Goal: Information Seeking & Learning: Learn about a topic

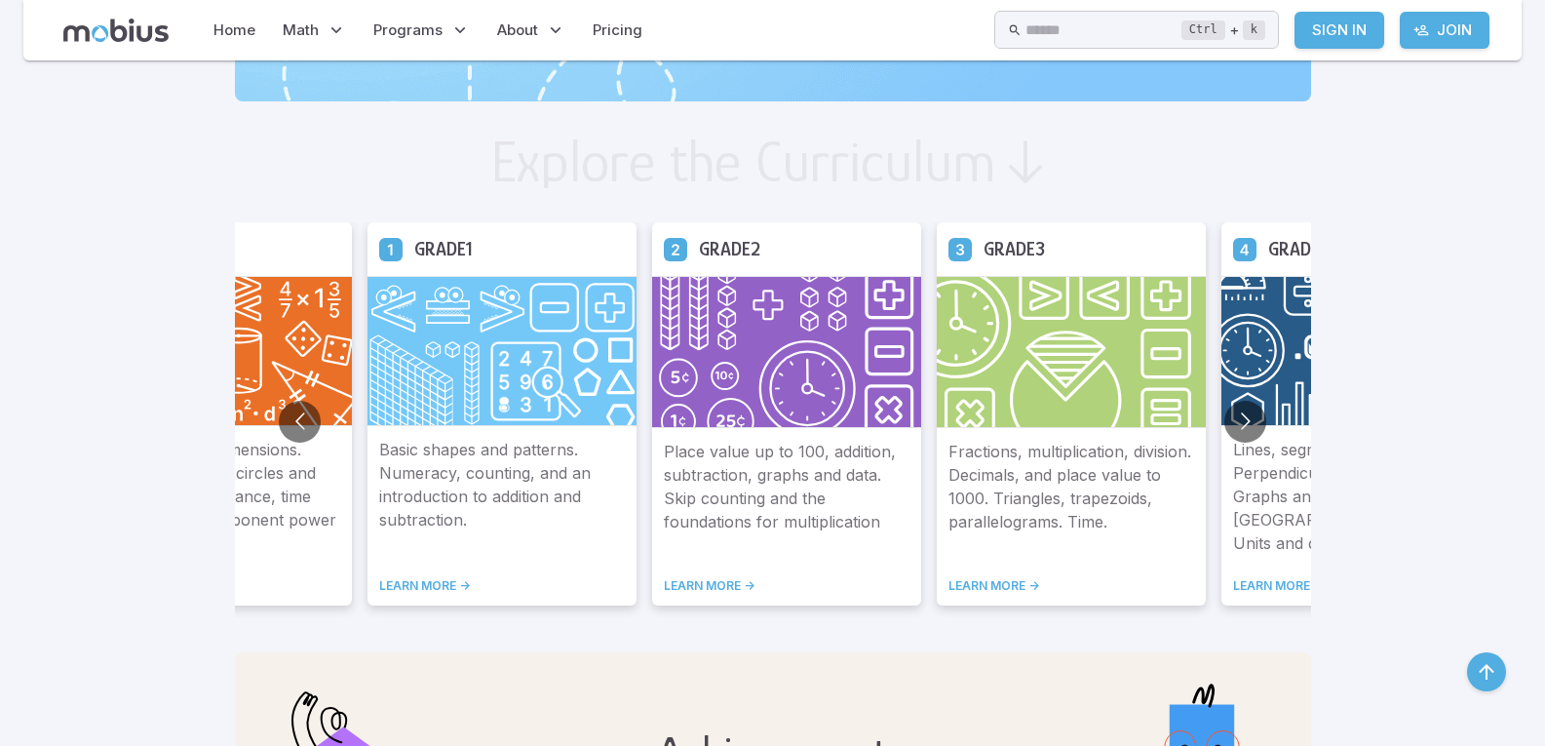
scroll to position [1072, 0]
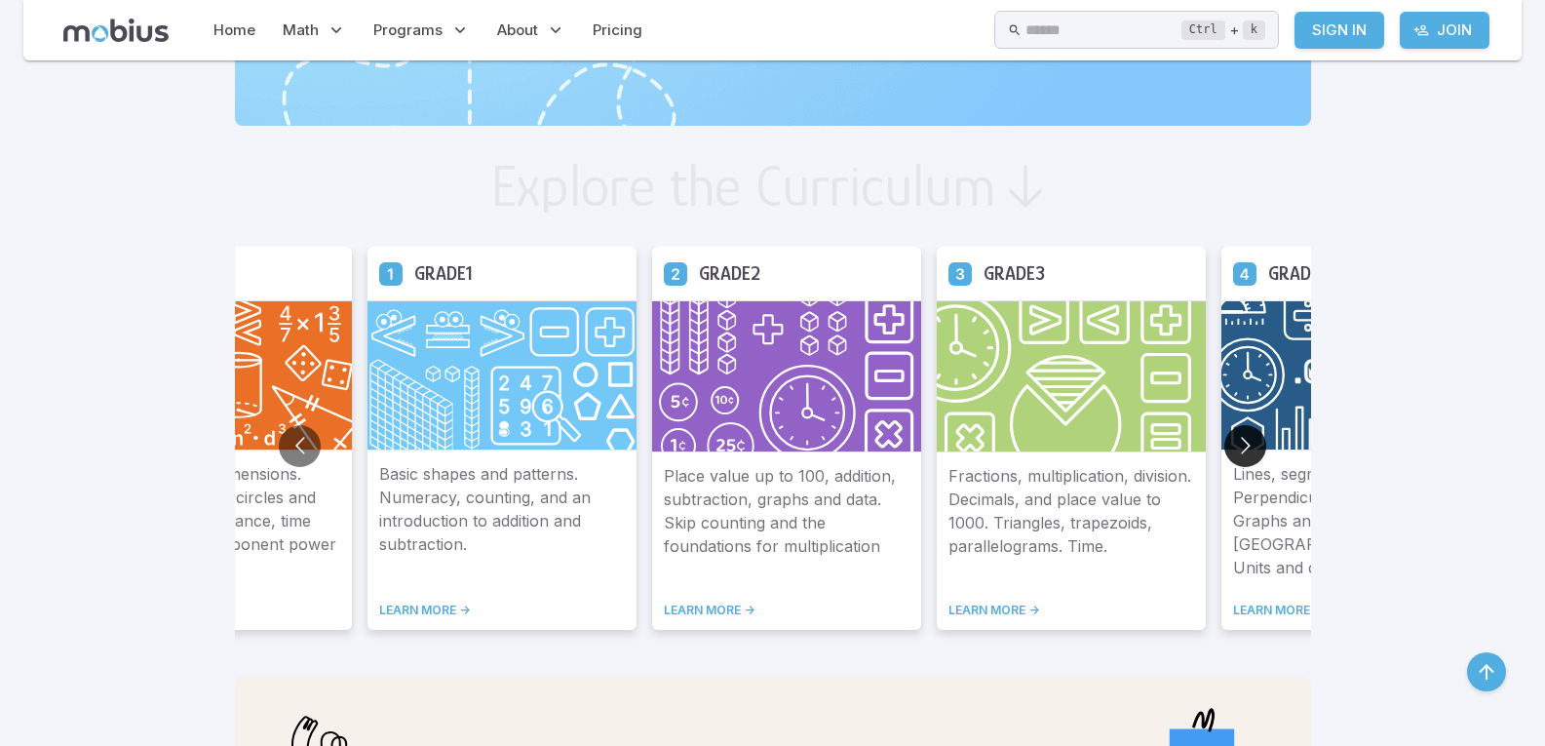
click at [1242, 448] on button "Go to next slide" at bounding box center [1246, 446] width 42 height 42
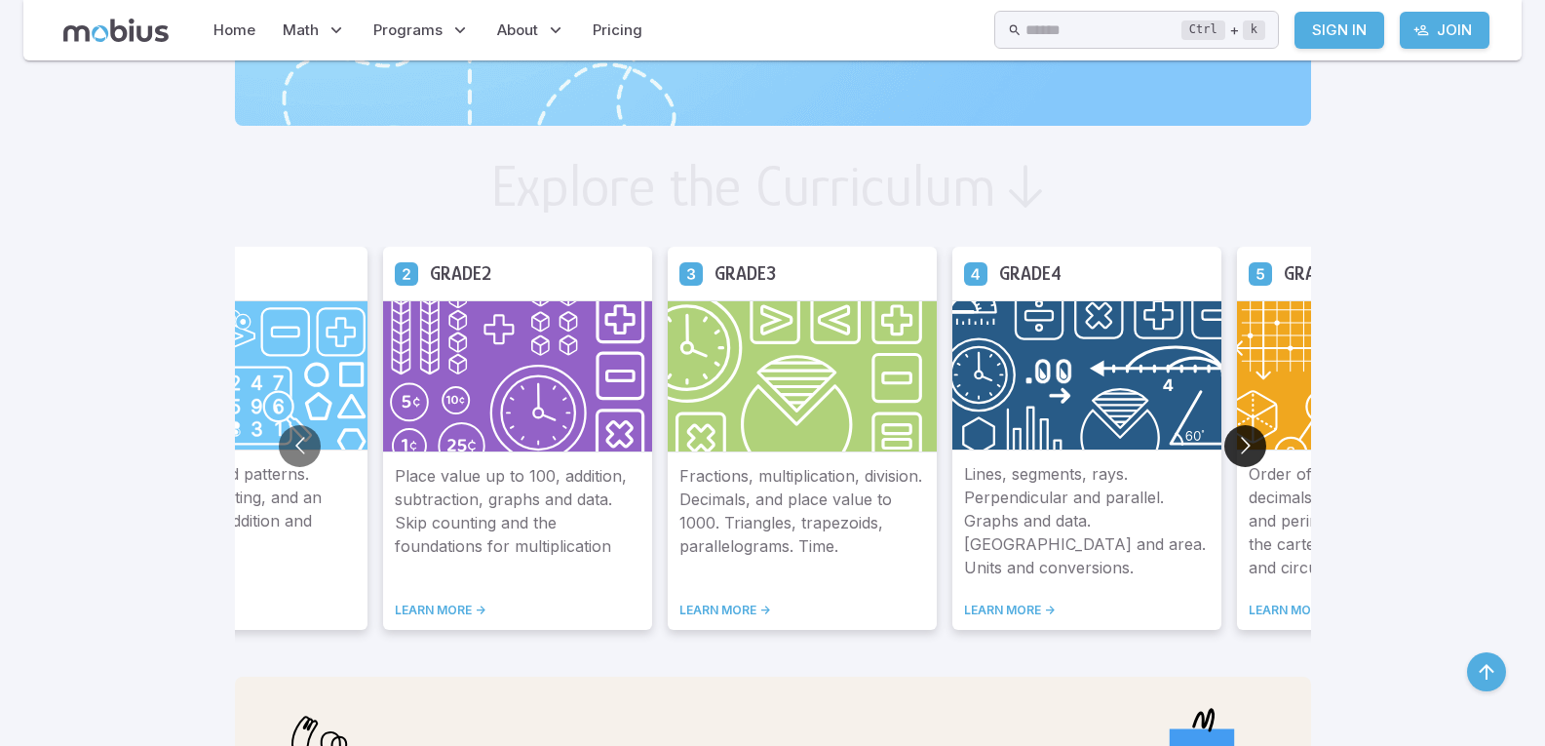
click at [1242, 448] on button "Go to next slide" at bounding box center [1246, 446] width 42 height 42
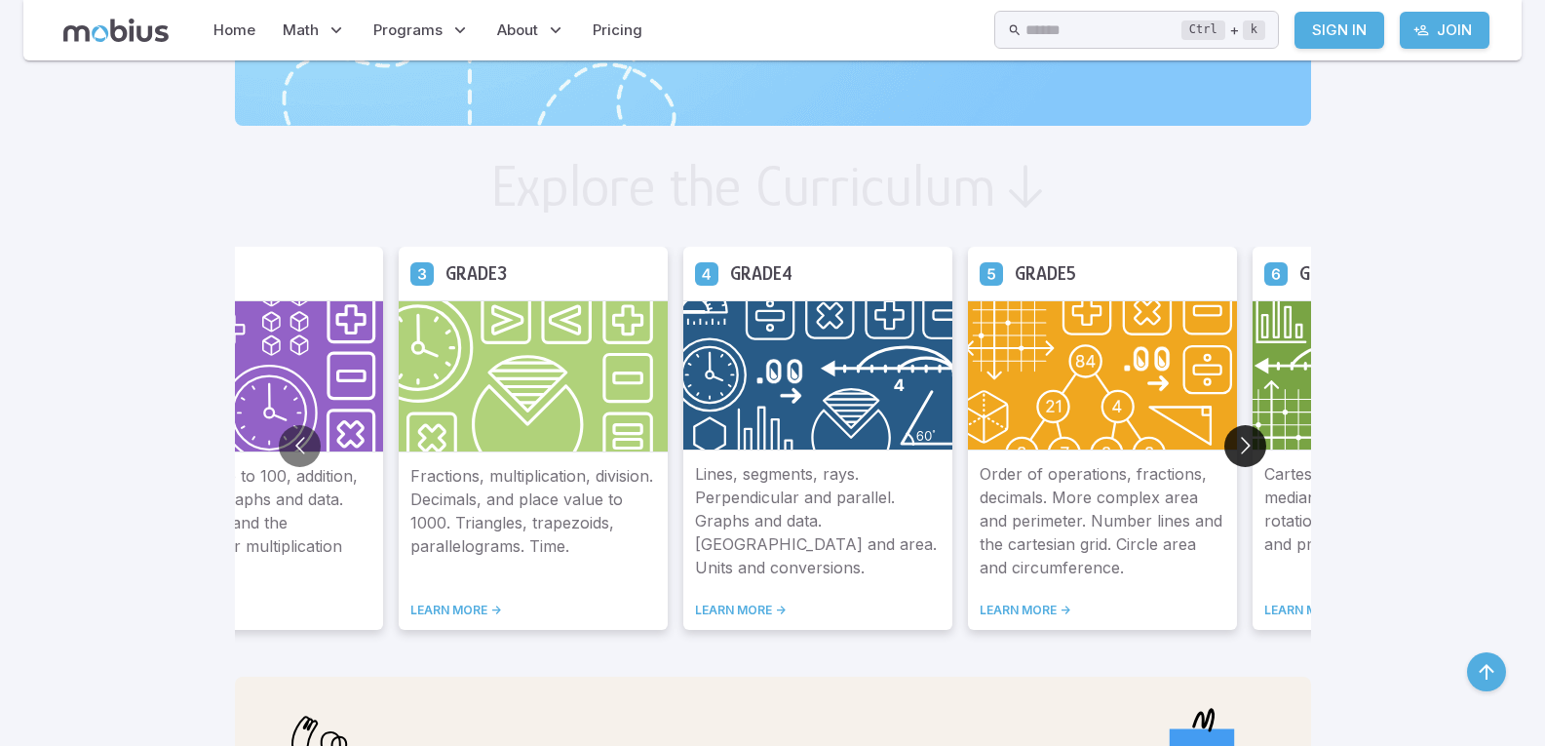
click at [1242, 448] on button "Go to next slide" at bounding box center [1246, 446] width 42 height 42
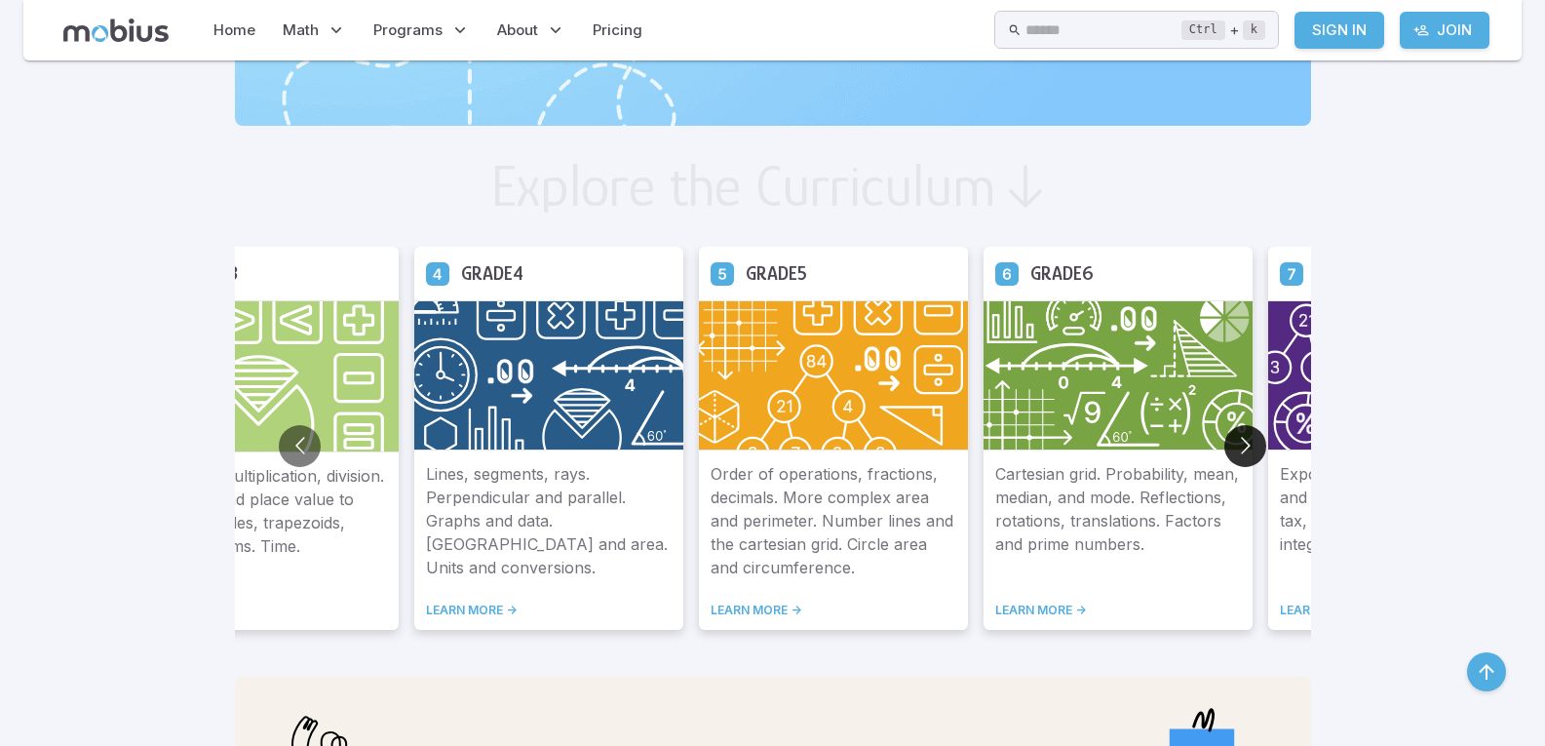
click at [1242, 448] on button "Go to next slide" at bounding box center [1246, 446] width 42 height 42
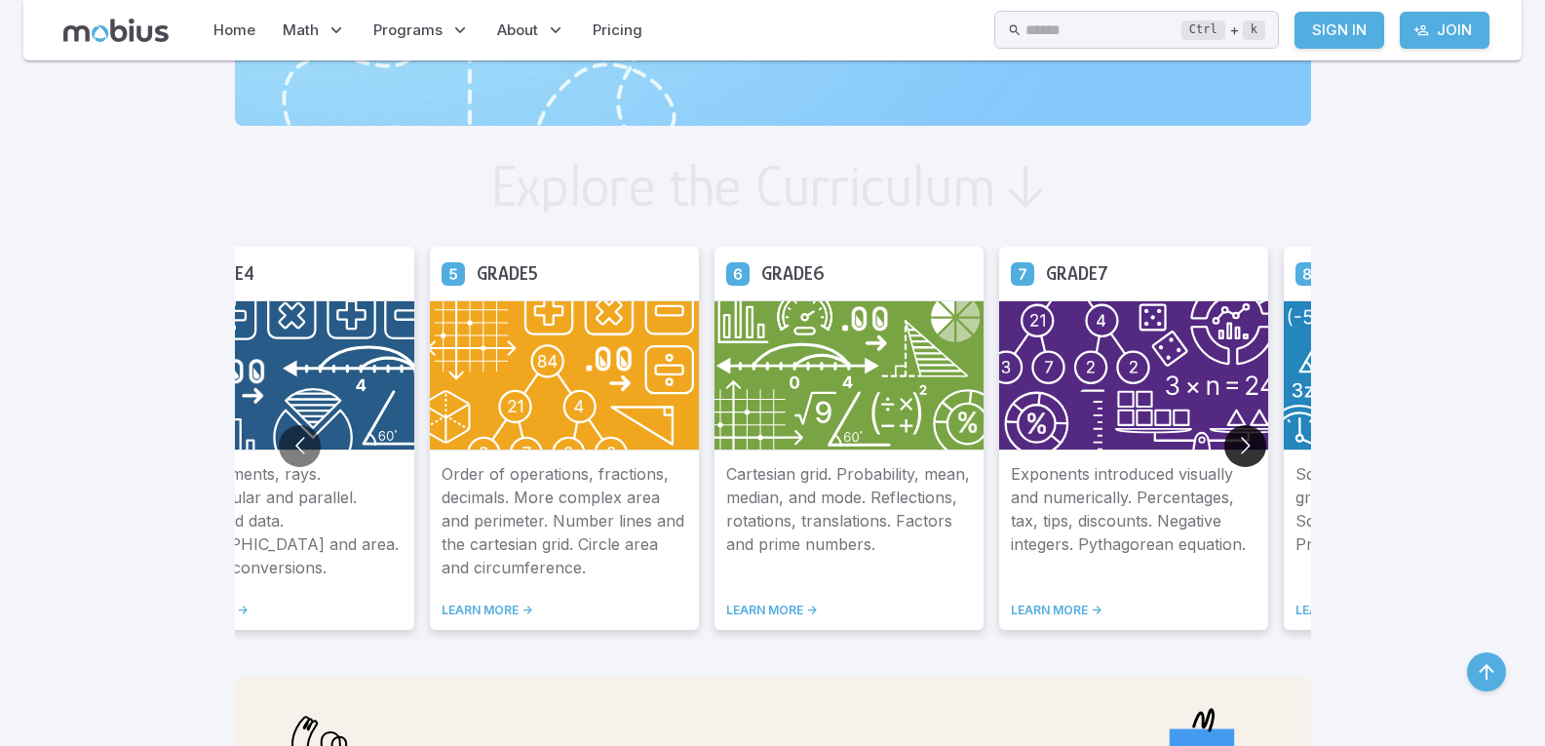
click at [1242, 448] on button "Go to next slide" at bounding box center [1246, 446] width 42 height 42
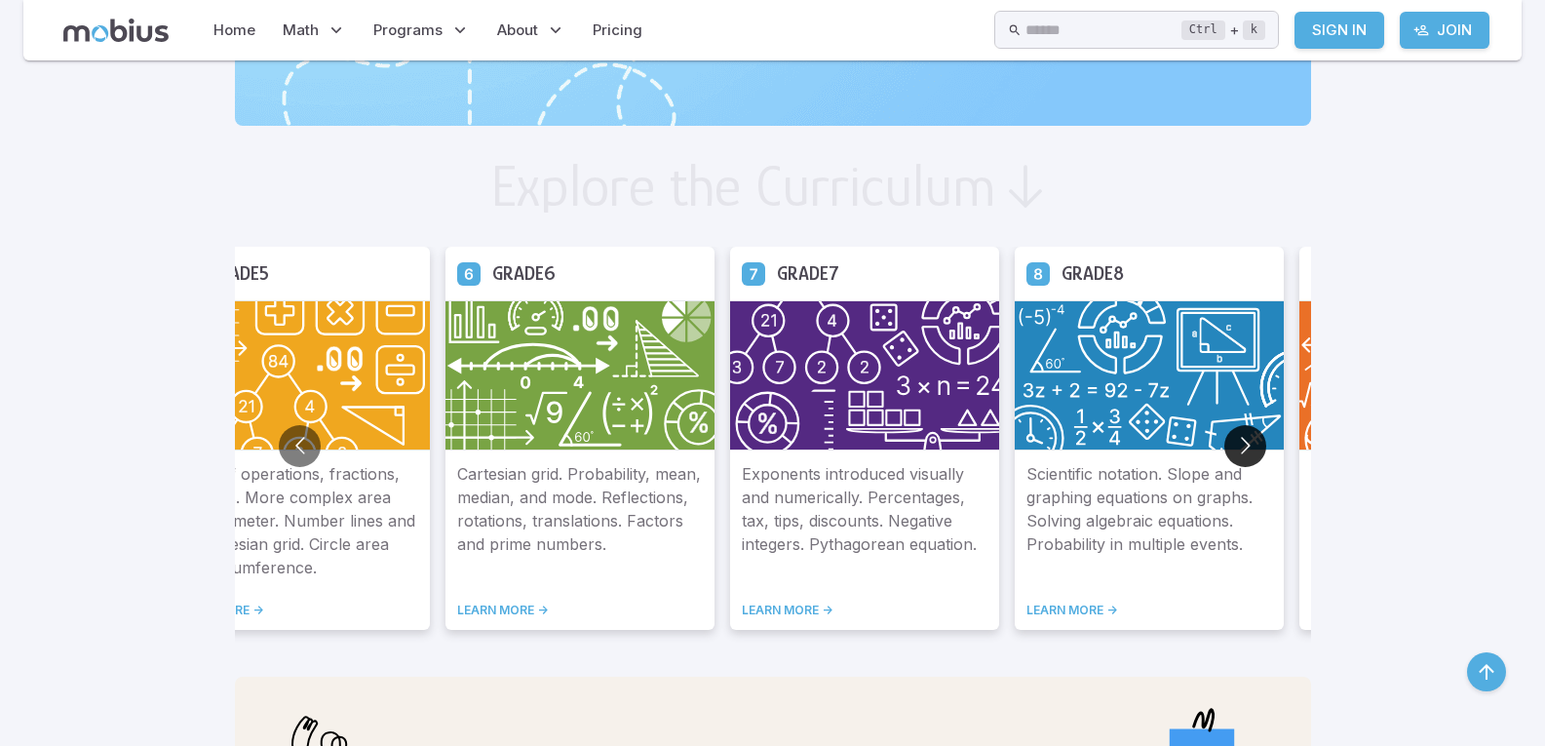
click at [1242, 448] on button "Go to next slide" at bounding box center [1246, 446] width 42 height 42
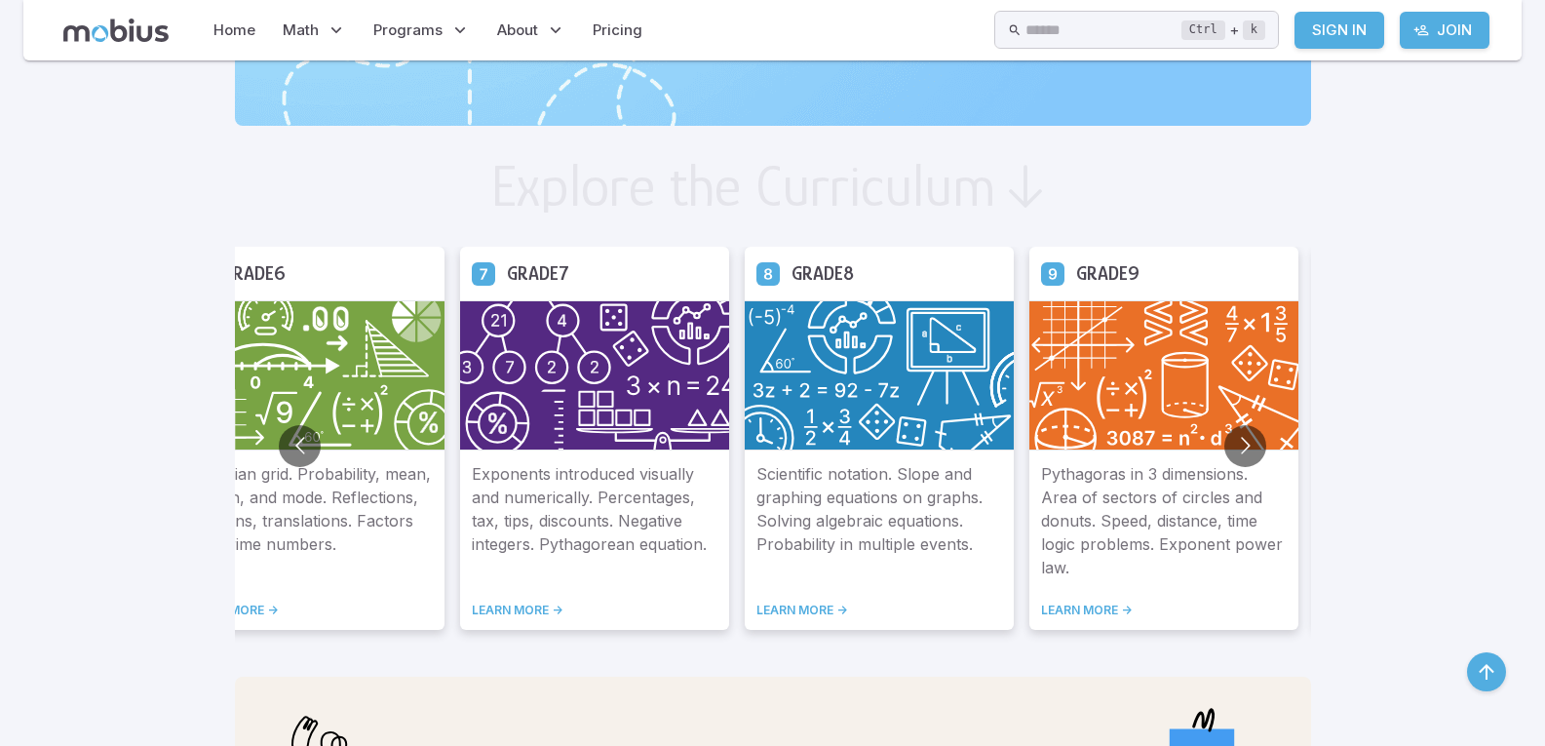
click at [1121, 318] on img at bounding box center [1164, 375] width 269 height 150
click at [1090, 608] on link "LEARN MORE ->" at bounding box center [1165, 611] width 246 height 16
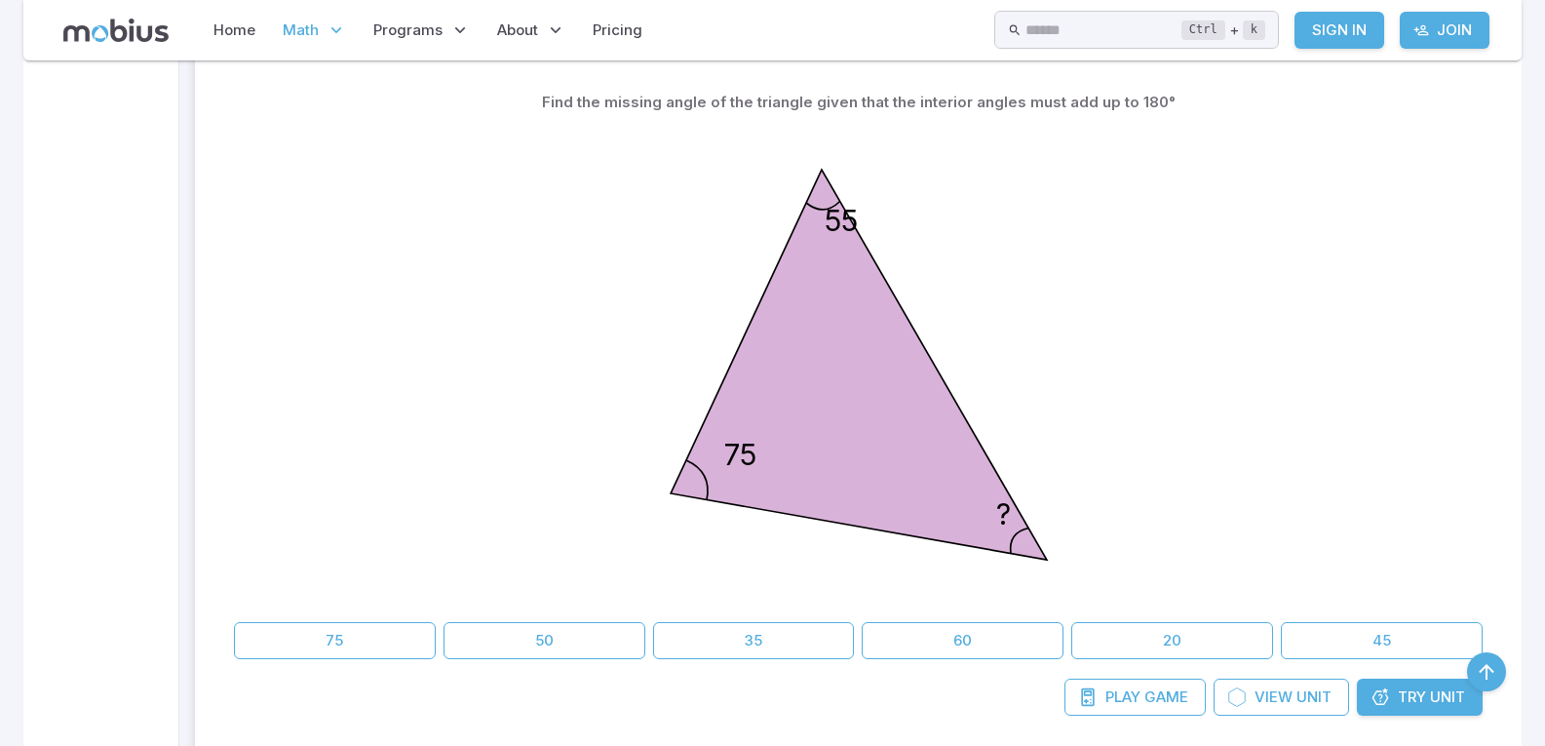
scroll to position [585, 0]
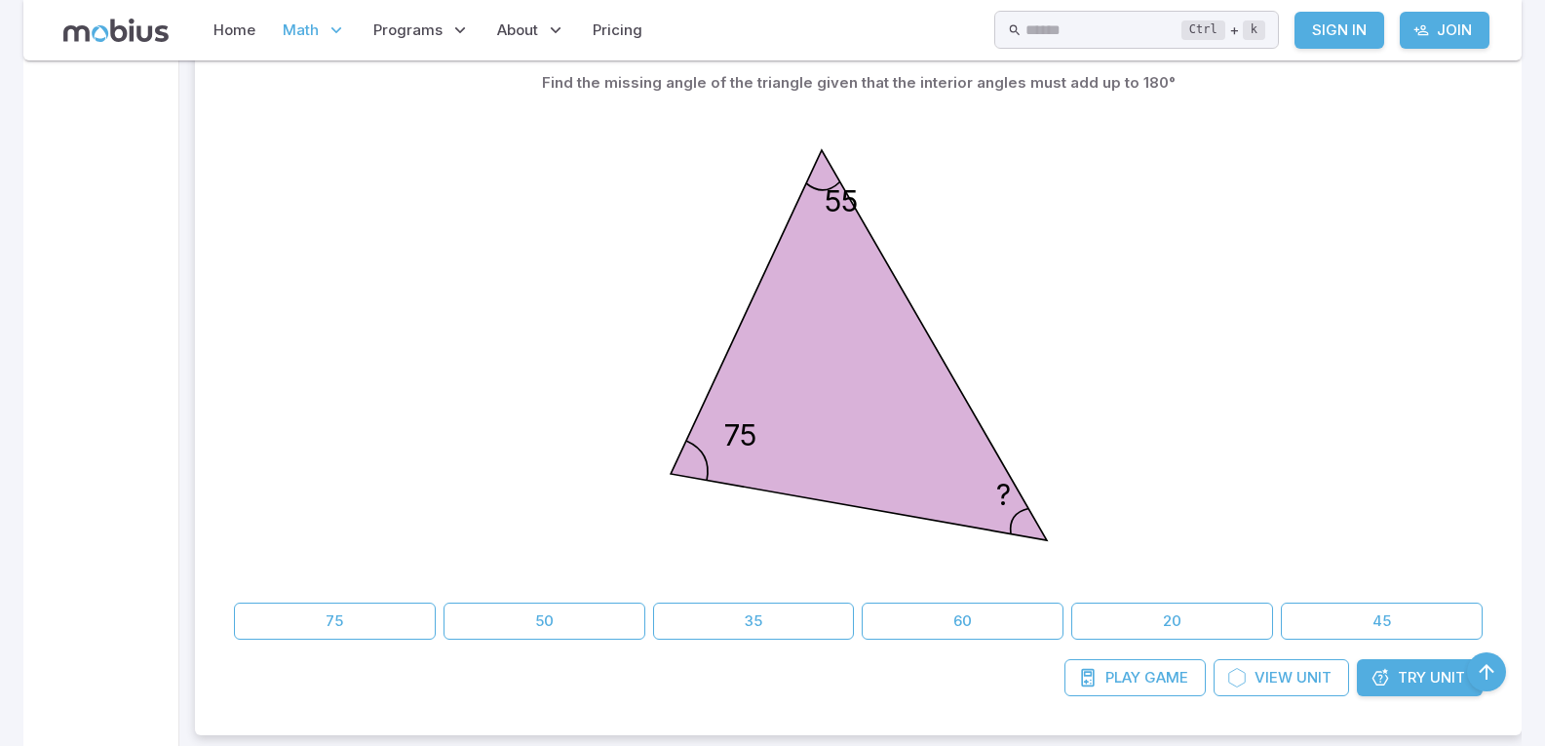
drag, startPoint x: 821, startPoint y: 175, endPoint x: 783, endPoint y: 255, distance: 89.4
click at [783, 252] on icon at bounding box center [859, 345] width 376 height 390
click at [1027, 529] on icon at bounding box center [859, 345] width 376 height 390
drag, startPoint x: 760, startPoint y: 380, endPoint x: 876, endPoint y: 211, distance: 205.0
click at [887, 192] on icon "55 75 ?" at bounding box center [858, 344] width 487 height 487
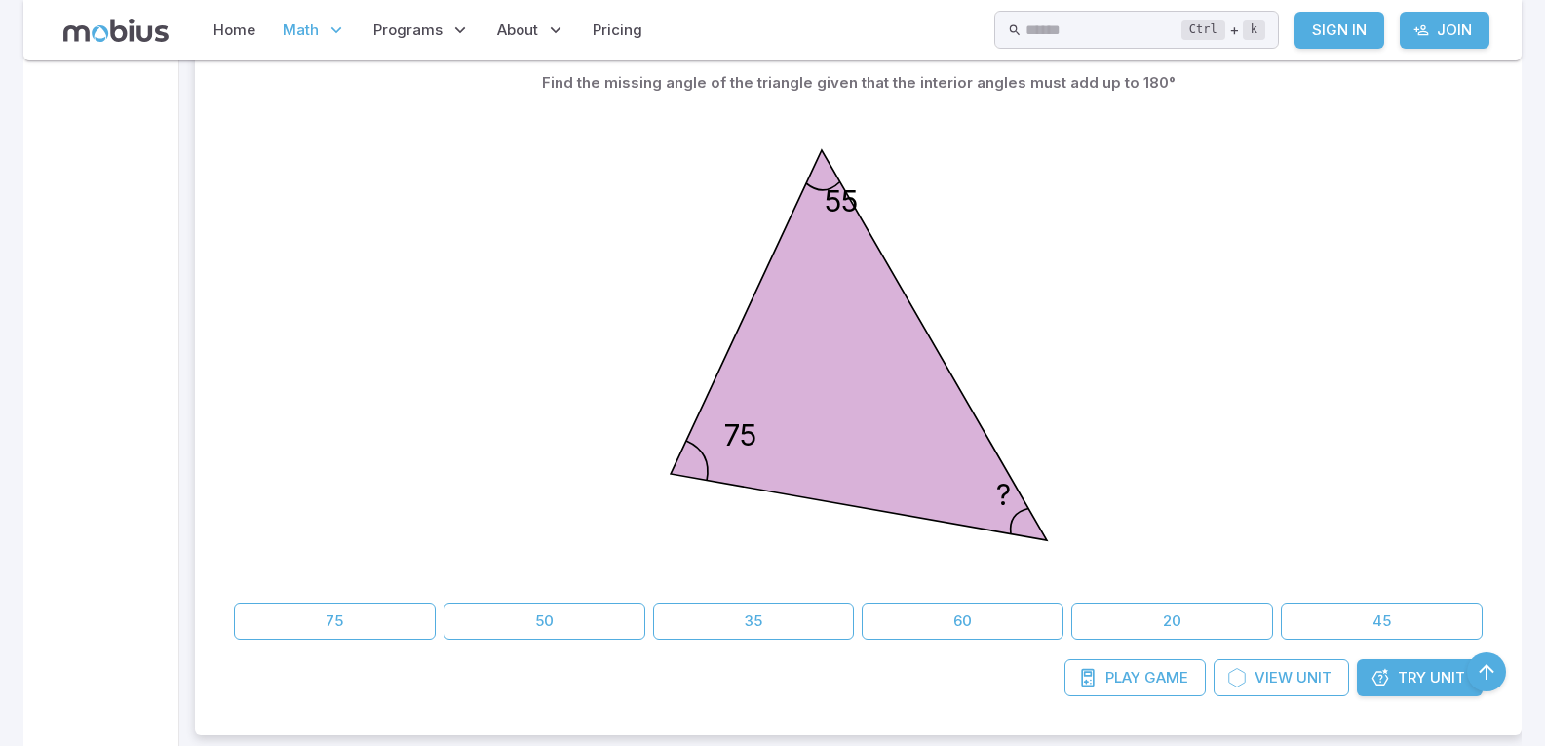
drag, startPoint x: 717, startPoint y: 447, endPoint x: 768, endPoint y: 456, distance: 52.6
click at [770, 456] on icon at bounding box center [859, 345] width 376 height 390
drag, startPoint x: 672, startPoint y: 474, endPoint x: 834, endPoint y: 471, distance: 161.9
click at [841, 488] on icon at bounding box center [859, 345] width 376 height 390
drag, startPoint x: 831, startPoint y: 195, endPoint x: 880, endPoint y: 201, distance: 50.1
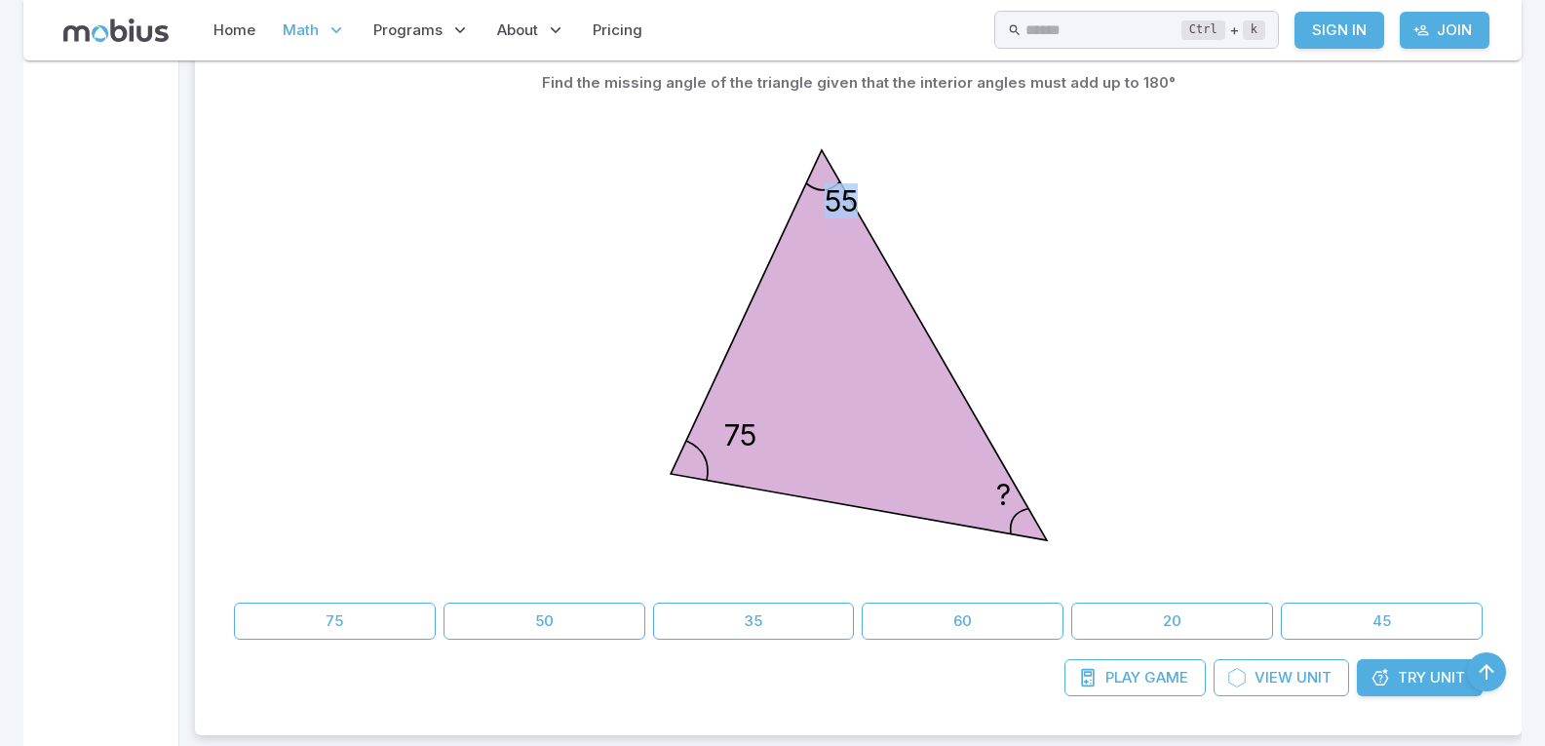
click at [880, 201] on icon "55 75 ?" at bounding box center [858, 344] width 487 height 487
click at [850, 203] on text "55" at bounding box center [840, 200] width 33 height 35
drag, startPoint x: 835, startPoint y: 211, endPoint x: 849, endPoint y: 209, distance: 14.8
click at [849, 209] on text "55" at bounding box center [840, 200] width 33 height 35
click at [576, 490] on div "55 75 ?" at bounding box center [858, 347] width 1249 height 493
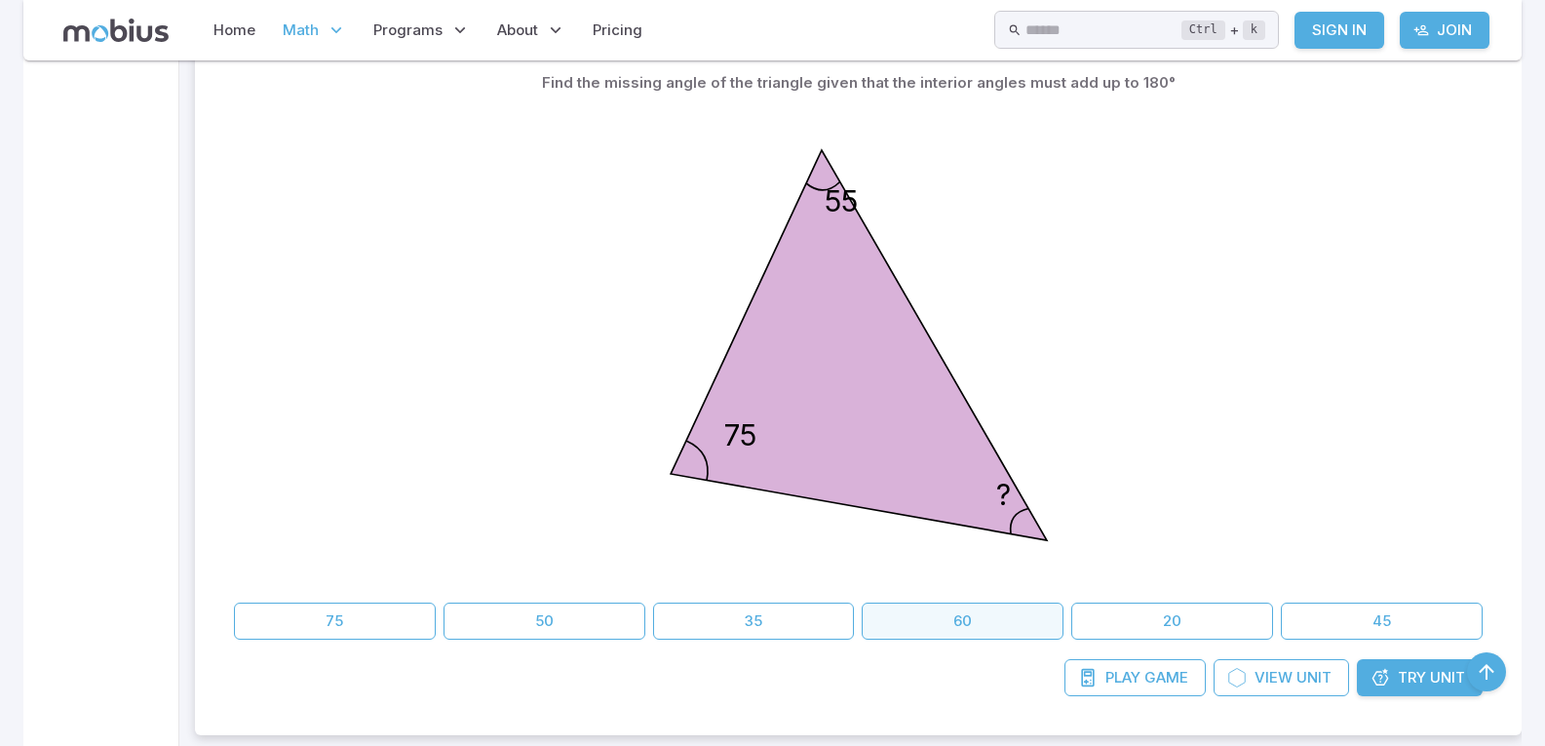
click at [967, 624] on button "60" at bounding box center [963, 621] width 202 height 37
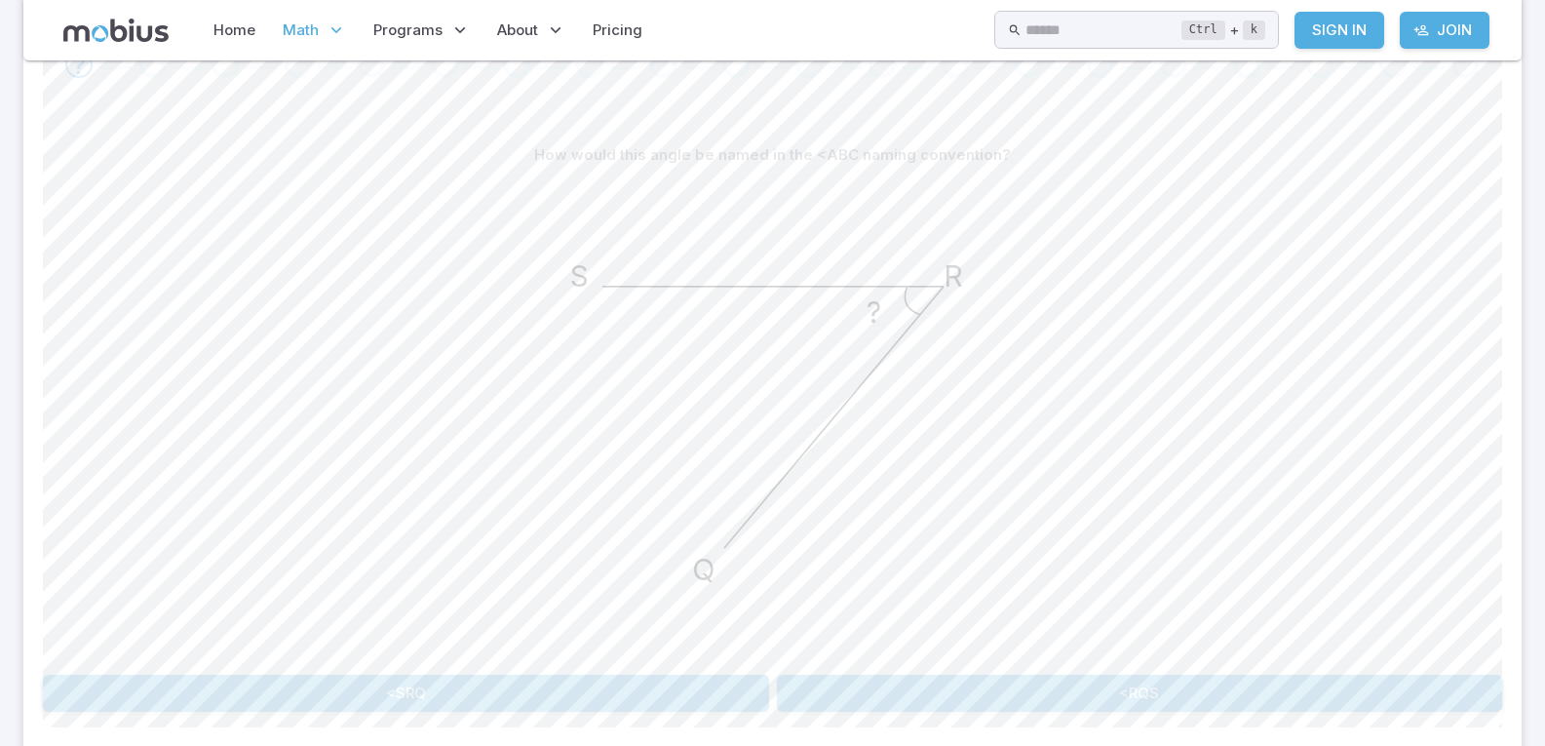
scroll to position [448, 0]
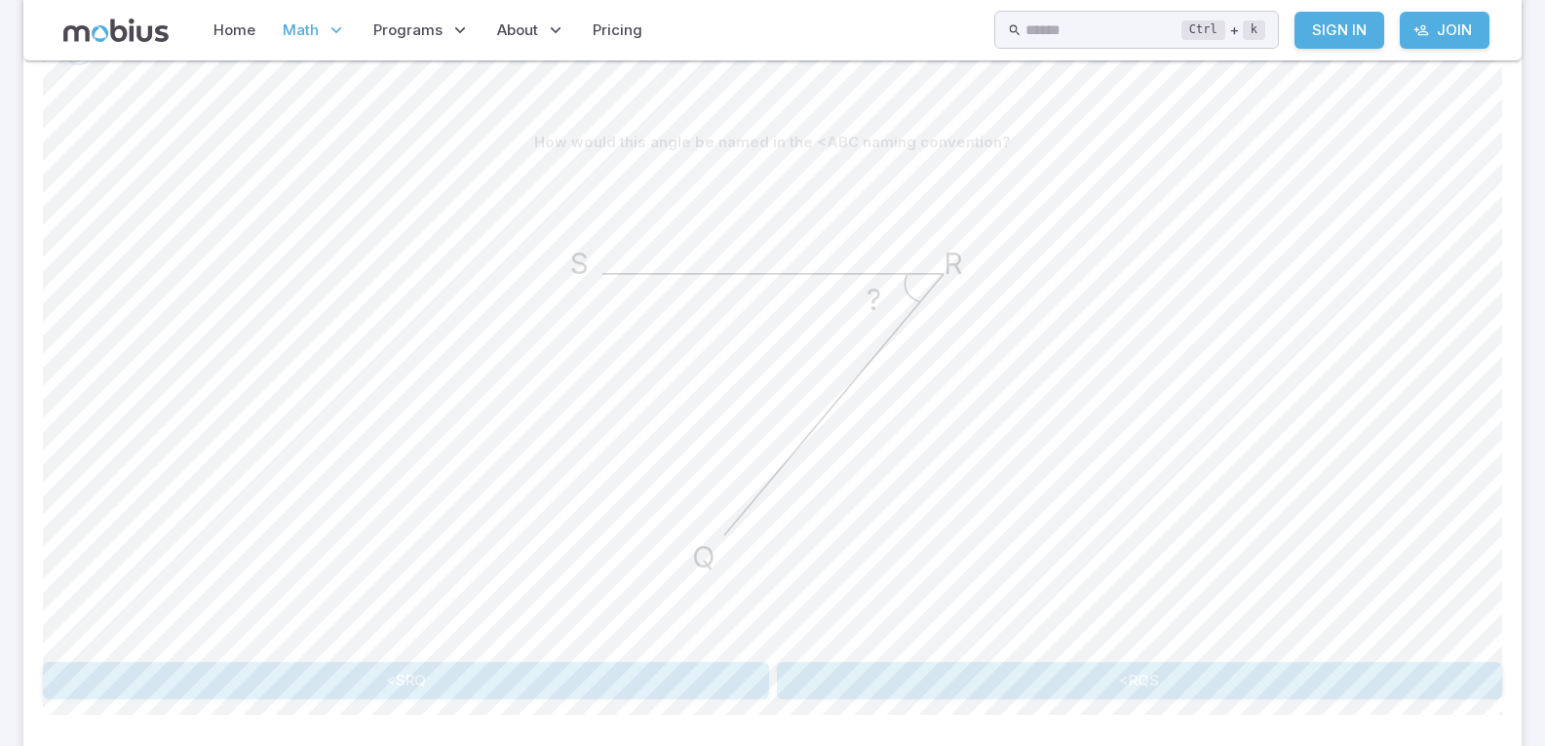
drag, startPoint x: 912, startPoint y: 275, endPoint x: 925, endPoint y: 297, distance: 26.3
click at [935, 300] on icon "? S R Q" at bounding box center [772, 404] width 487 height 487
drag, startPoint x: 691, startPoint y: 146, endPoint x: 821, endPoint y: 153, distance: 129.9
click at [821, 153] on p "How would this angle be named in the <ABC naming convention?" at bounding box center [772, 142] width 477 height 21
click at [789, 137] on p "How would this angle be named in the <ABC naming convention?" at bounding box center [772, 142] width 477 height 21
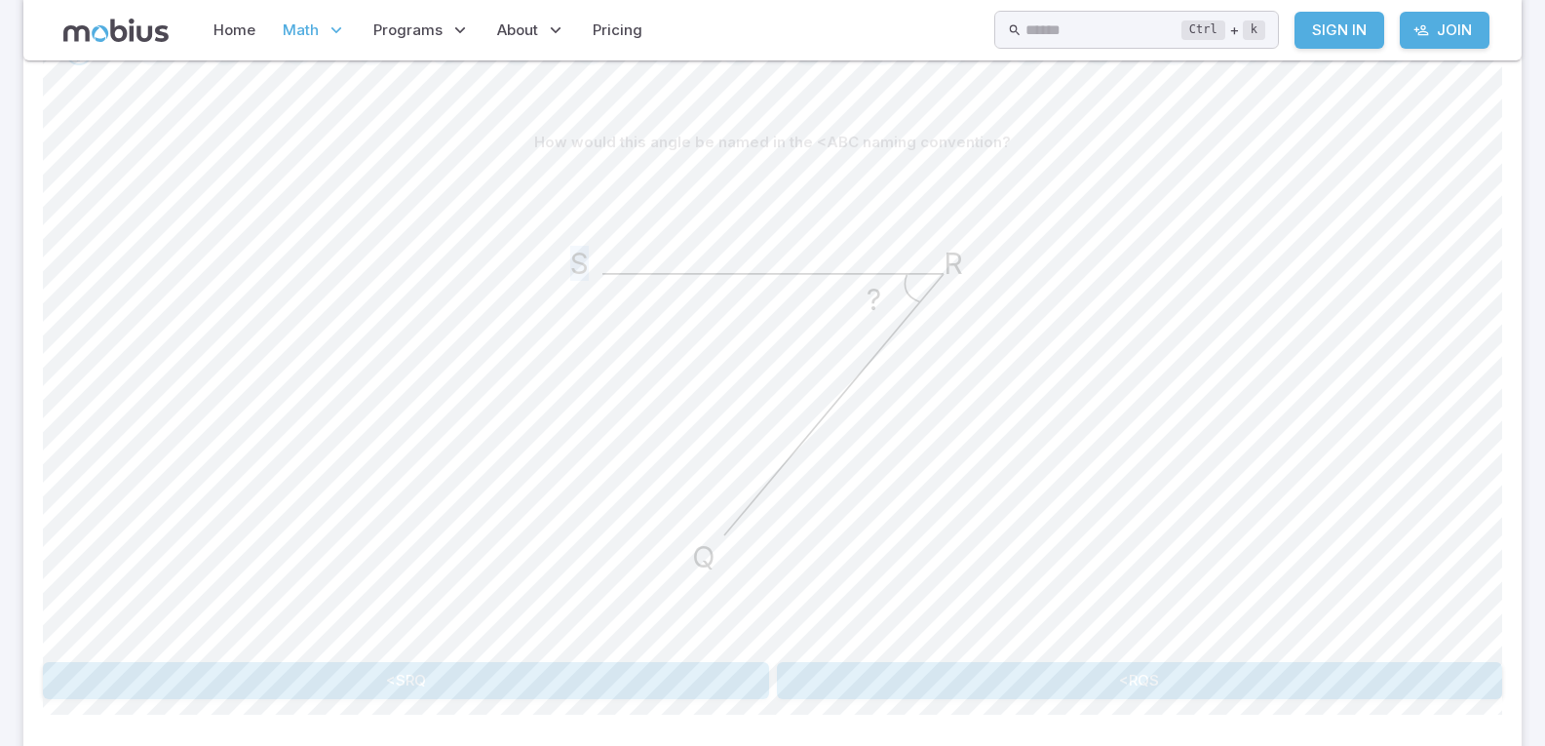
drag, startPoint x: 575, startPoint y: 254, endPoint x: 636, endPoint y: 266, distance: 61.6
click at [636, 266] on icon "? S R Q" at bounding box center [772, 404] width 487 height 487
click at [955, 260] on text "R" at bounding box center [953, 263] width 19 height 35
click at [994, 457] on icon "? S R Q" at bounding box center [772, 404] width 487 height 487
drag, startPoint x: 932, startPoint y: 255, endPoint x: 945, endPoint y: 254, distance: 12.7
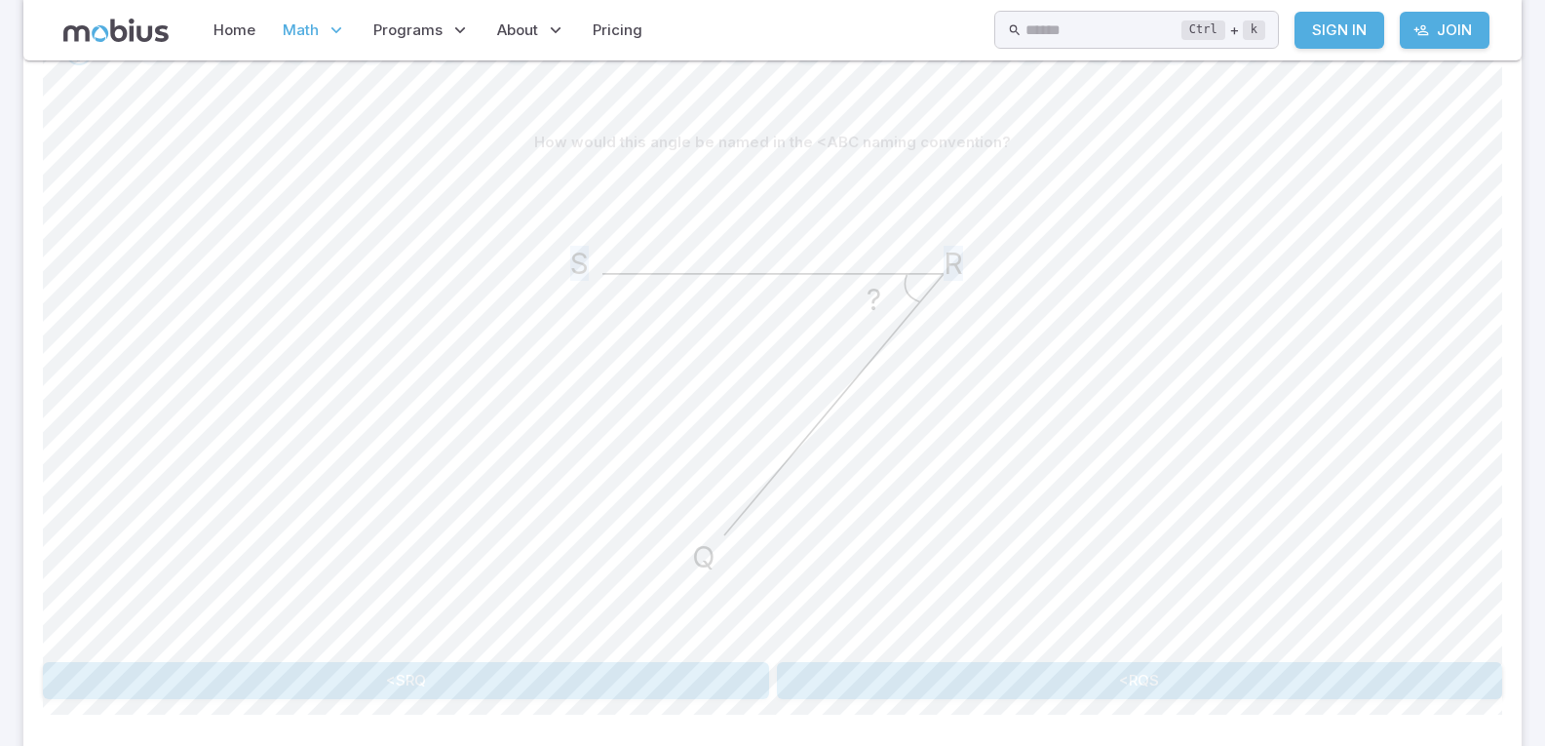
click at [934, 254] on icon "? S R Q" at bounding box center [772, 404] width 487 height 487
click at [948, 253] on text "R" at bounding box center [953, 263] width 19 height 35
drag, startPoint x: 588, startPoint y: 251, endPoint x: 559, endPoint y: 260, distance: 30.8
click at [559, 260] on icon "? S R Q" at bounding box center [772, 404] width 487 height 487
click at [596, 257] on icon "? S R Q" at bounding box center [772, 404] width 487 height 487
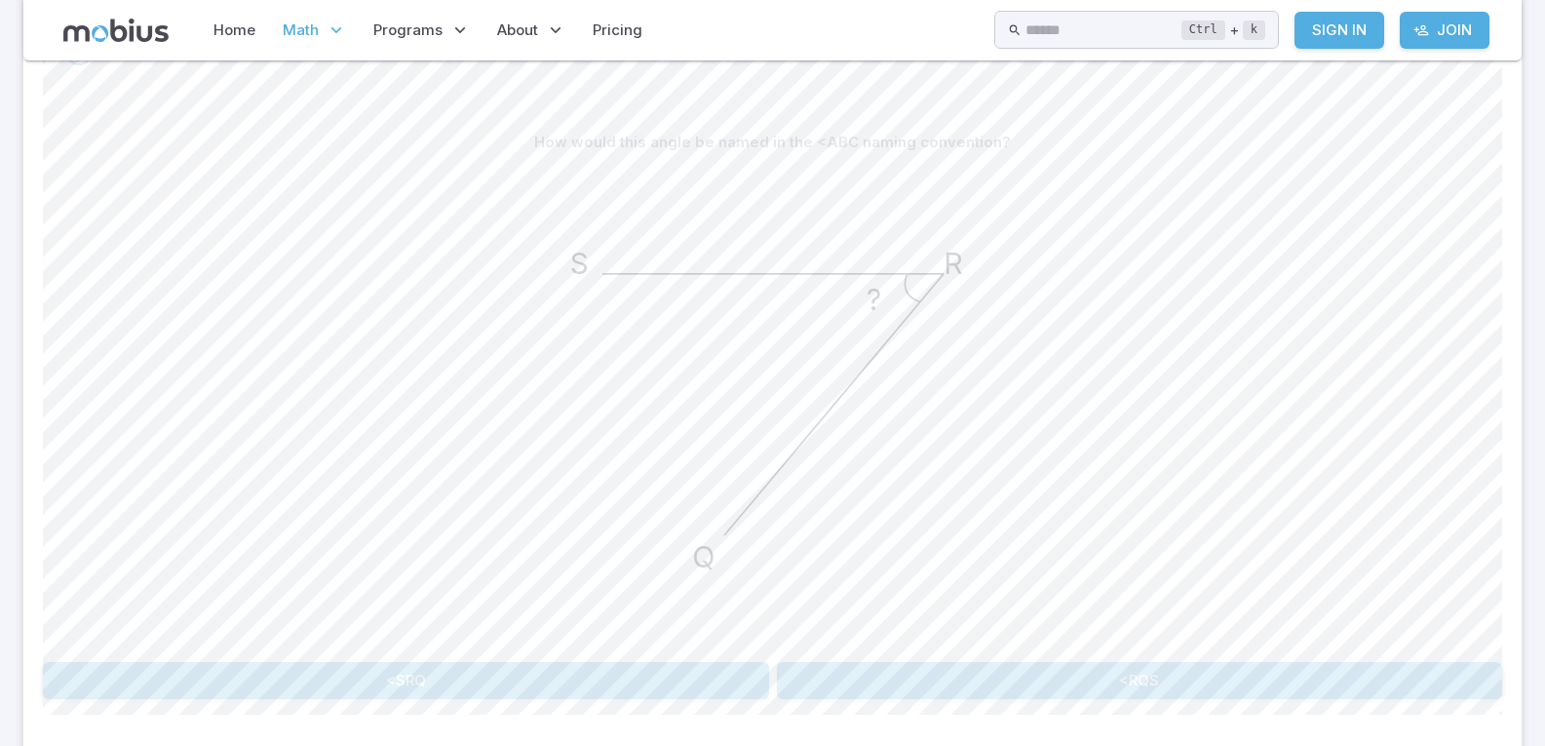
click at [656, 677] on button "<SRQ" at bounding box center [406, 680] width 726 height 37
drag, startPoint x: 571, startPoint y: 248, endPoint x: 604, endPoint y: 253, distance: 32.7
click at [604, 253] on icon "? R Q S" at bounding box center [772, 404] width 487 height 487
click at [580, 253] on text "Q" at bounding box center [580, 243] width 22 height 35
click at [1014, 672] on button "<SRQ" at bounding box center [1066, 680] width 286 height 37
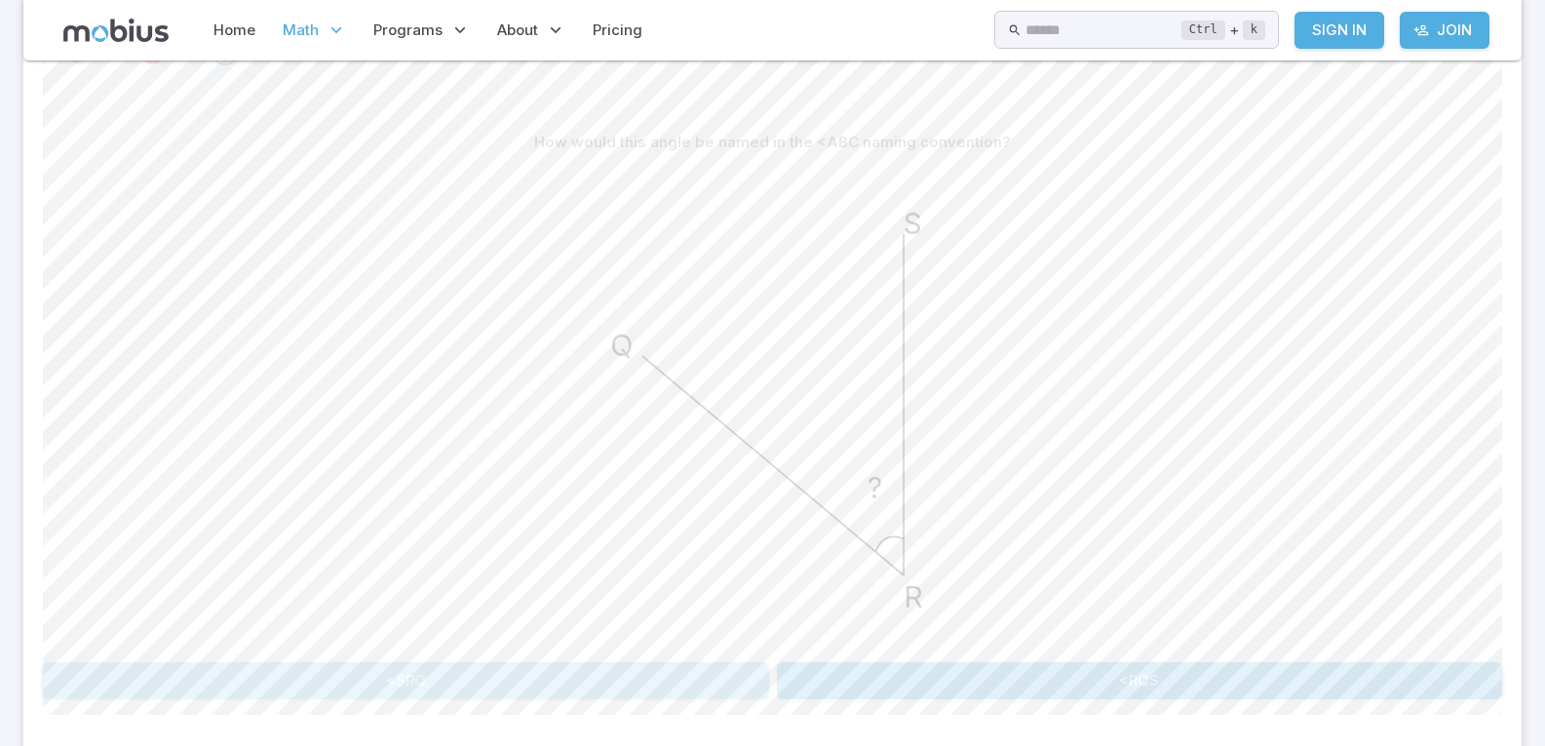
click at [543, 682] on button "<SRQ" at bounding box center [406, 680] width 726 height 37
click at [398, 678] on button "<RSQ" at bounding box center [479, 680] width 286 height 37
click at [617, 667] on button "<QSR" at bounding box center [406, 680] width 726 height 37
click at [940, 693] on button "<SQR" at bounding box center [1140, 680] width 726 height 37
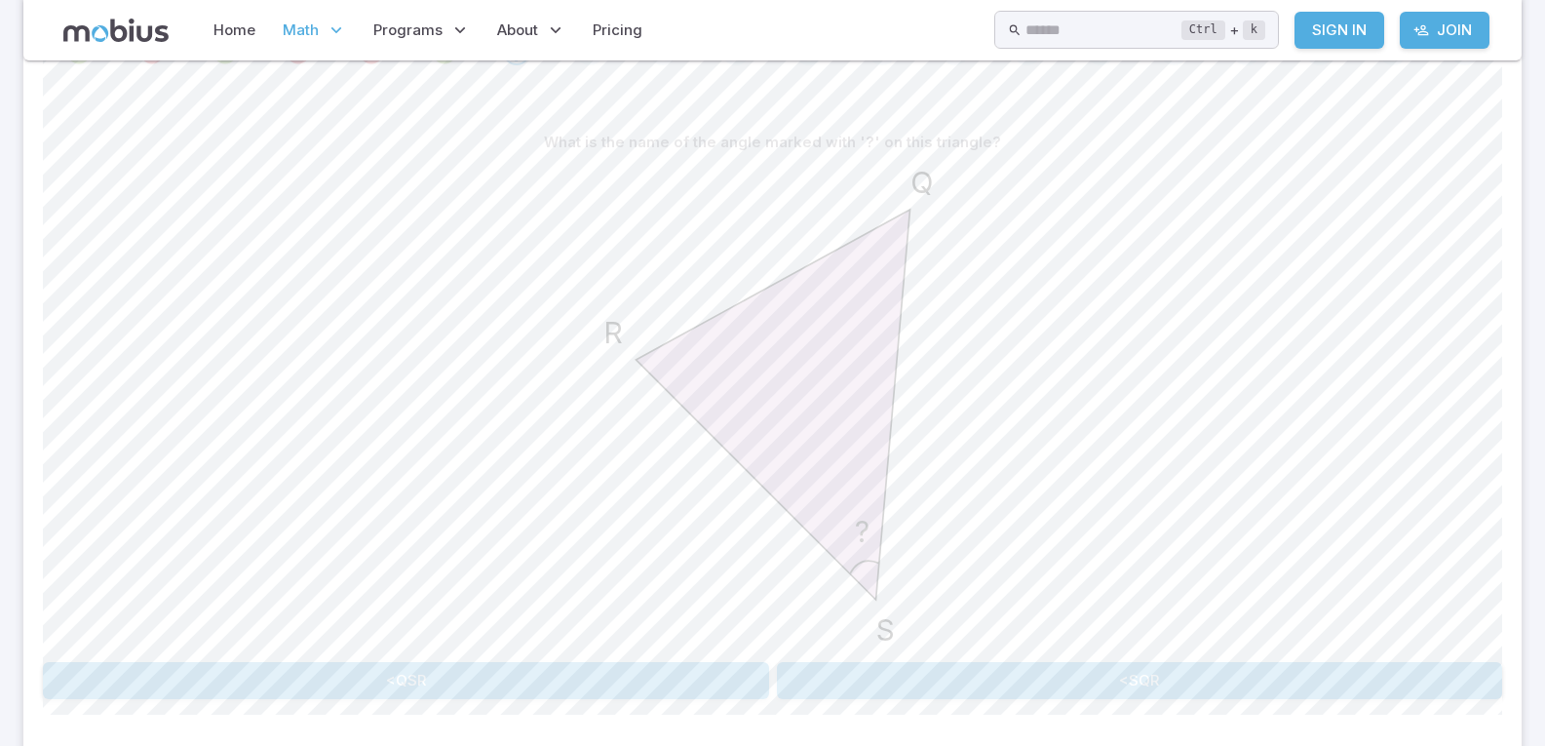
click at [639, 682] on button "<QSR" at bounding box center [406, 680] width 726 height 37
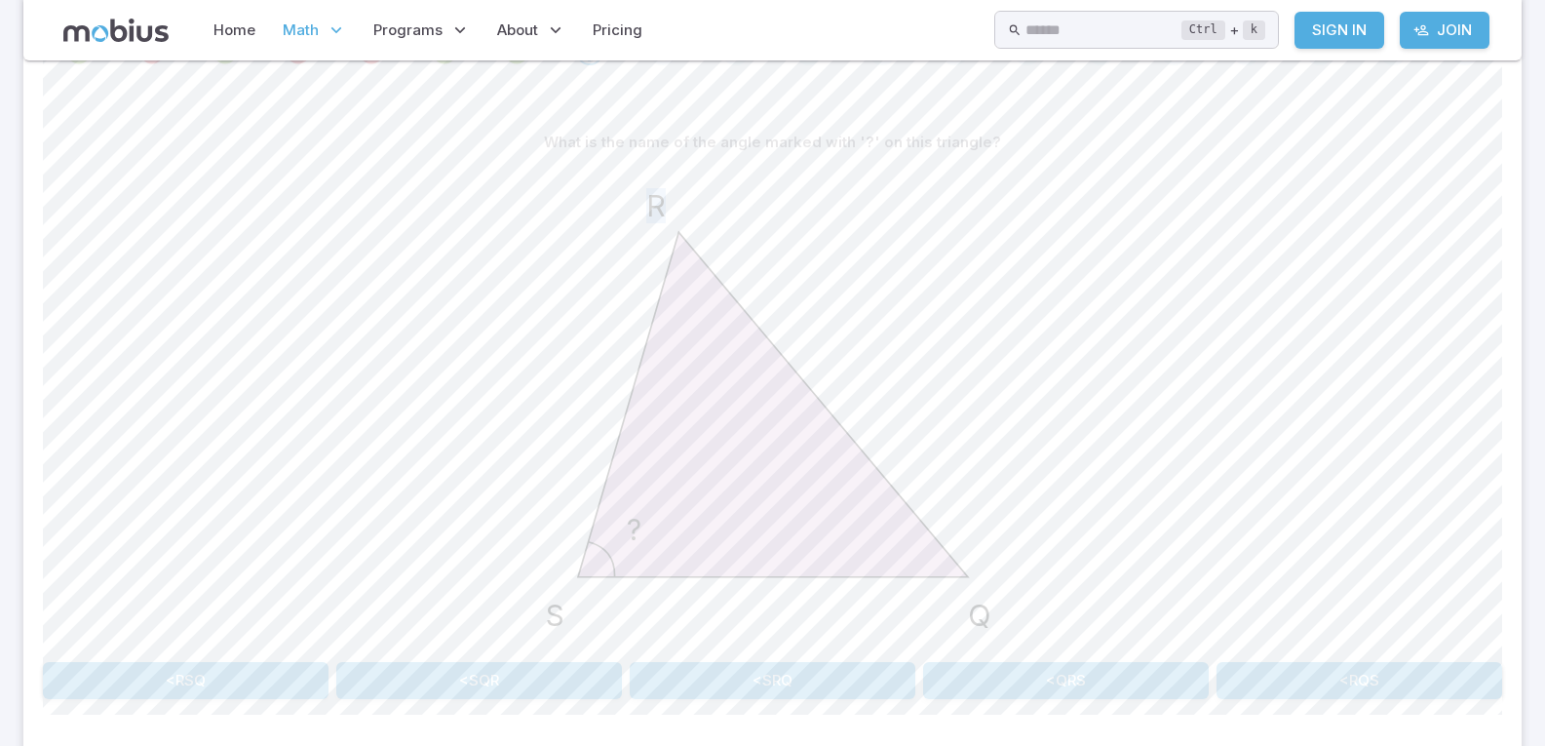
drag, startPoint x: 655, startPoint y: 214, endPoint x: 696, endPoint y: 225, distance: 42.3
click at [698, 217] on icon "? Q R S" at bounding box center [772, 404] width 487 height 487
click at [664, 205] on text "R" at bounding box center [654, 205] width 19 height 35
drag, startPoint x: 652, startPoint y: 211, endPoint x: 631, endPoint y: 215, distance: 22.0
click at [631, 215] on icon "? Q R S" at bounding box center [772, 404] width 487 height 487
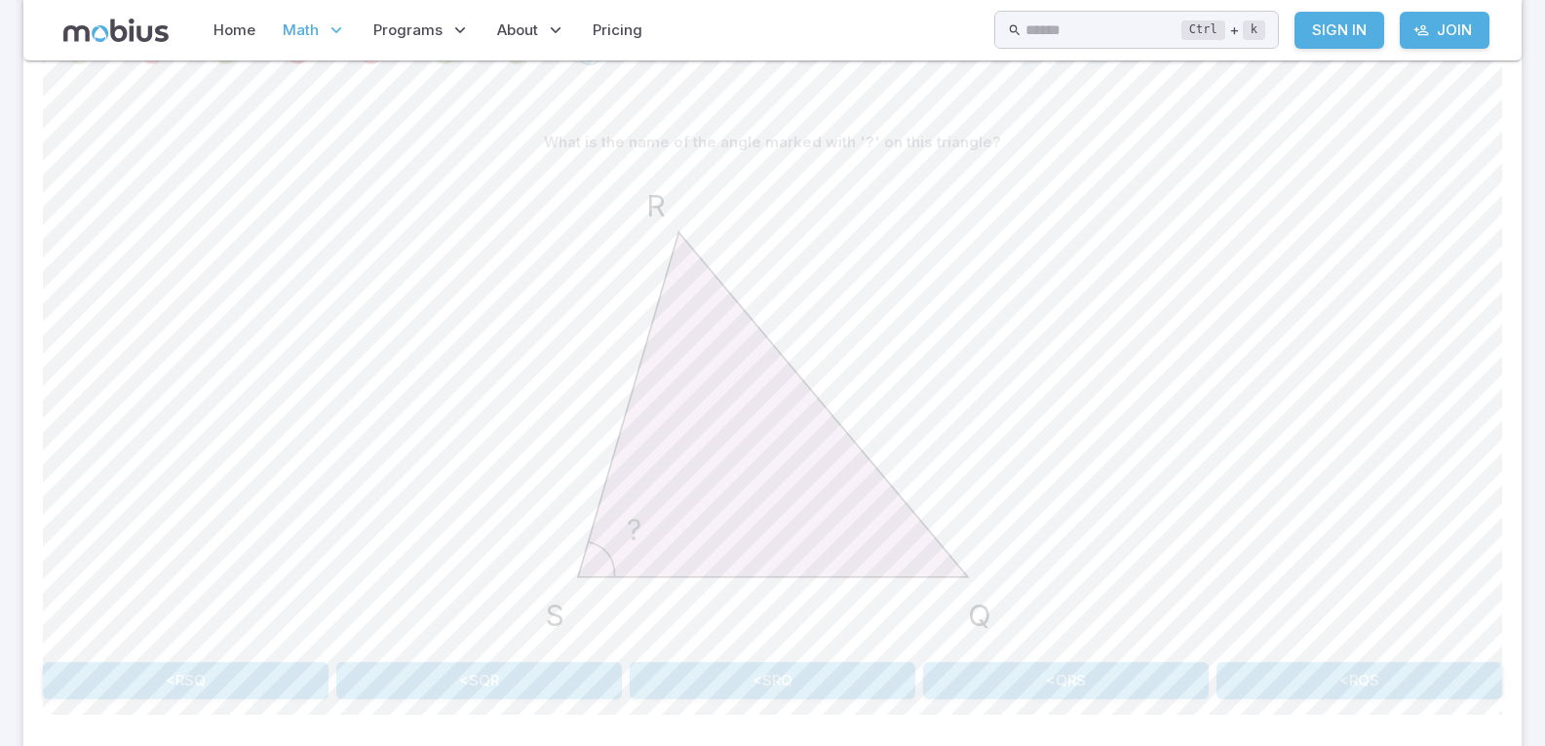
click at [643, 201] on icon "? Q R S" at bounding box center [772, 404] width 487 height 487
click at [641, 537] on icon "? Q R S" at bounding box center [772, 404] width 487 height 487
click at [638, 536] on text "?" at bounding box center [633, 530] width 15 height 35
click at [287, 675] on button "<RSQ" at bounding box center [186, 680] width 286 height 37
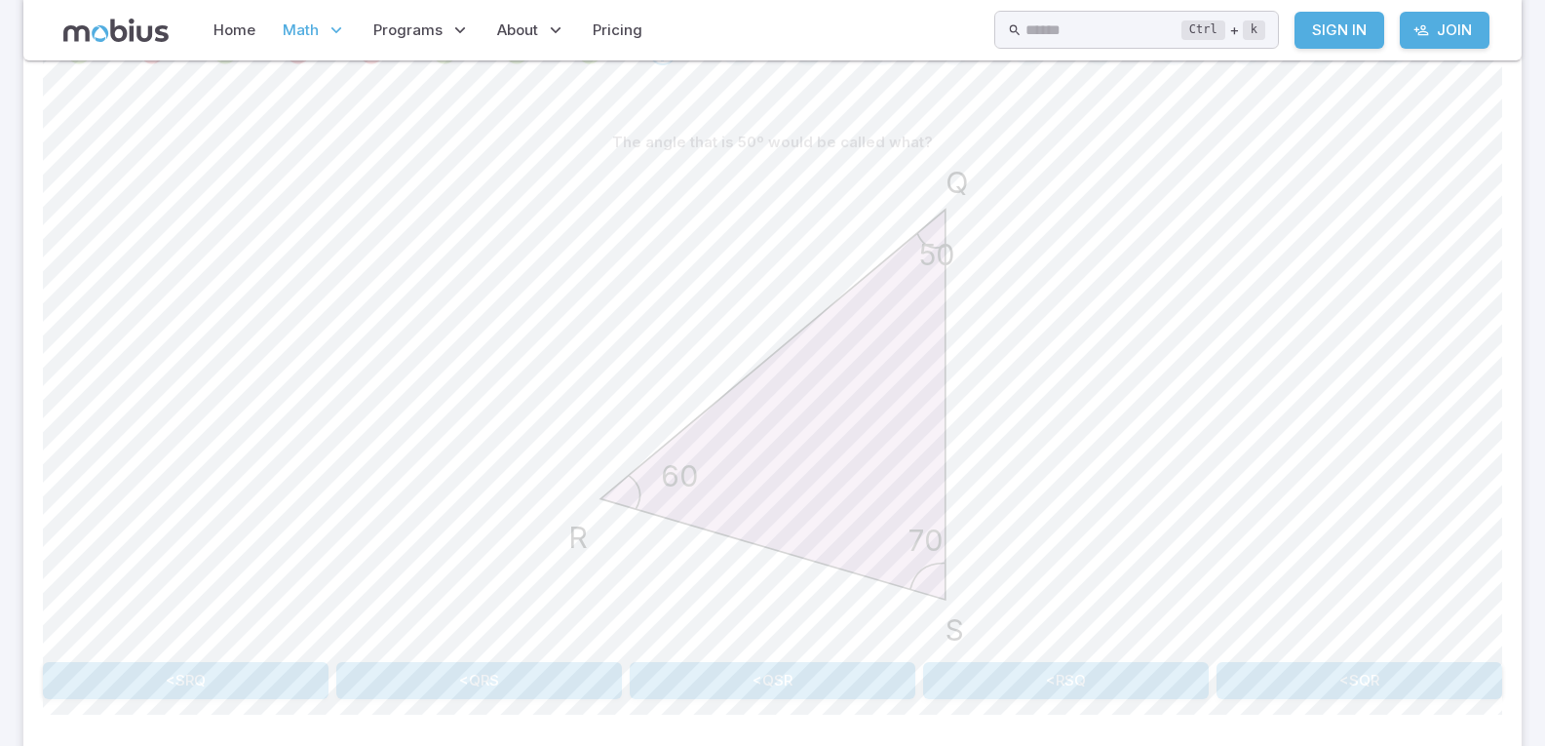
click at [455, 687] on button "<QRS" at bounding box center [479, 680] width 286 height 37
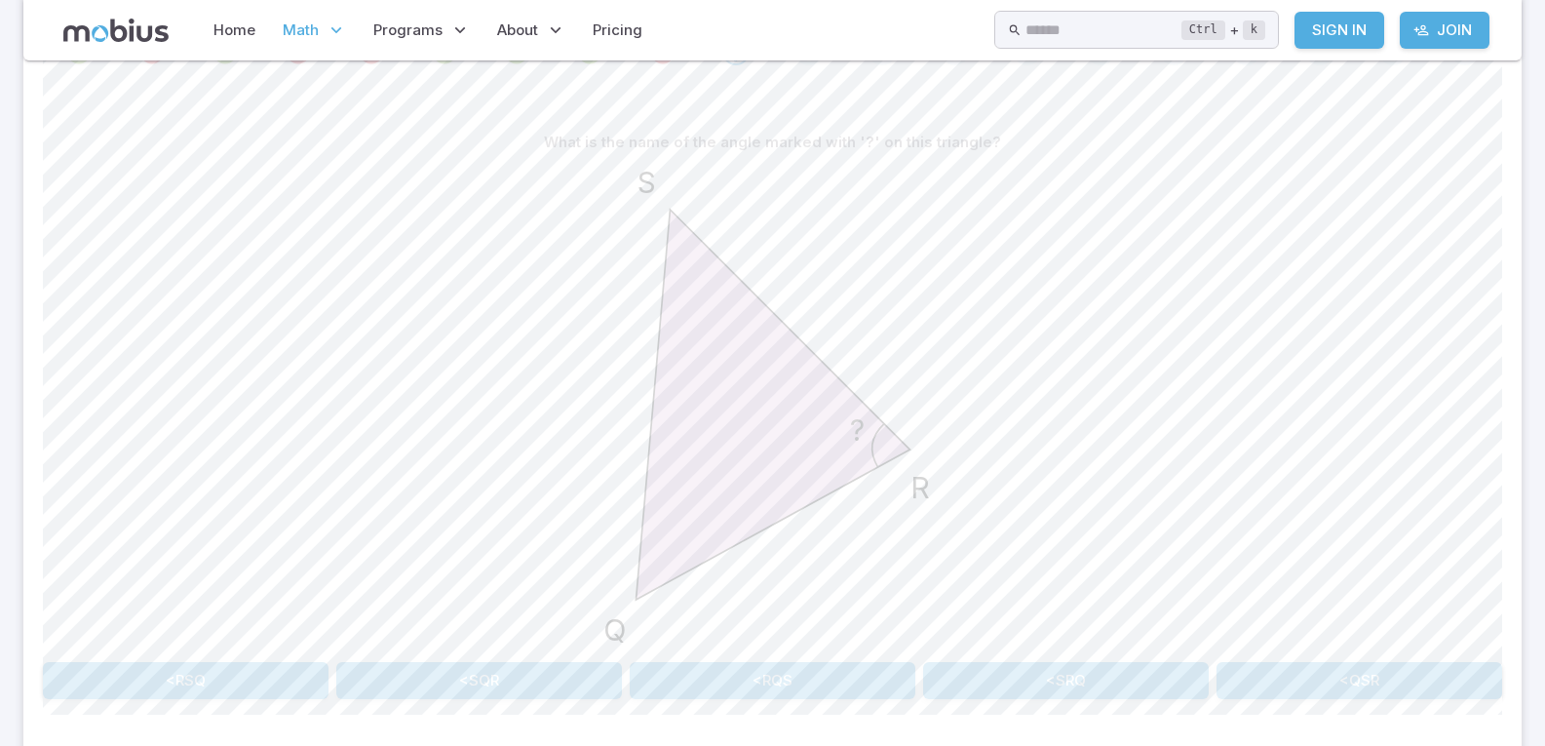
click at [1053, 679] on button "<SRQ" at bounding box center [1066, 680] width 286 height 37
click at [230, 681] on button "<SQR" at bounding box center [186, 680] width 286 height 37
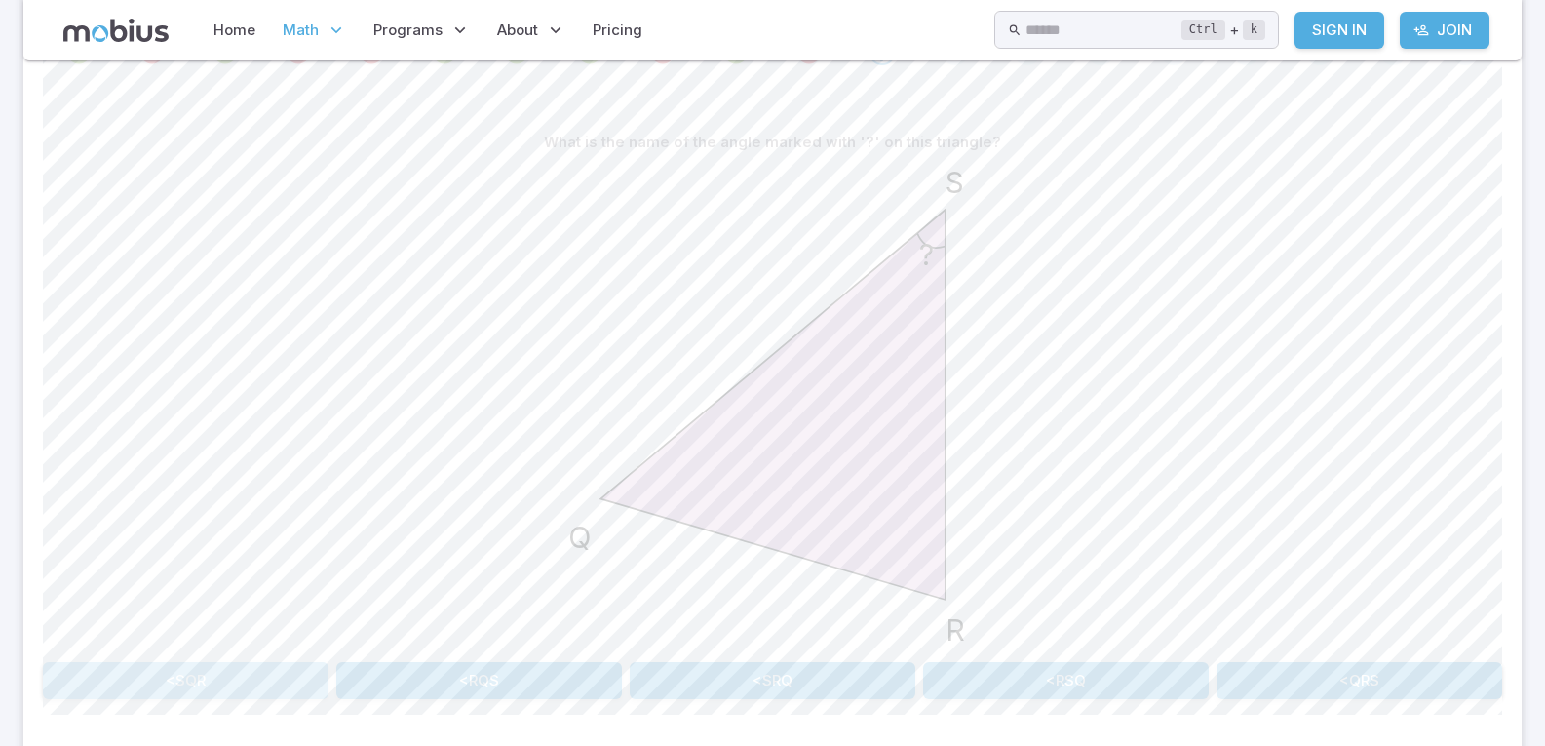
click at [261, 675] on button "<SQR" at bounding box center [186, 680] width 286 height 37
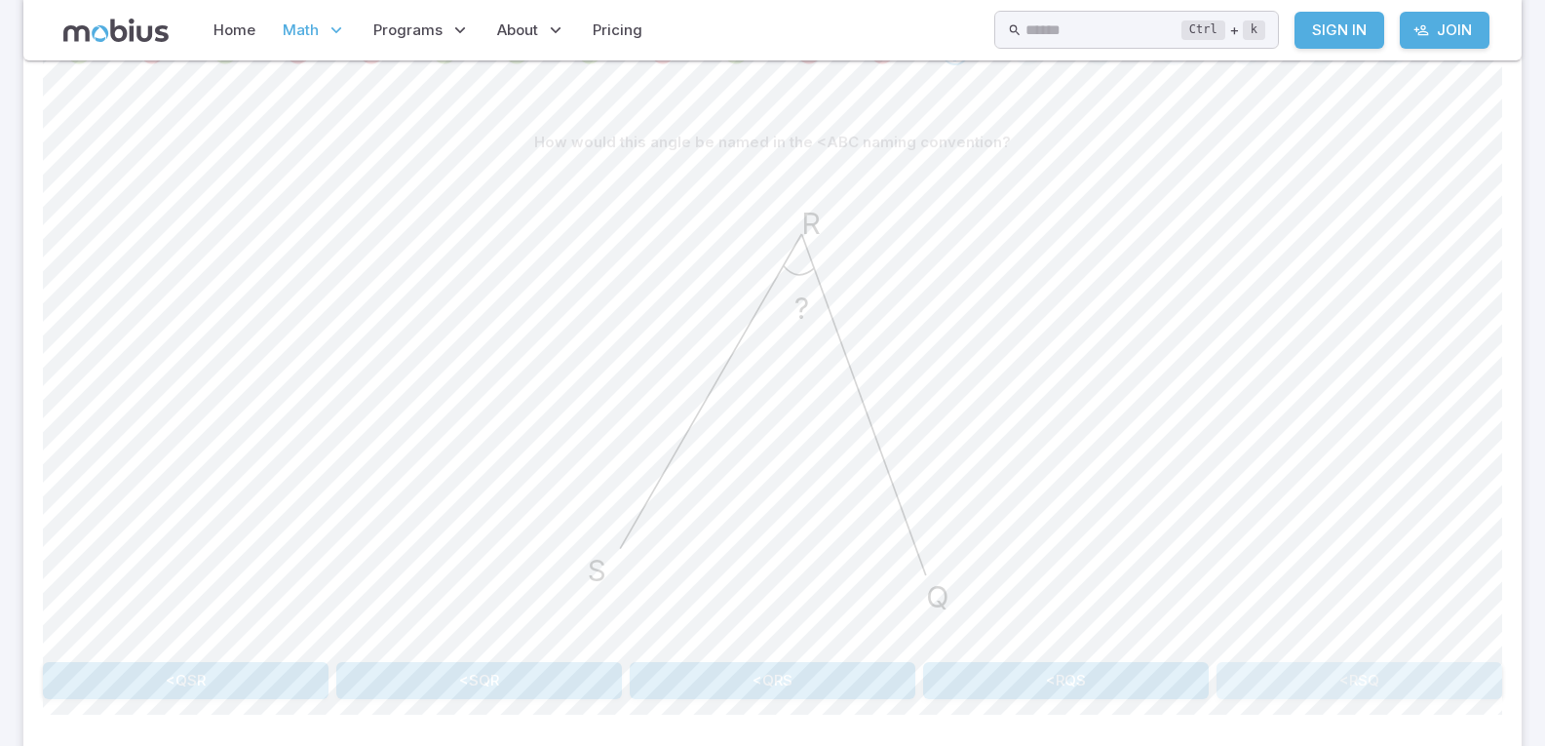
click at [1287, 681] on button "<RSQ" at bounding box center [1360, 680] width 286 height 37
click at [1112, 685] on button "<RQS" at bounding box center [1140, 680] width 726 height 37
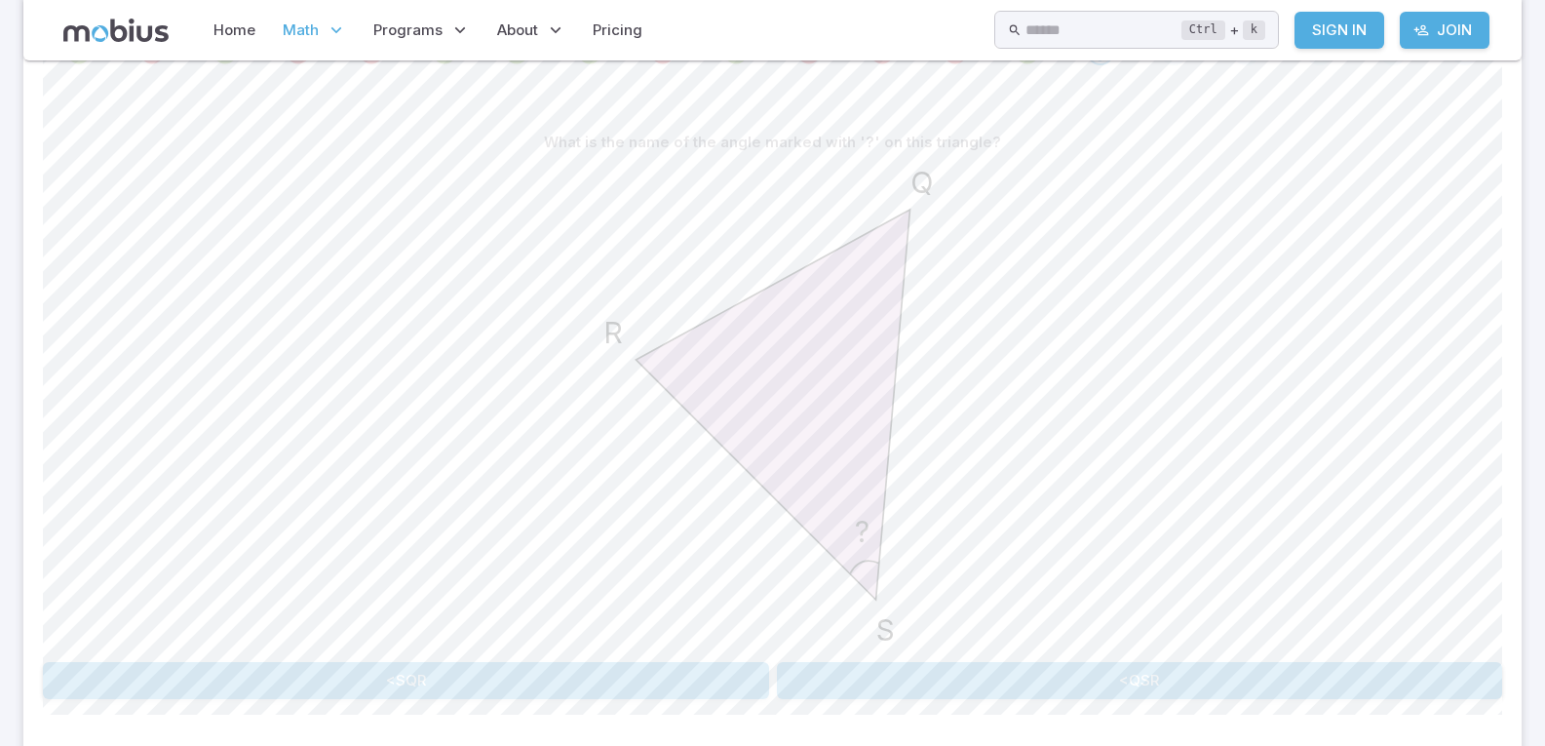
click at [604, 682] on button "<SQR" at bounding box center [406, 680] width 726 height 37
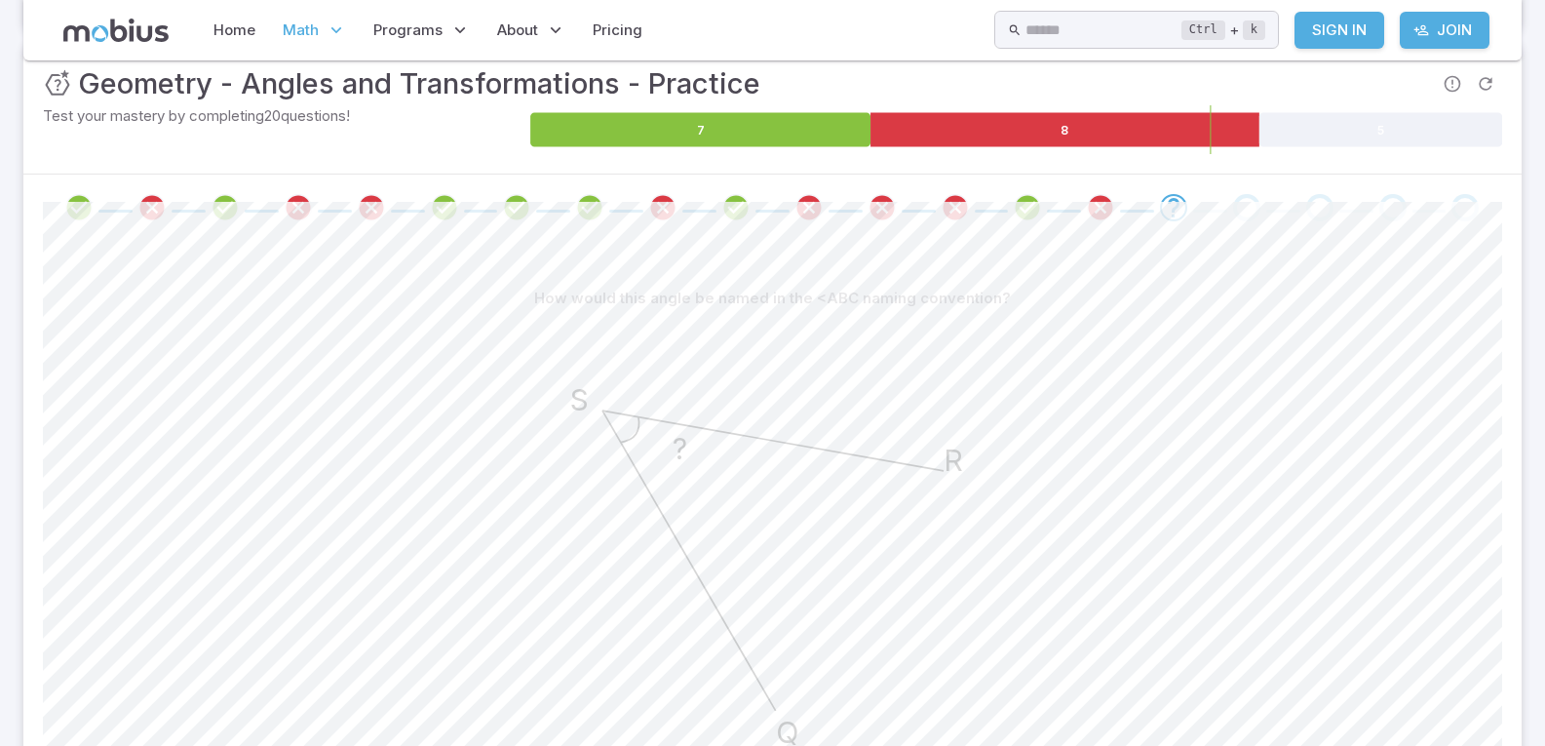
scroll to position [253, 0]
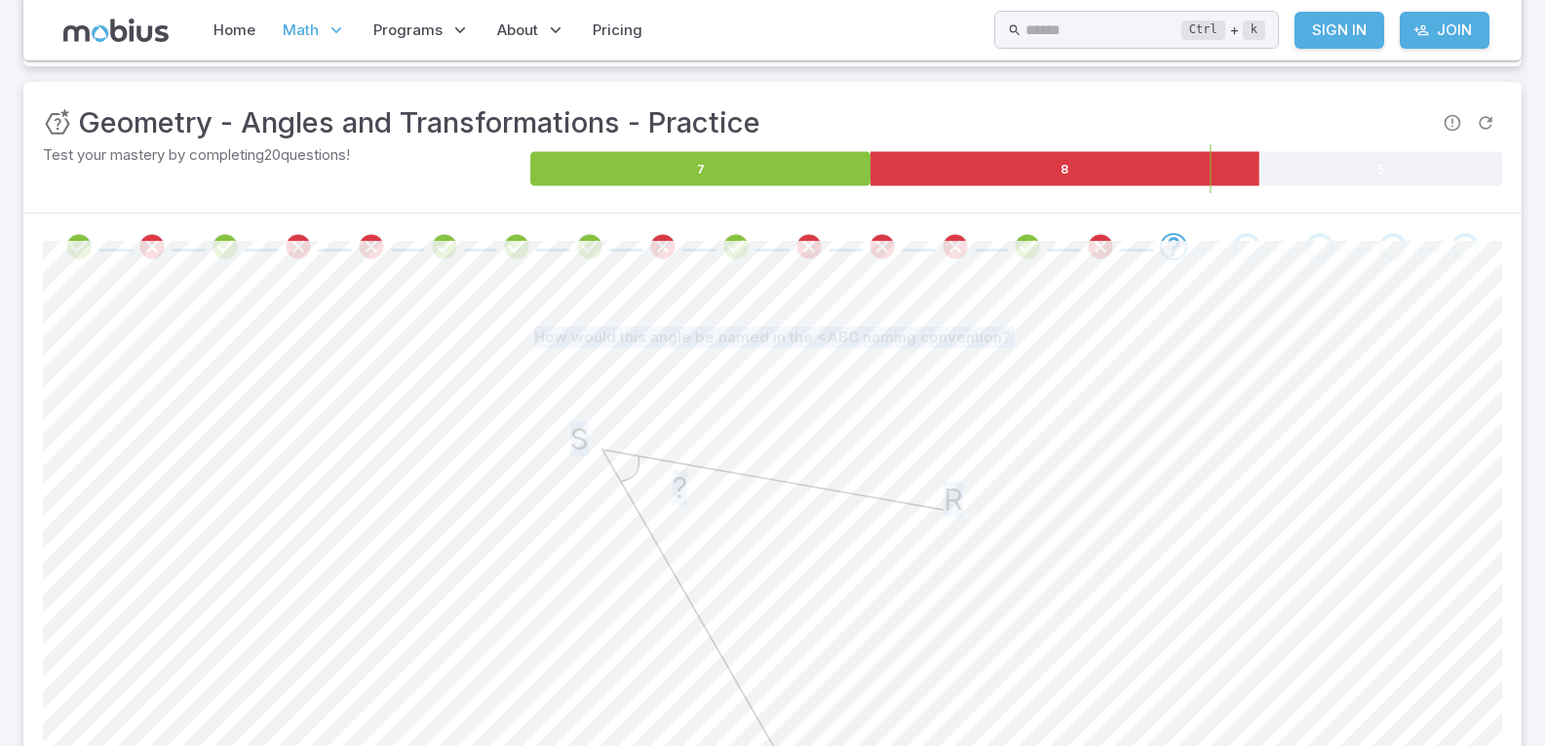
drag, startPoint x: 1463, startPoint y: 249, endPoint x: 1286, endPoint y: 426, distance: 250.9
click at [1287, 426] on div "Unit Mastery : Geometry - Angles and Transformations - Practice Test your maste…" at bounding box center [772, 553] width 1499 height 943
click at [1272, 426] on div "? Q S R" at bounding box center [773, 602] width 1460 height 493
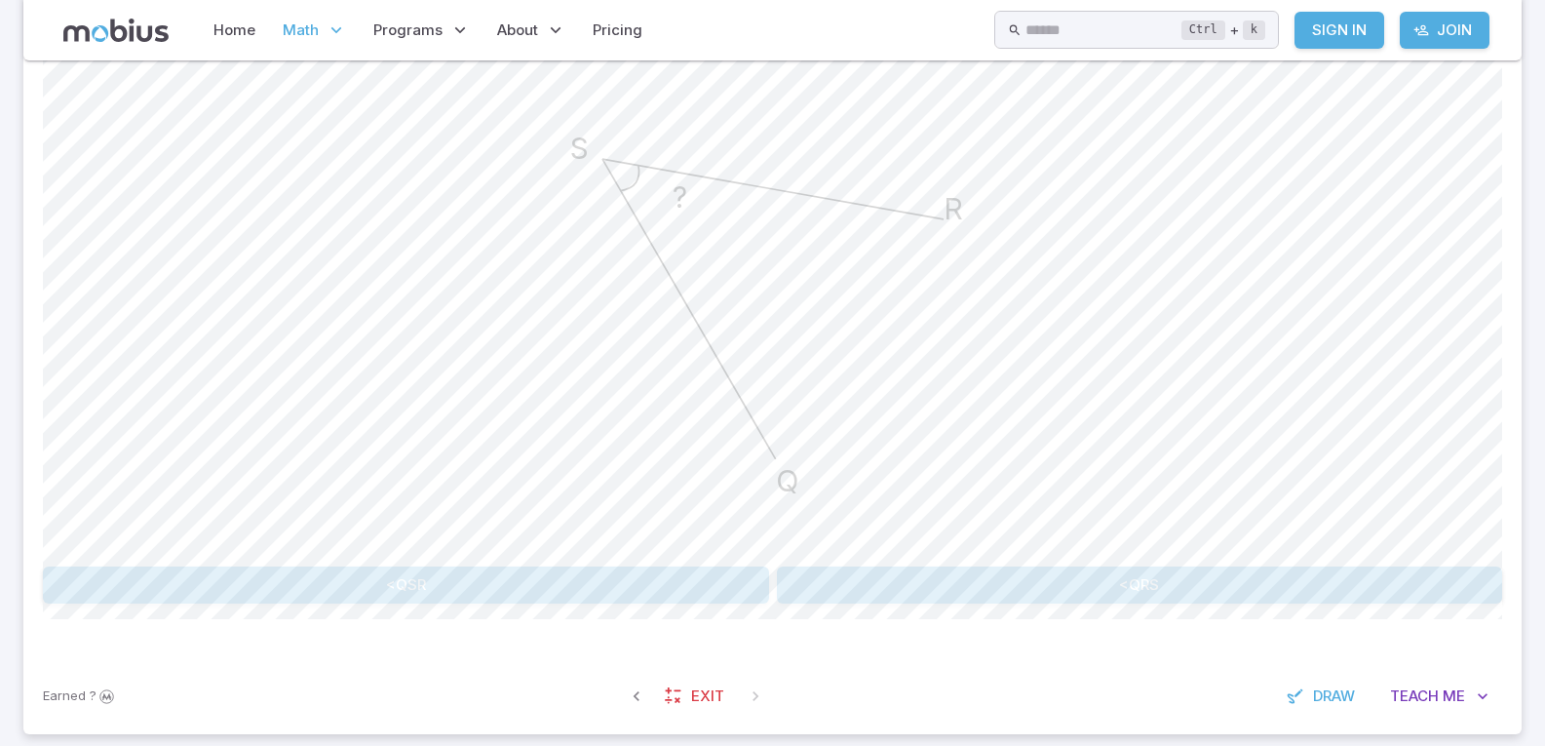
scroll to position [546, 0]
click at [835, 578] on button "<QRS" at bounding box center [1140, 583] width 726 height 37
click at [548, 588] on button "<QRS" at bounding box center [406, 583] width 726 height 37
click at [946, 565] on button "<SQR" at bounding box center [1140, 583] width 726 height 37
click at [979, 573] on button "<RQS" at bounding box center [1140, 583] width 726 height 37
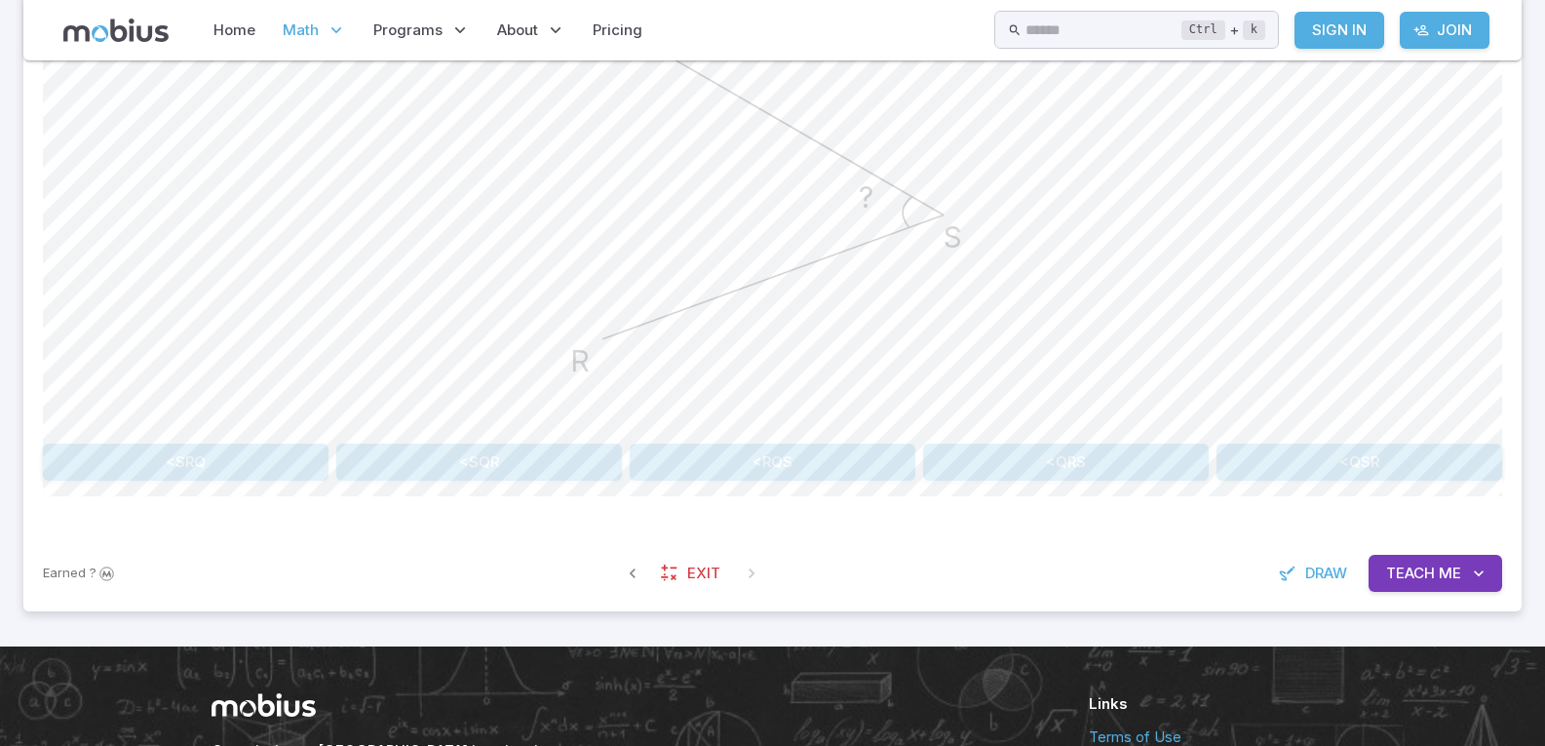
scroll to position [585, 0]
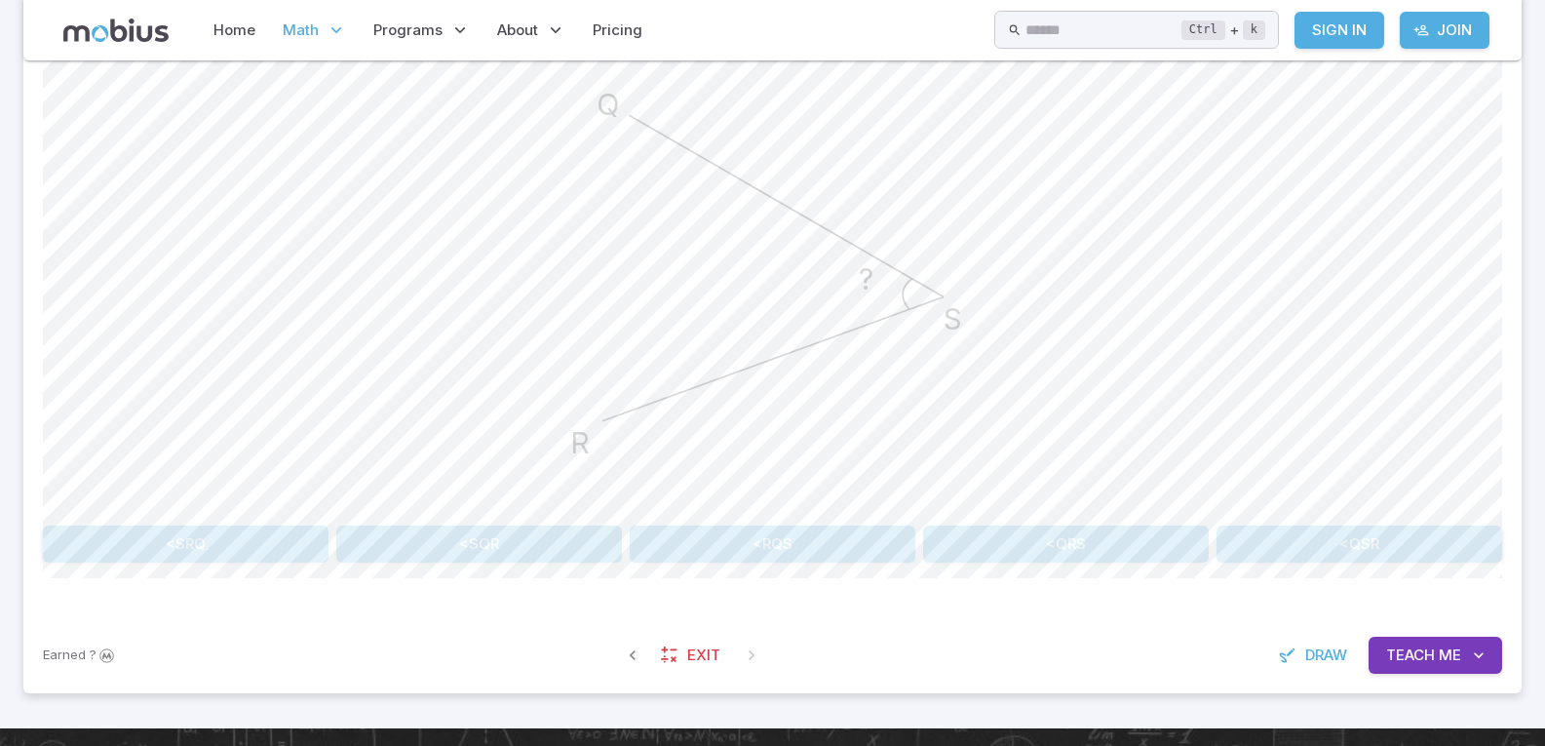
click at [1052, 530] on button "<QRS" at bounding box center [1066, 544] width 286 height 37
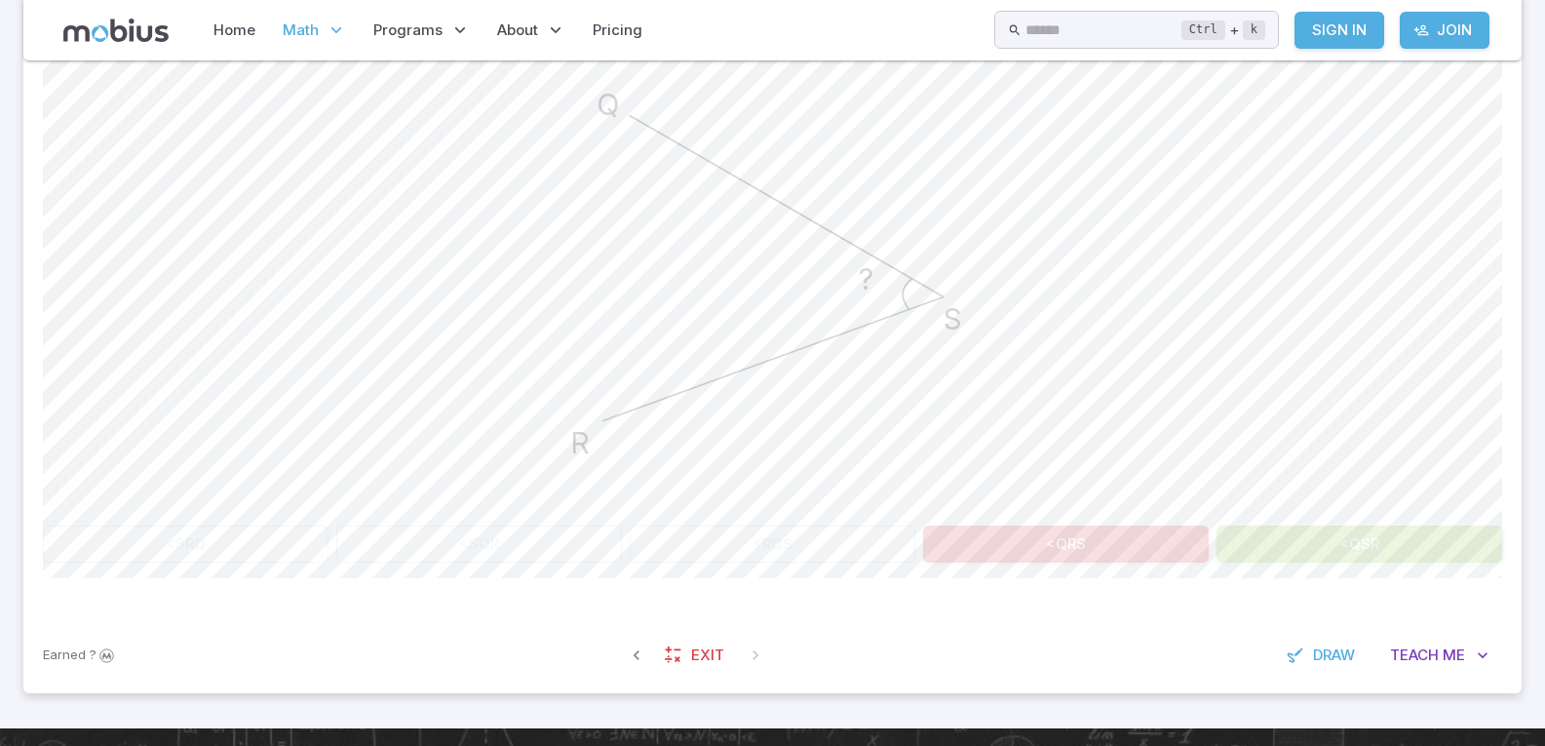
scroll to position [410, 0]
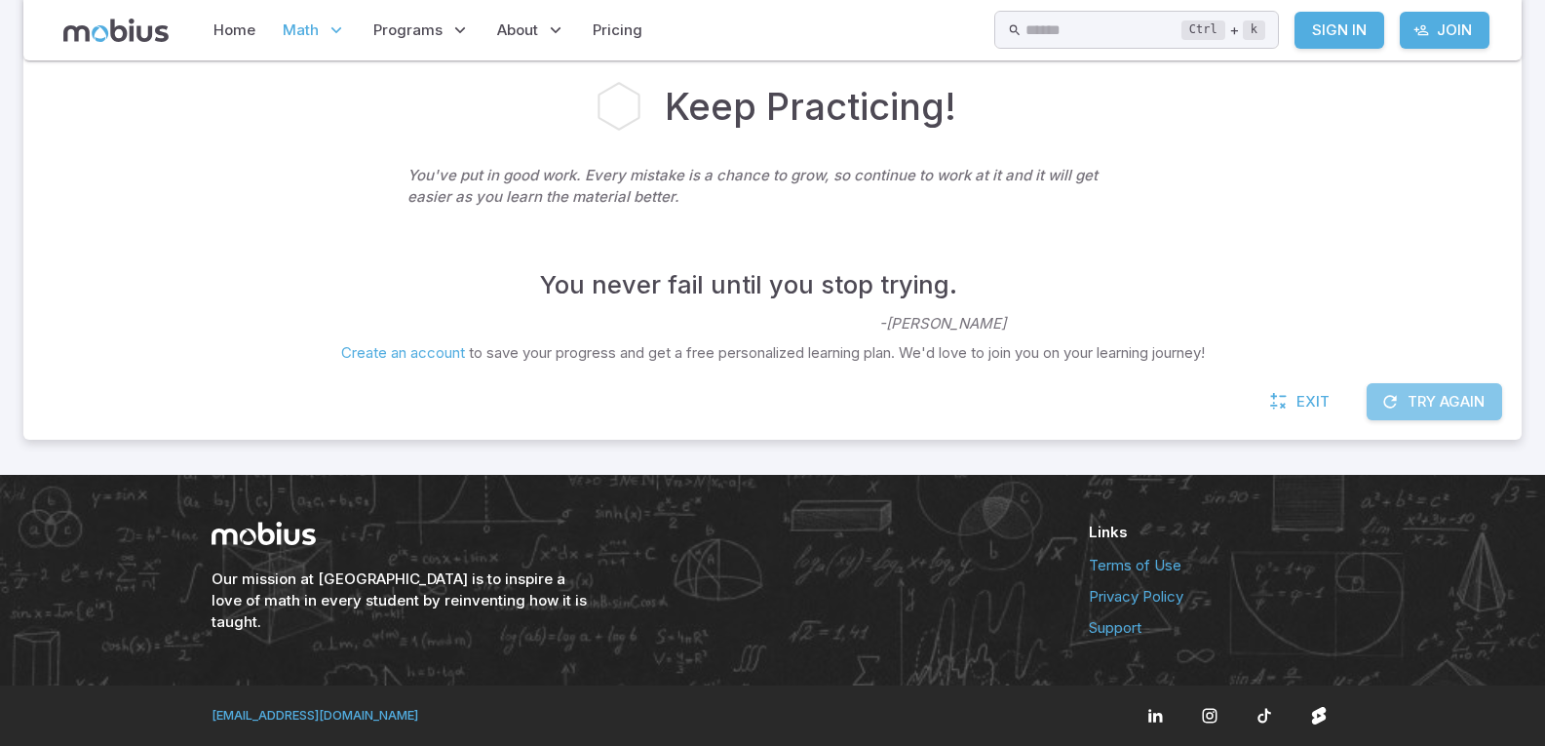
click at [1420, 403] on button "Try Again" at bounding box center [1435, 401] width 136 height 37
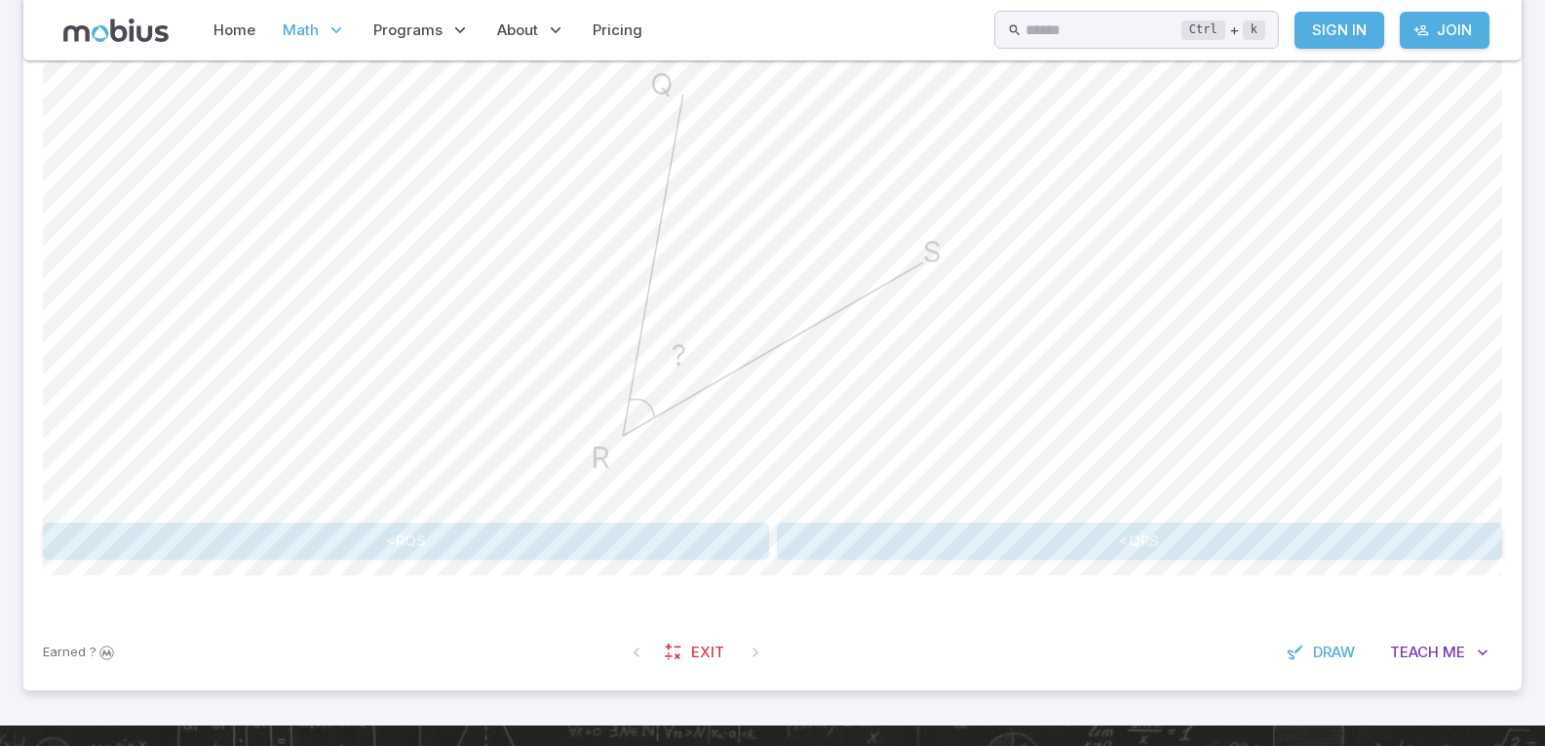
scroll to position [605, 0]
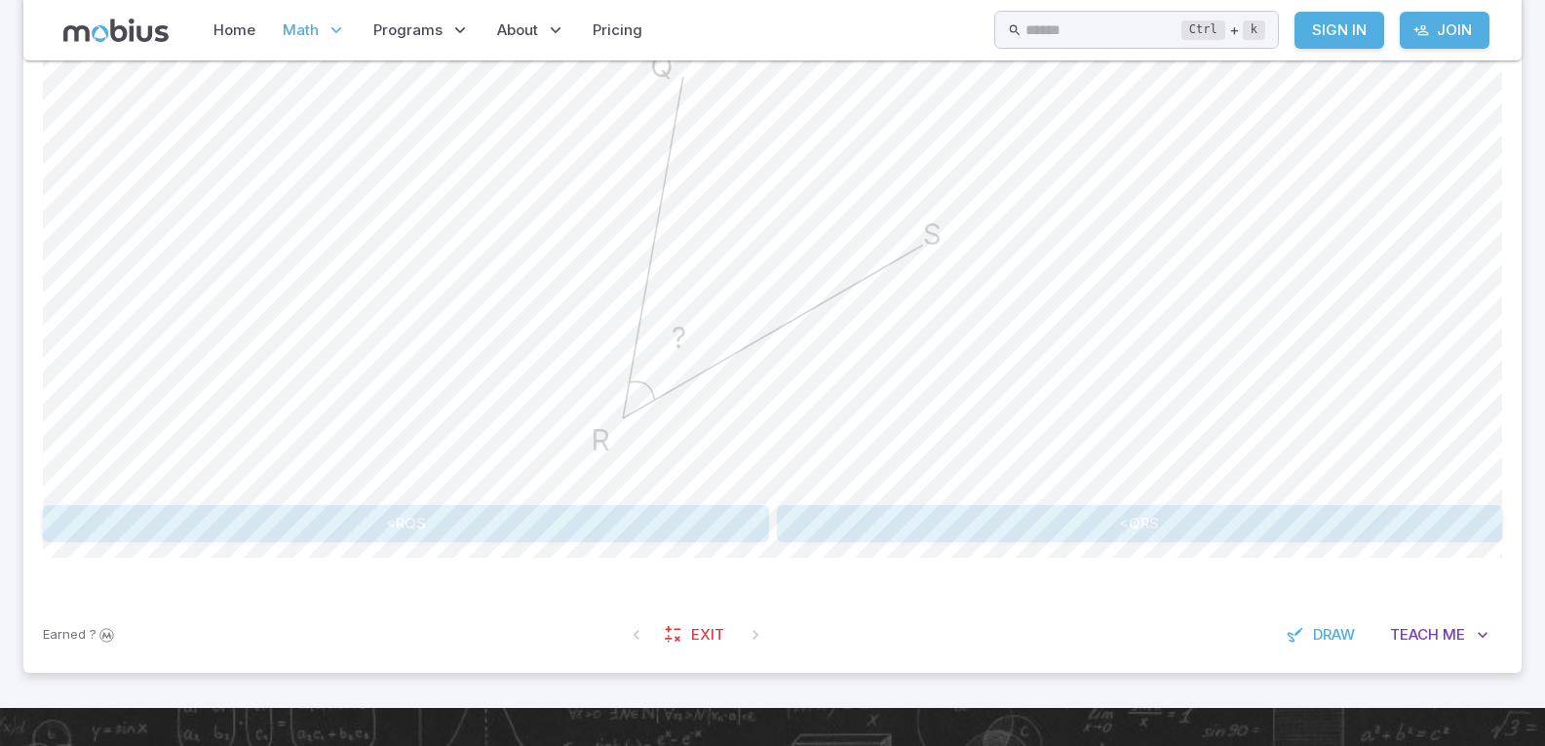
click at [983, 514] on button "<QRS" at bounding box center [1140, 523] width 726 height 37
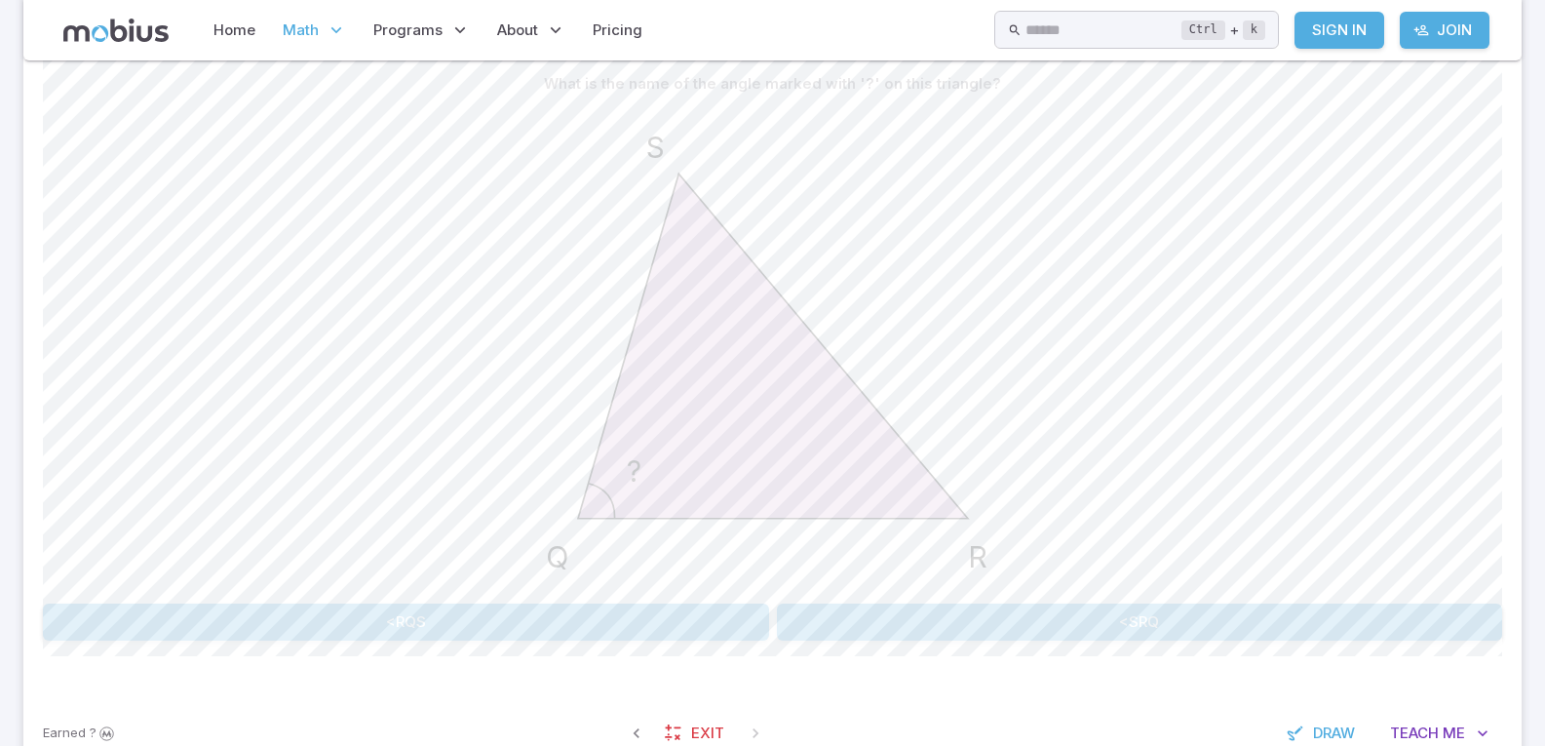
scroll to position [508, 0]
click at [649, 620] on button "<RQS" at bounding box center [406, 621] width 726 height 37
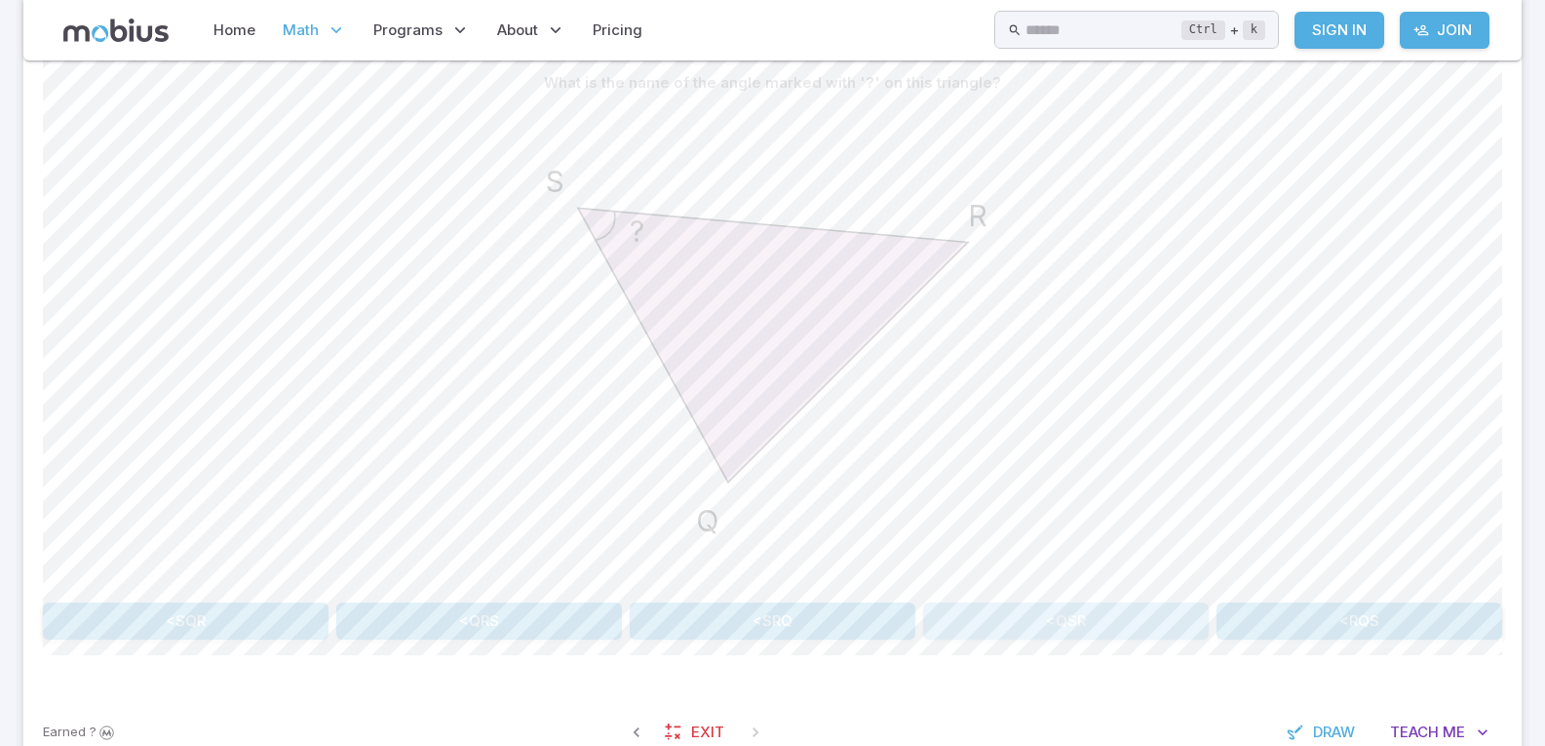
click at [1081, 627] on button "<QSR" at bounding box center [1066, 621] width 286 height 37
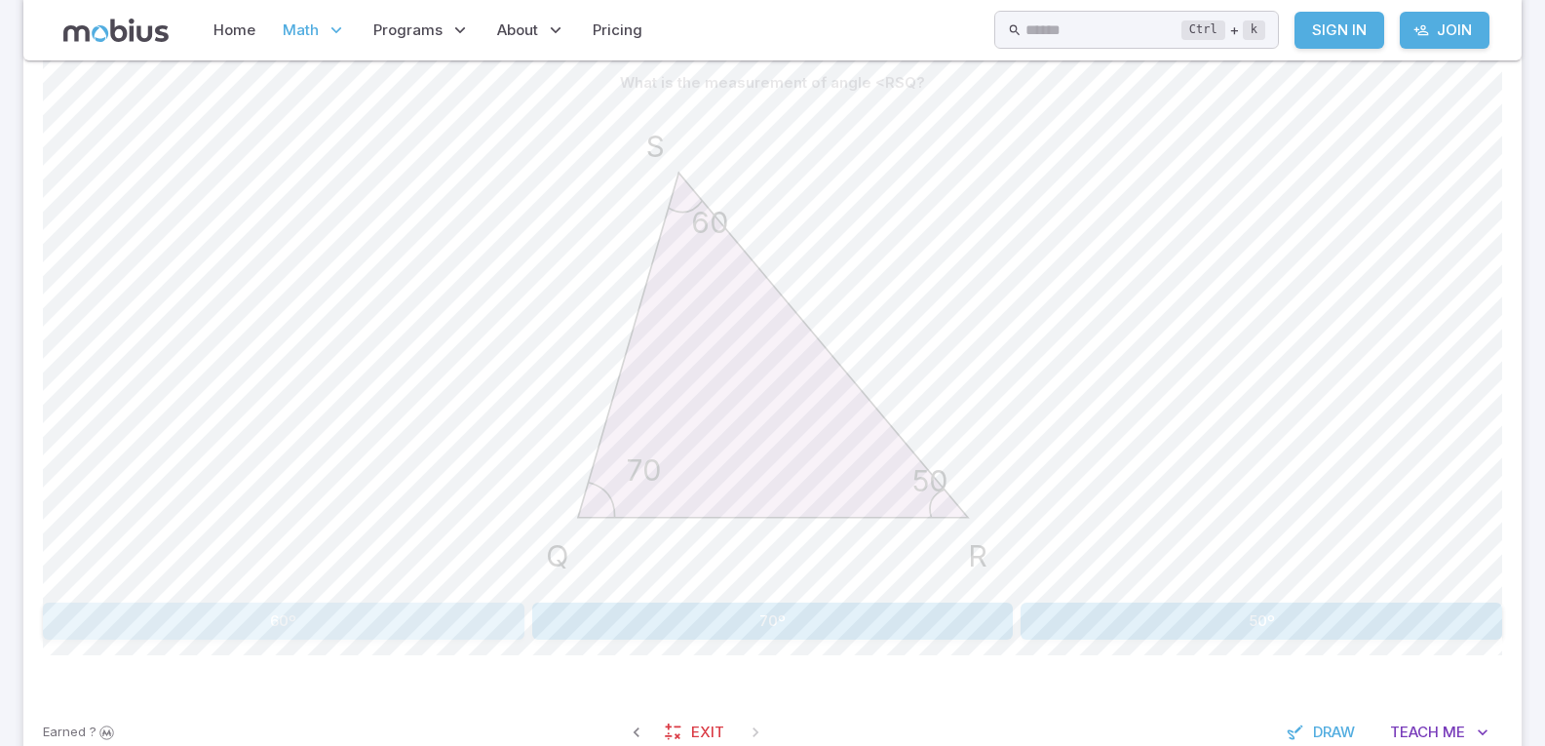
click at [344, 629] on button "60º" at bounding box center [284, 621] width 482 height 37
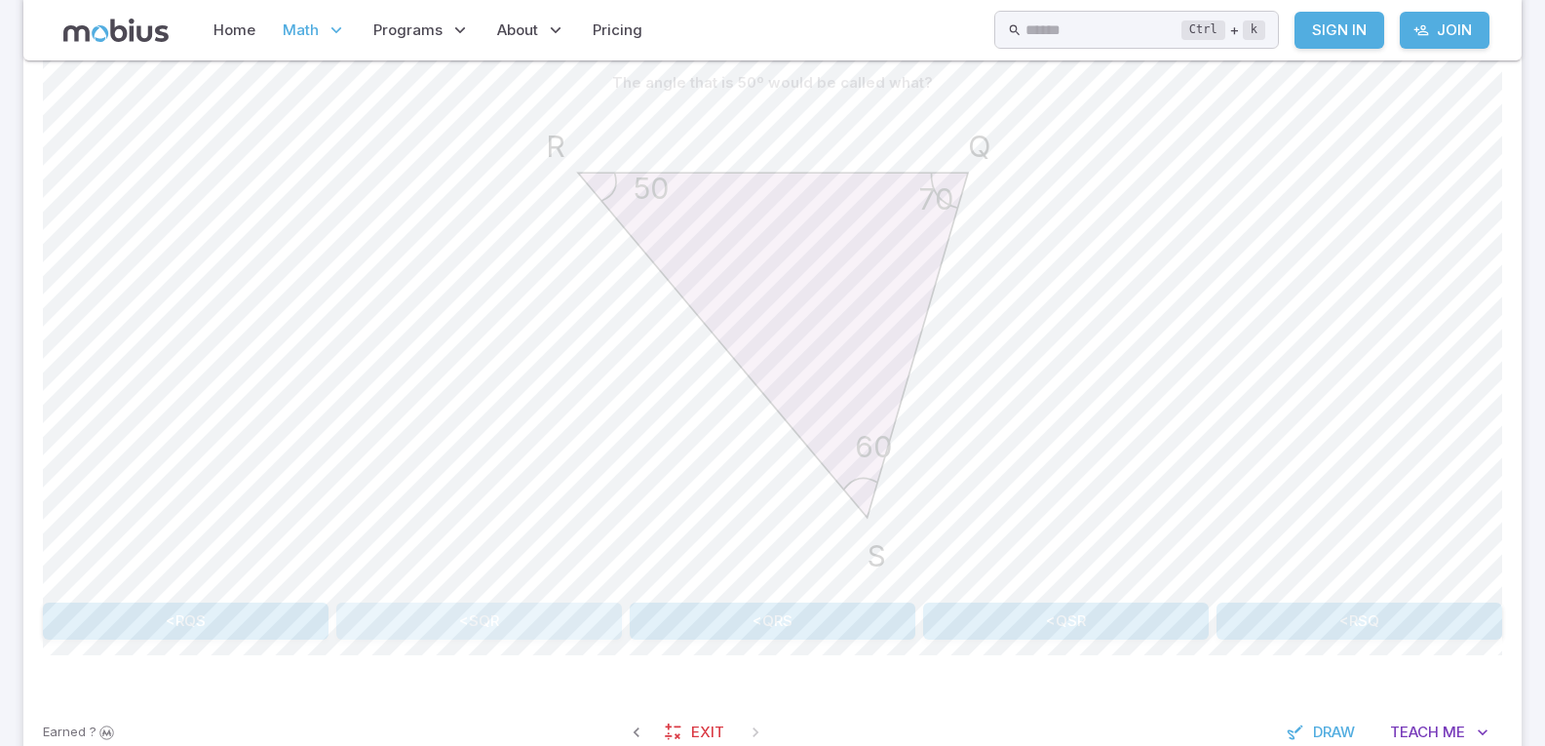
click at [415, 622] on button "<SQR" at bounding box center [479, 621] width 286 height 37
drag, startPoint x: 952, startPoint y: 193, endPoint x: 994, endPoint y: 236, distance: 60.0
click at [957, 196] on icon "50 60 70 S Q R" at bounding box center [772, 344] width 487 height 487
click at [991, 376] on icon "50 60 70 S Q R" at bounding box center [772, 344] width 487 height 487
click at [472, 618] on button "<SRQ" at bounding box center [406, 621] width 726 height 37
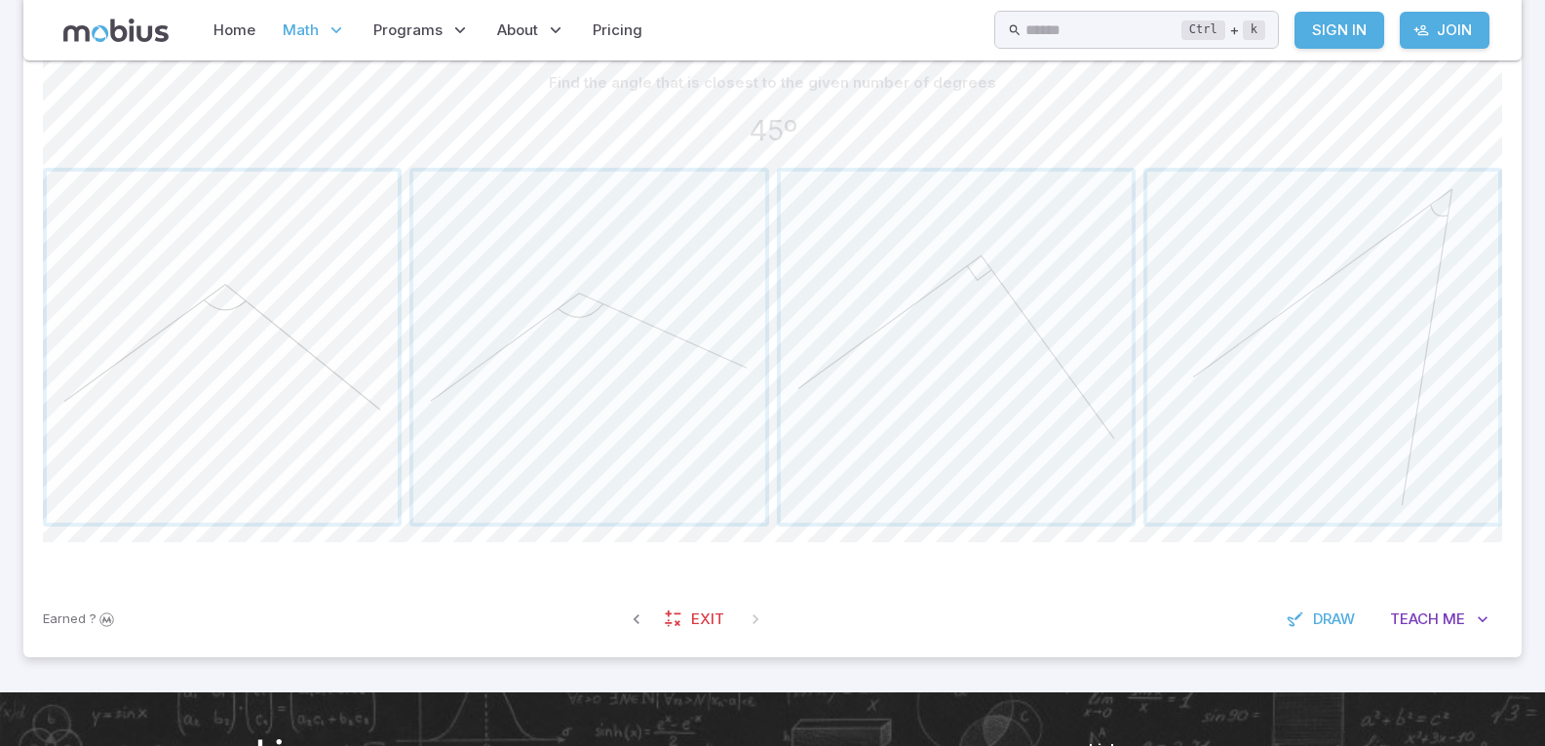
click at [334, 414] on span "button" at bounding box center [222, 347] width 351 height 351
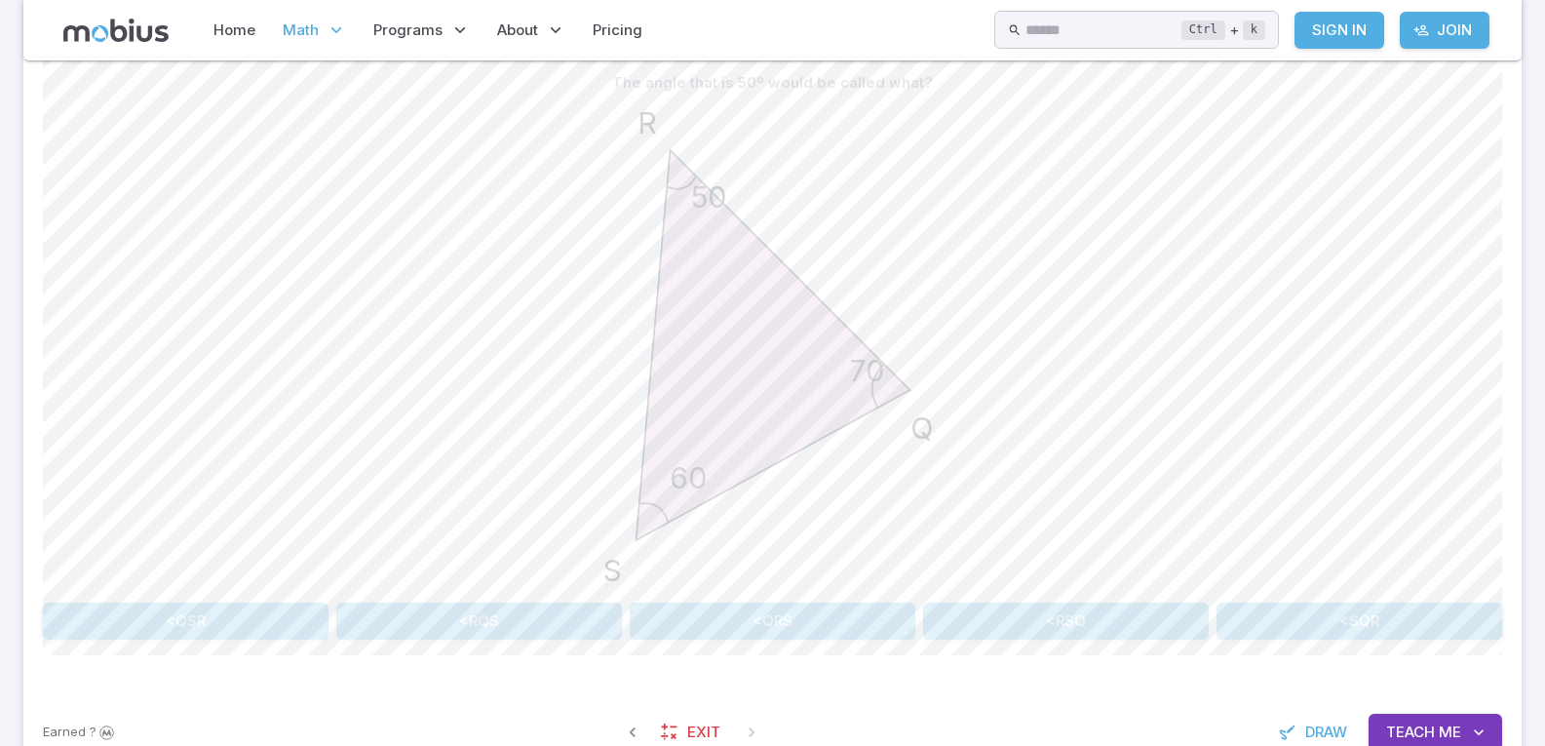
click at [466, 625] on button "<RQS" at bounding box center [479, 621] width 286 height 37
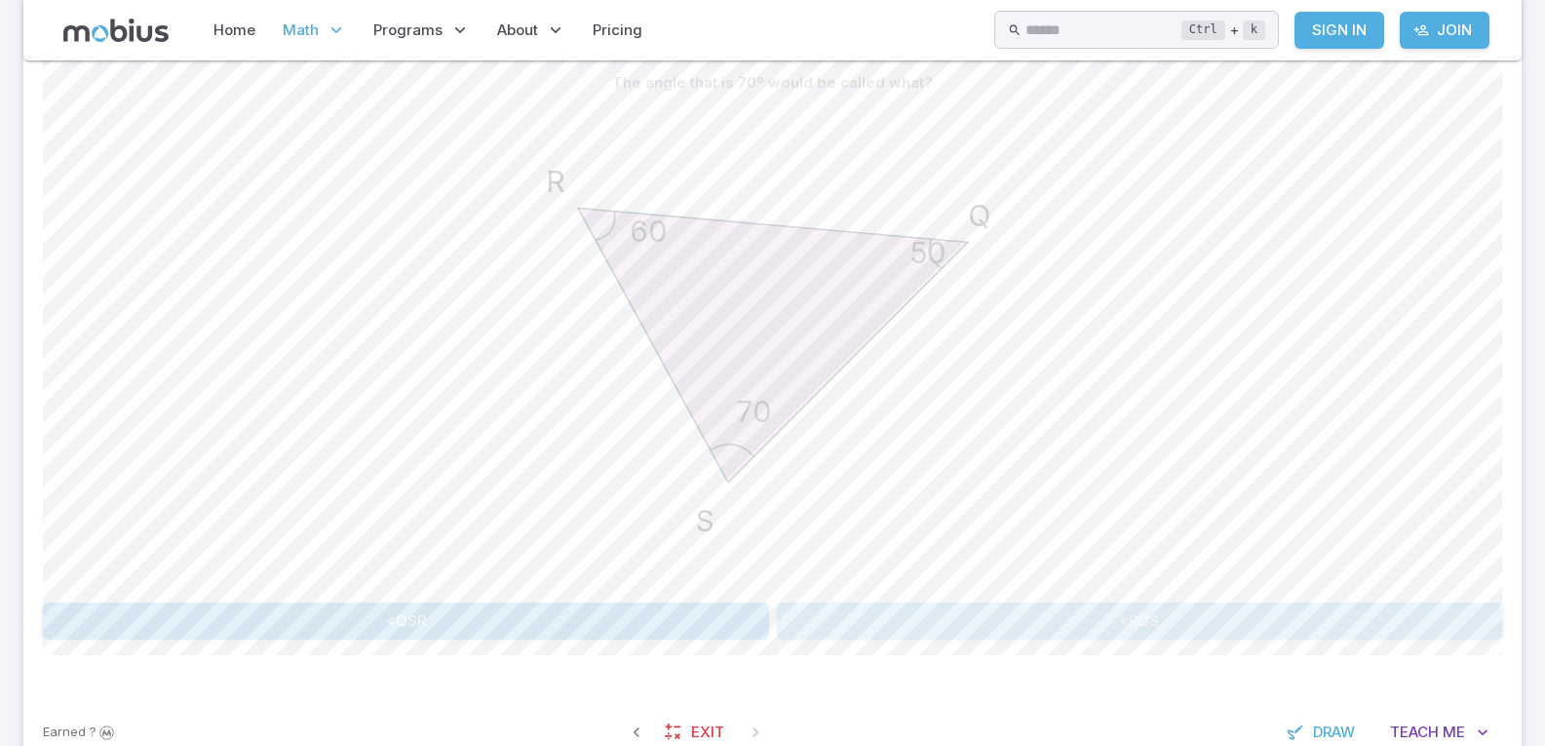
click at [850, 628] on button "<RQS" at bounding box center [1140, 621] width 726 height 37
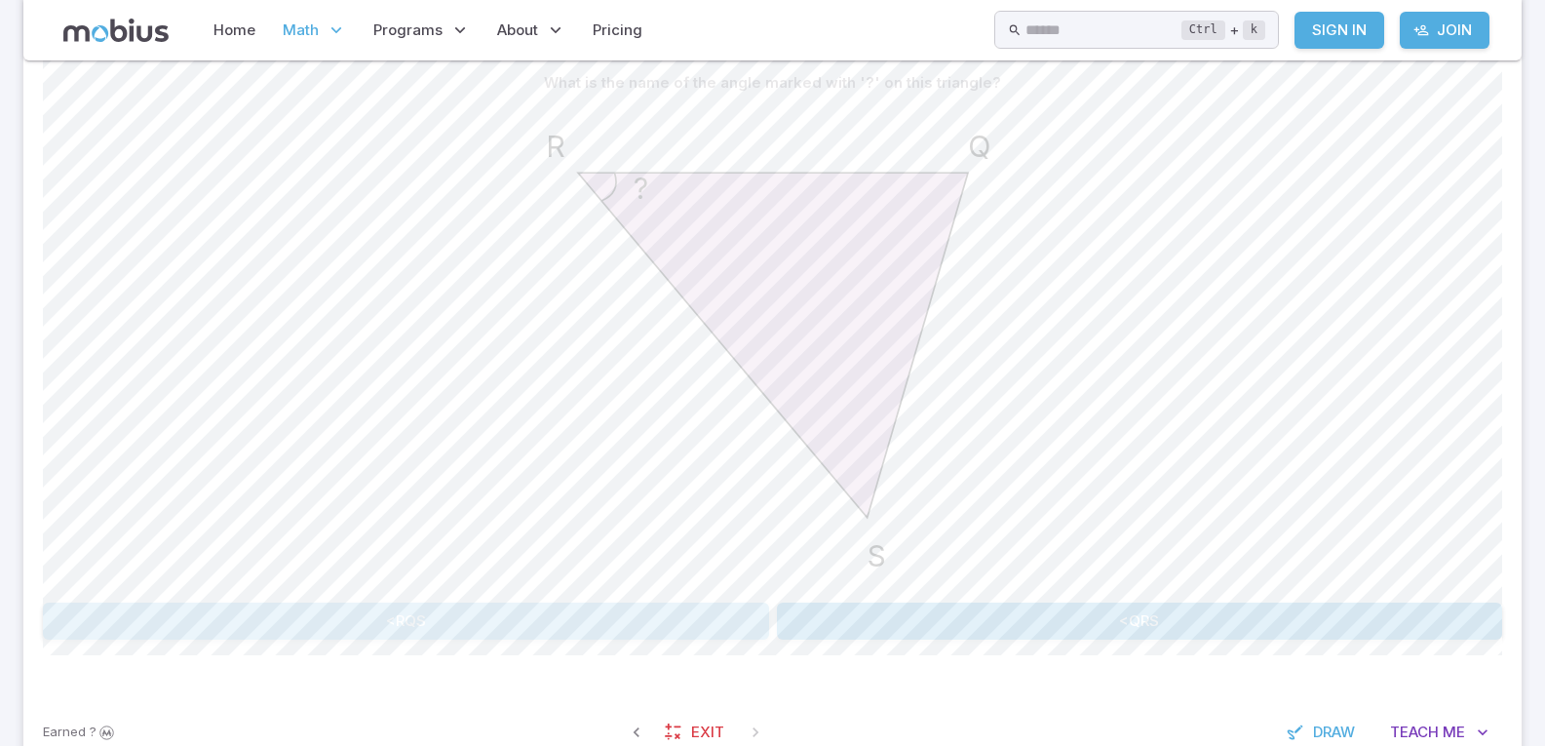
click at [524, 610] on button "<RQS" at bounding box center [406, 621] width 726 height 37
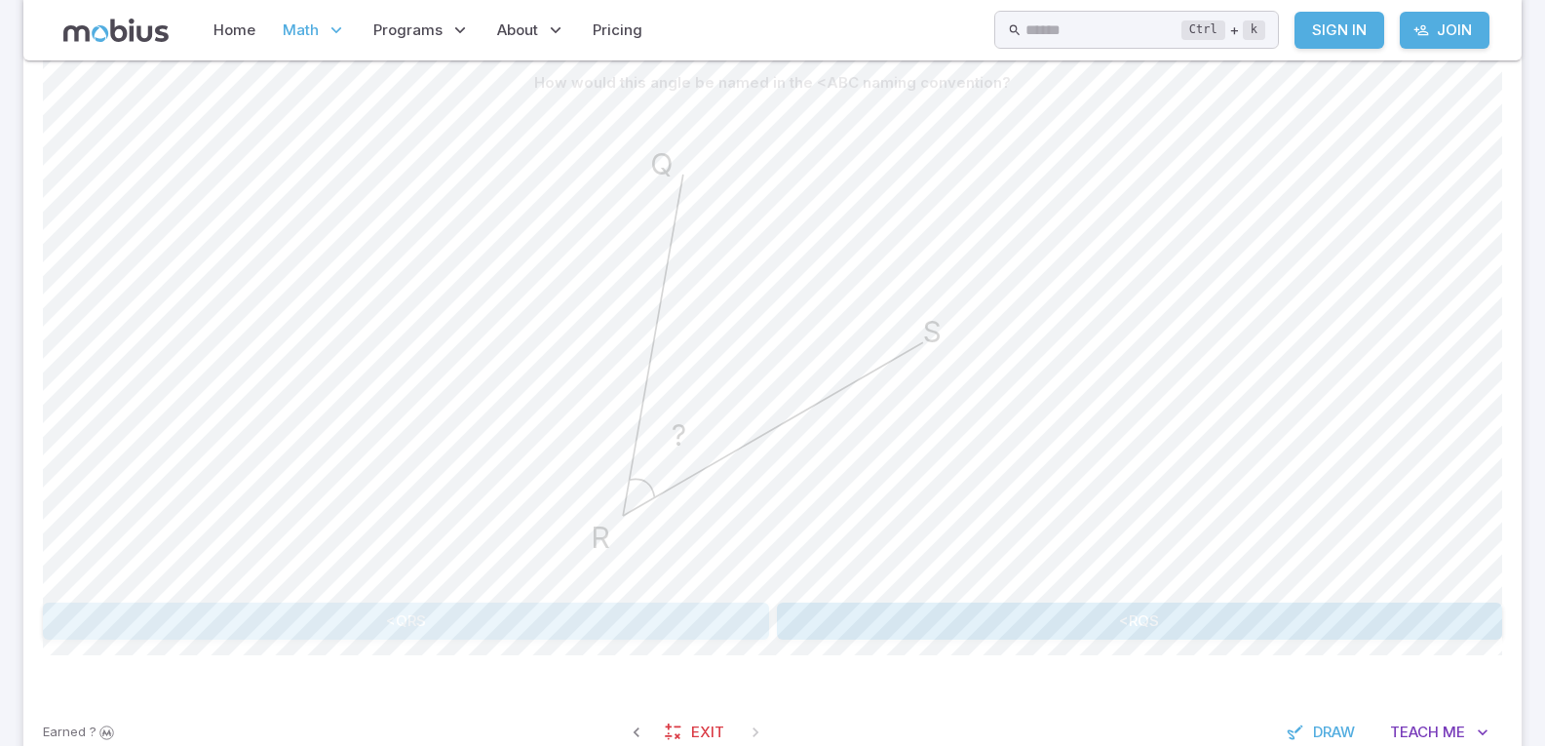
click at [524, 610] on button "<QRS" at bounding box center [406, 621] width 726 height 37
click at [253, 628] on button "<QSR" at bounding box center [186, 621] width 286 height 37
click at [995, 633] on button "<QRS" at bounding box center [1140, 621] width 726 height 37
click at [899, 623] on button "<RSQ" at bounding box center [1140, 621] width 726 height 37
click at [503, 626] on button "<SQR" at bounding box center [479, 621] width 286 height 37
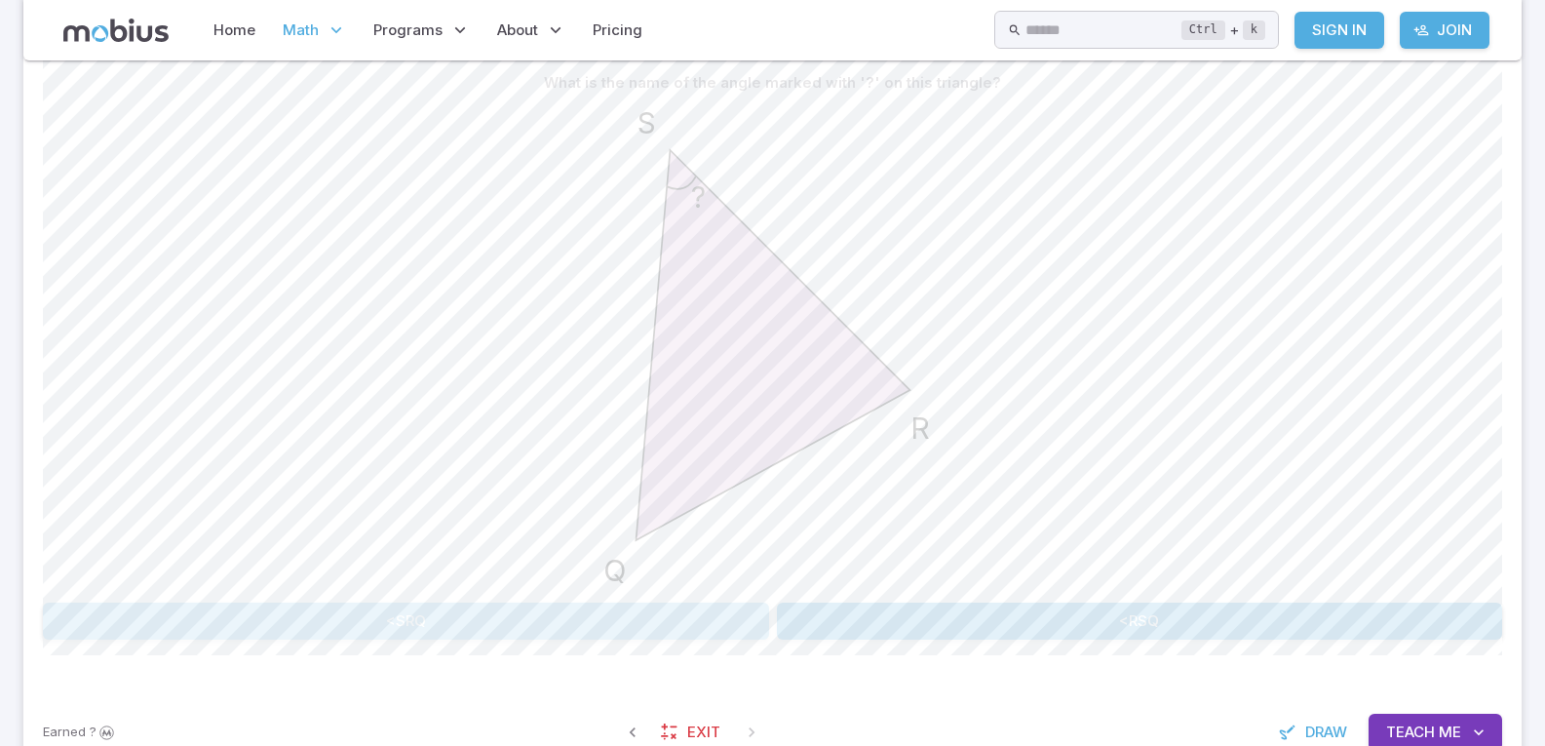
click at [567, 622] on button "<SRQ" at bounding box center [406, 621] width 726 height 37
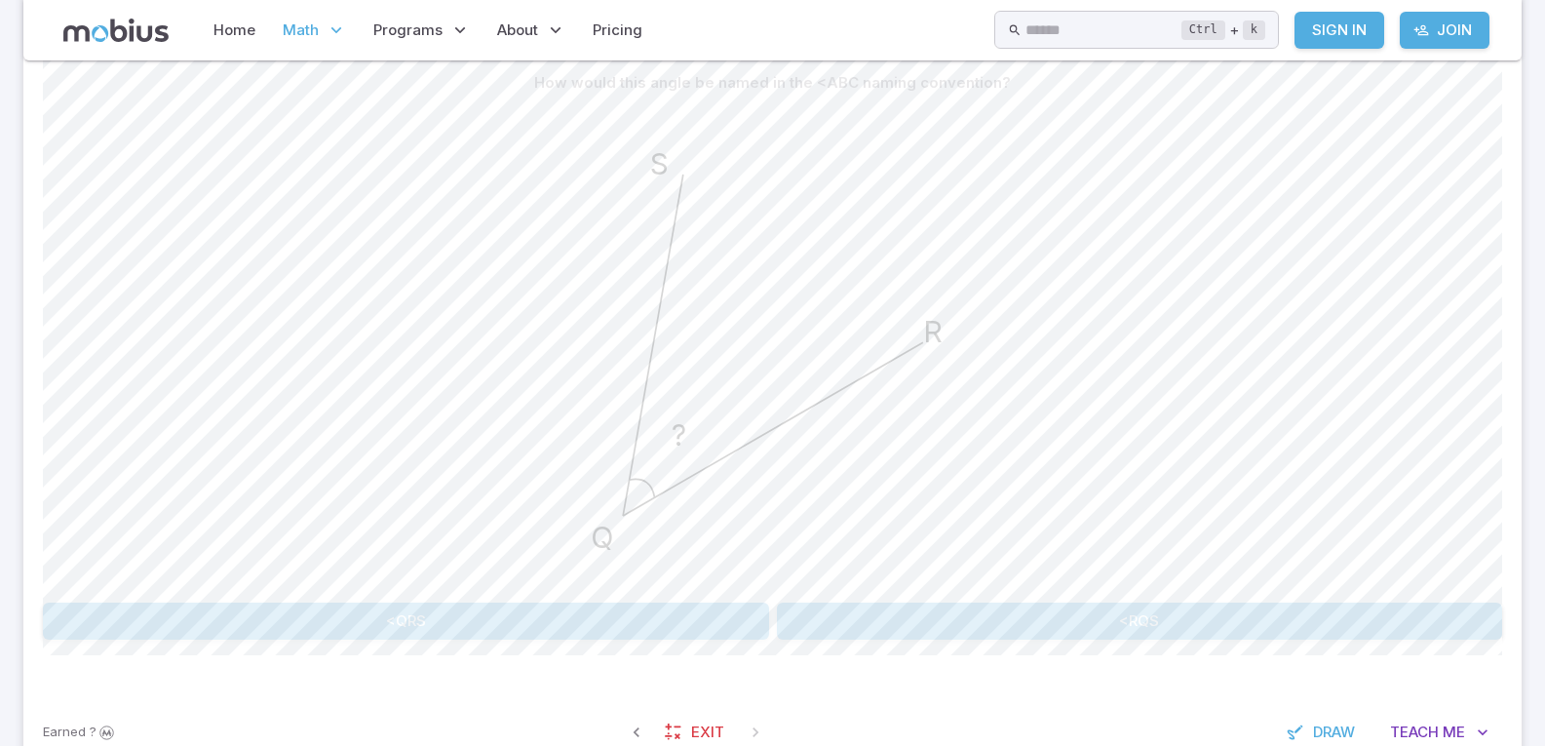
click at [994, 623] on button "<RQS" at bounding box center [1140, 621] width 726 height 37
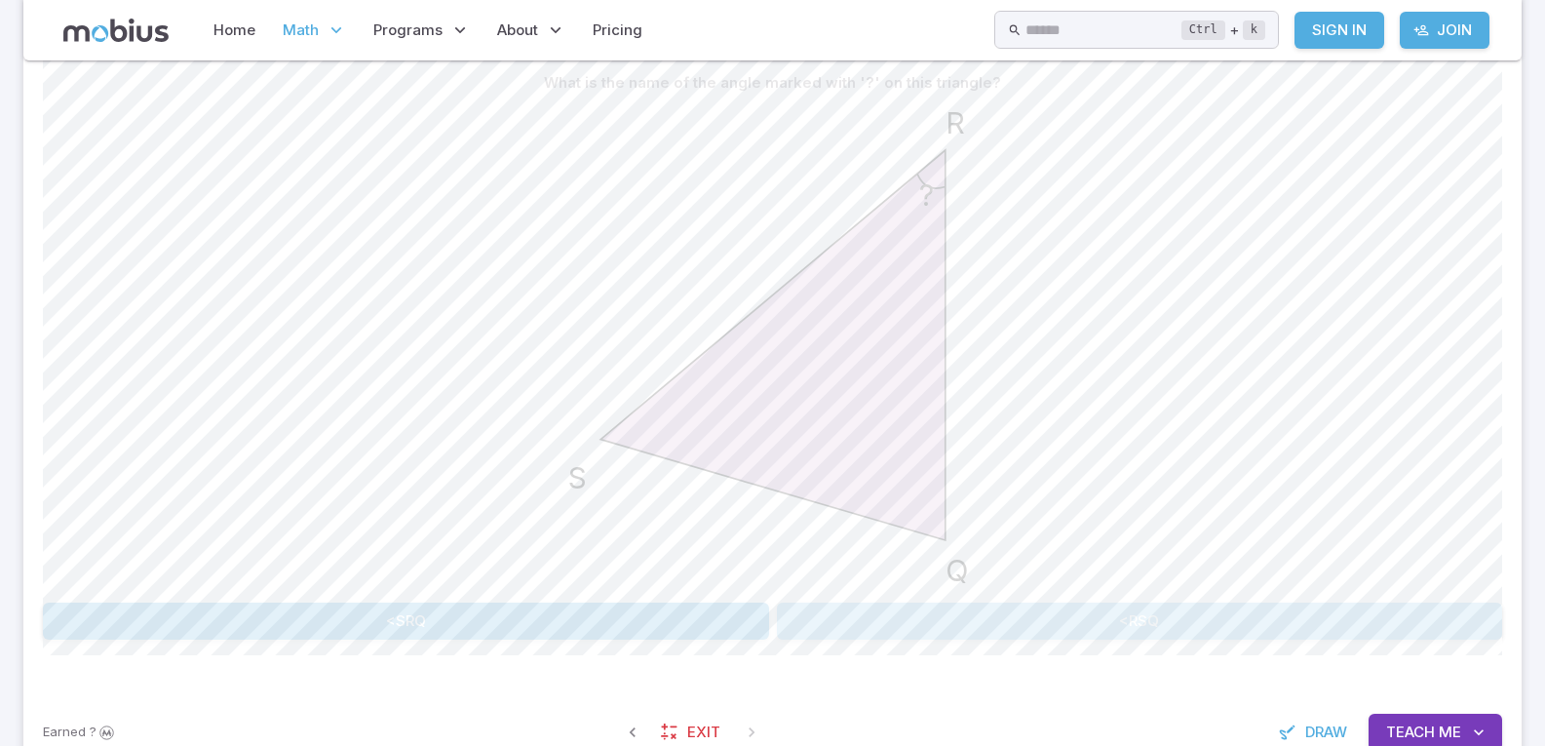
click at [921, 624] on button "<RSQ" at bounding box center [1140, 621] width 726 height 37
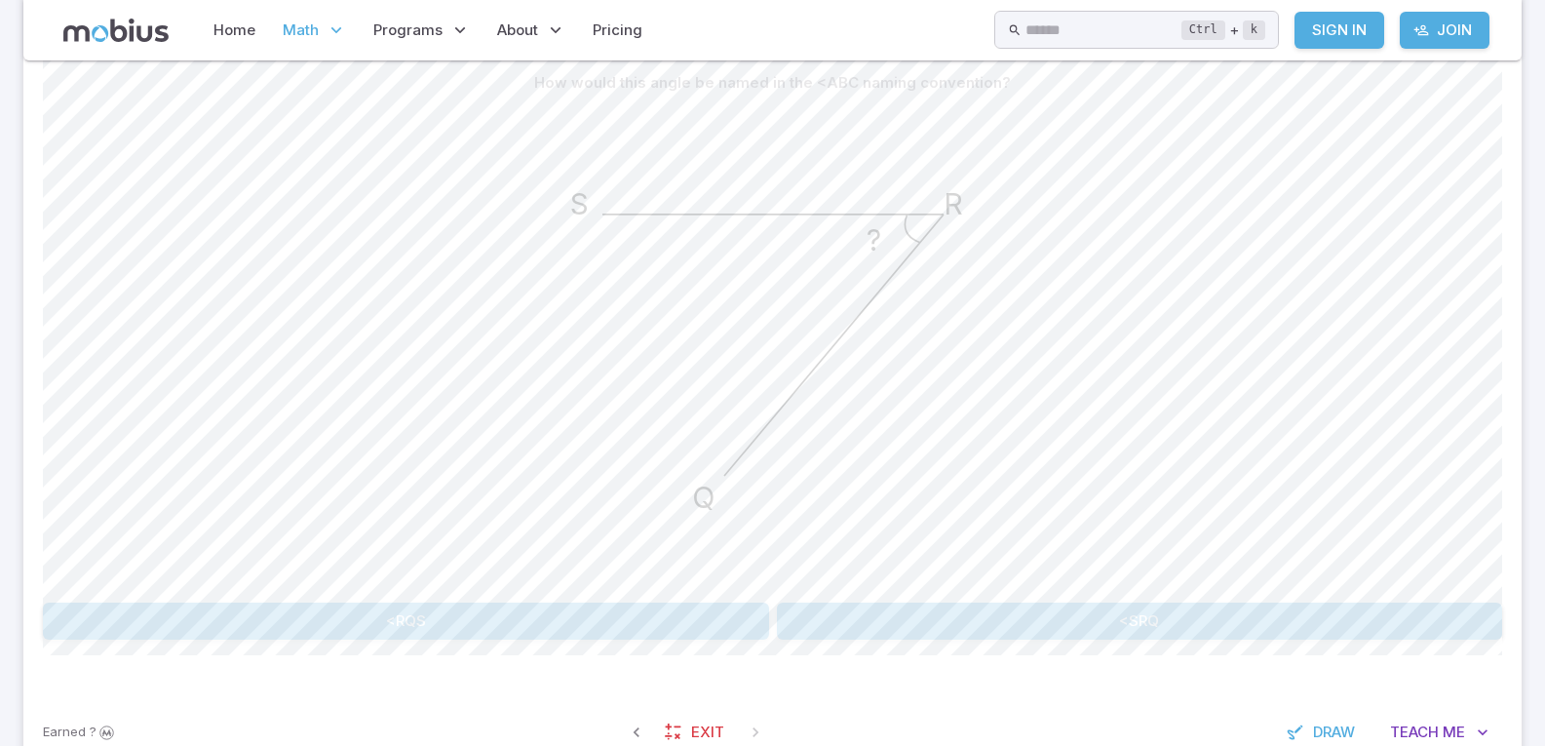
click at [690, 624] on button "<RQS" at bounding box center [406, 621] width 726 height 37
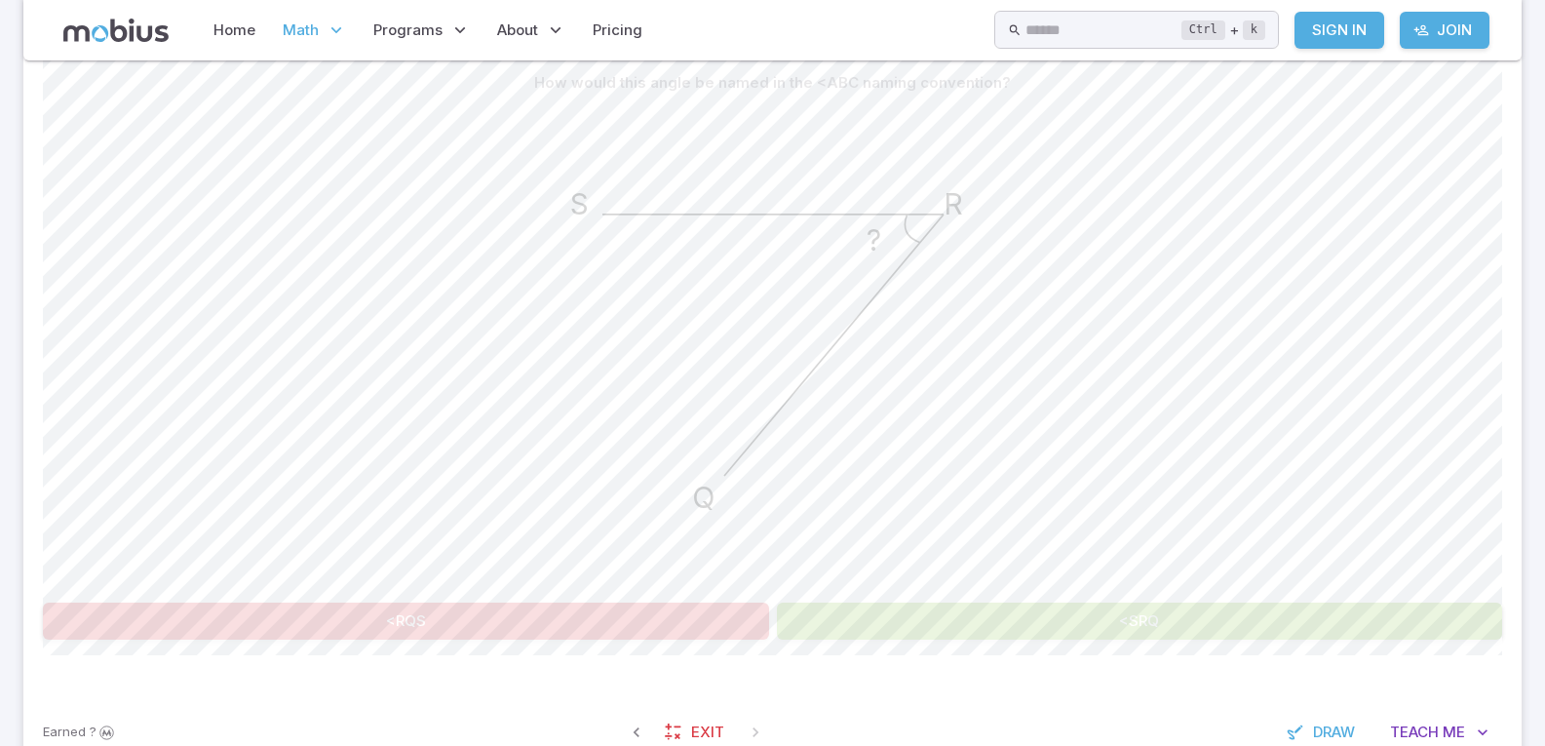
click at [974, 608] on button "<SRQ" at bounding box center [1140, 621] width 726 height 37
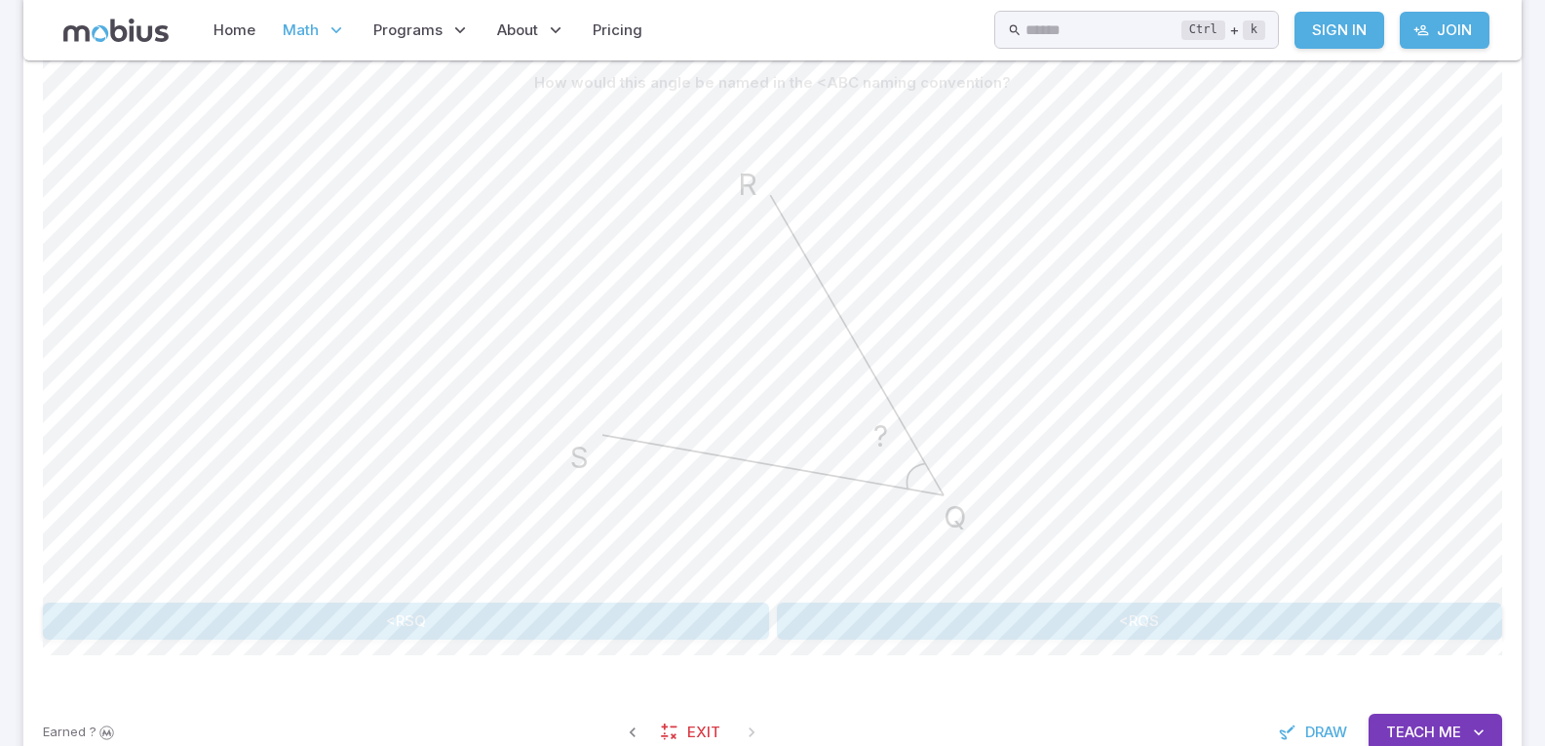
click at [683, 604] on button "<RSQ" at bounding box center [406, 621] width 726 height 37
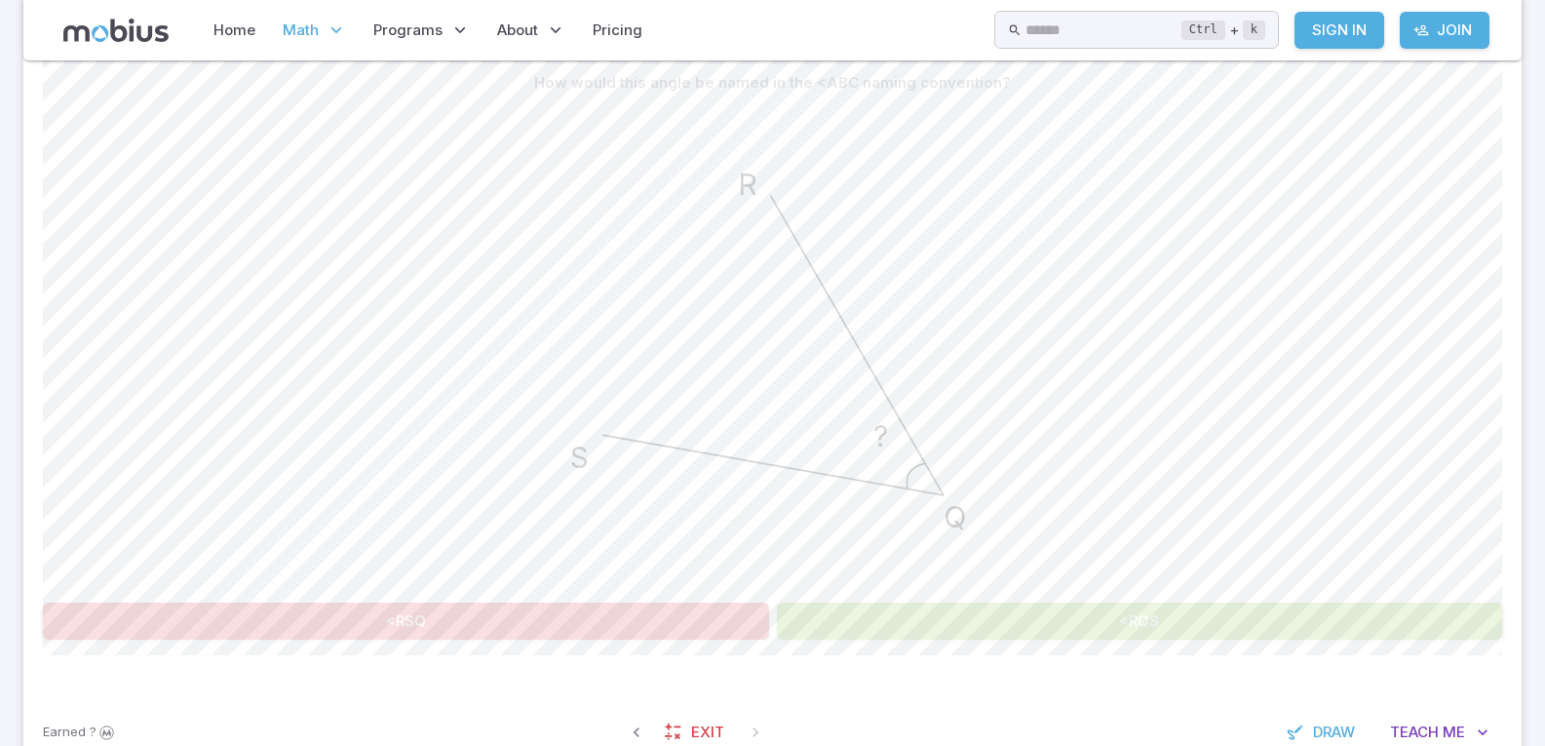
scroll to position [389, 0]
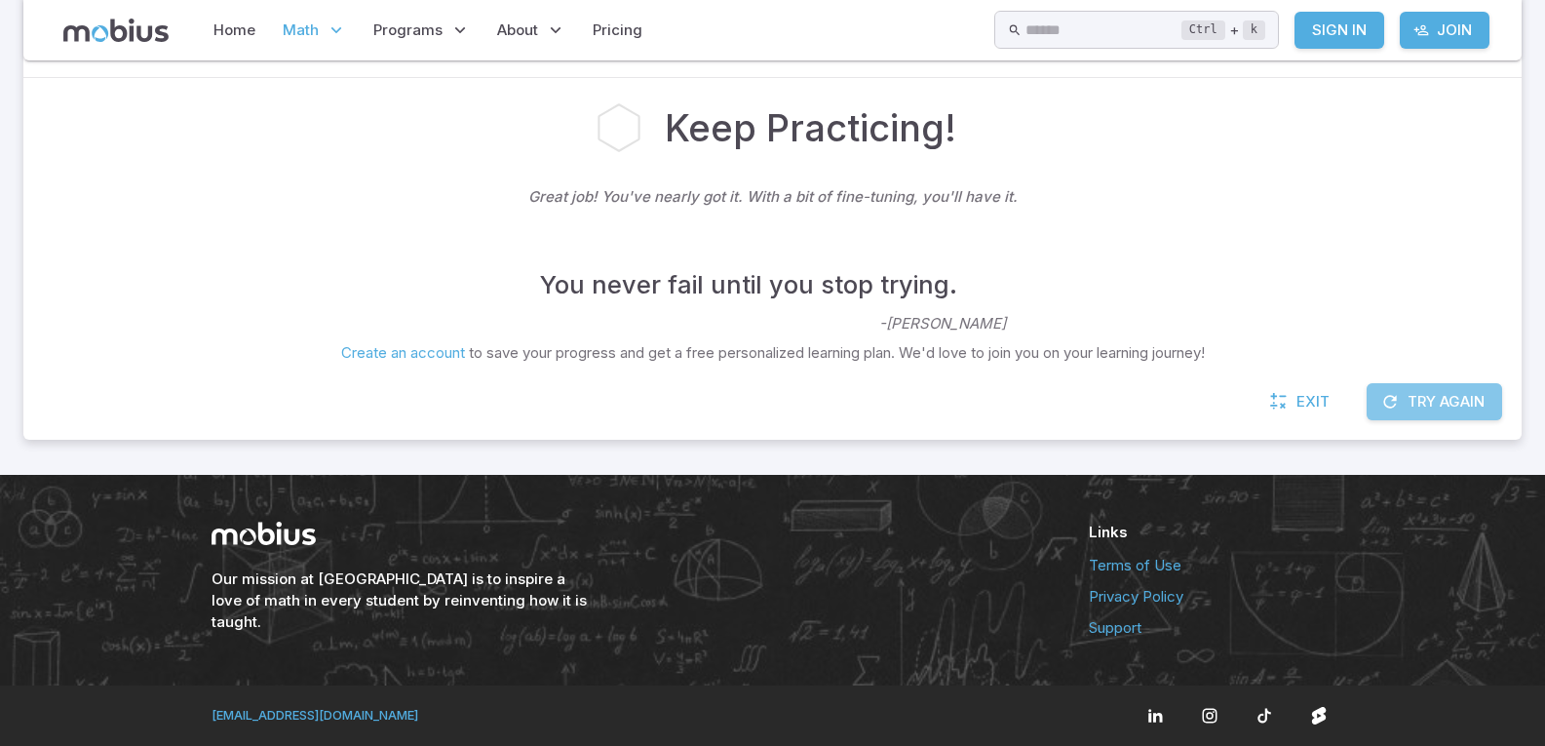
click at [1431, 413] on button "Try Again" at bounding box center [1435, 401] width 136 height 37
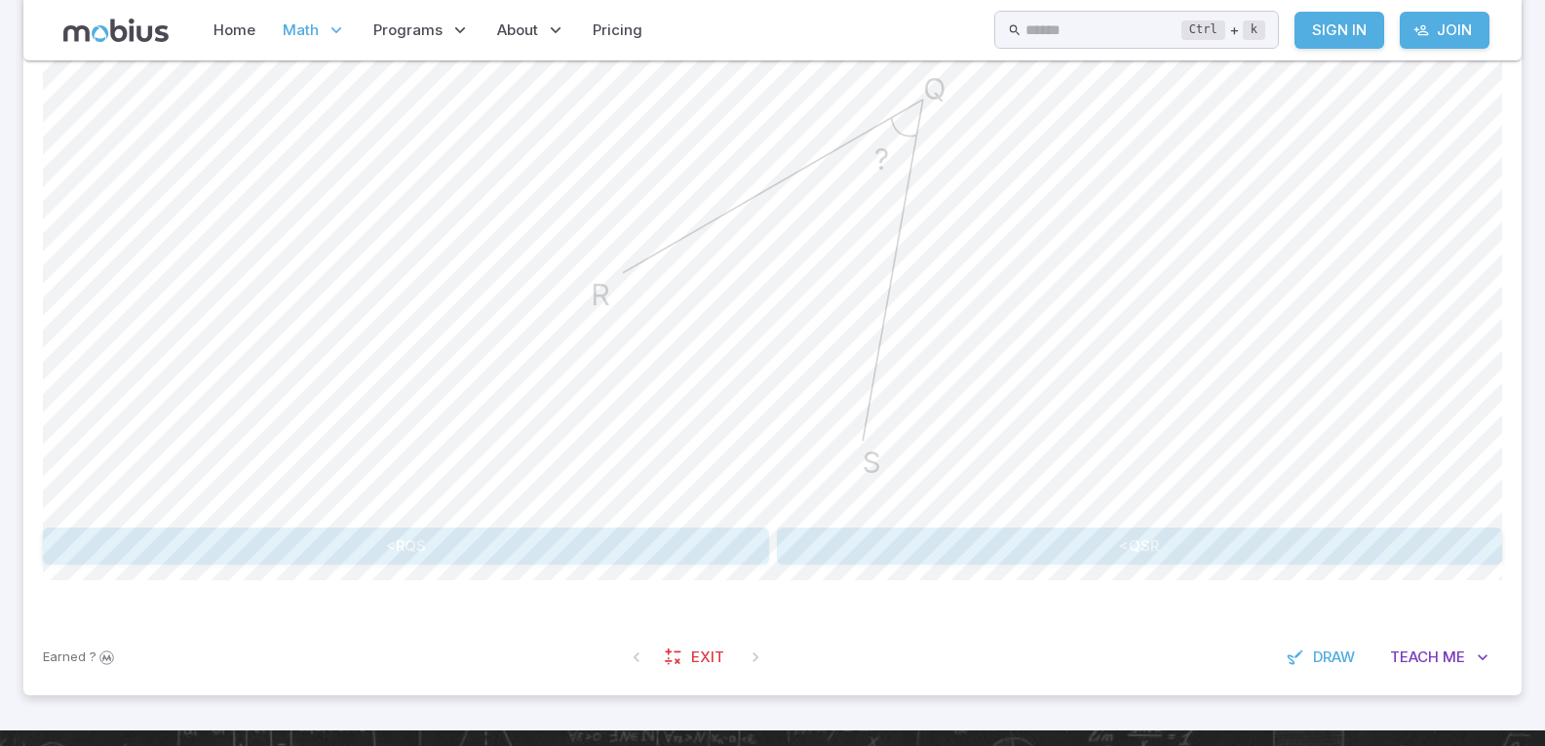
scroll to position [584, 0]
drag, startPoint x: 870, startPoint y: 555, endPoint x: 879, endPoint y: 564, distance: 13.1
click at [879, 564] on button "<QSR" at bounding box center [1140, 544] width 726 height 37
click at [751, 543] on button "<RQS" at bounding box center [406, 544] width 726 height 37
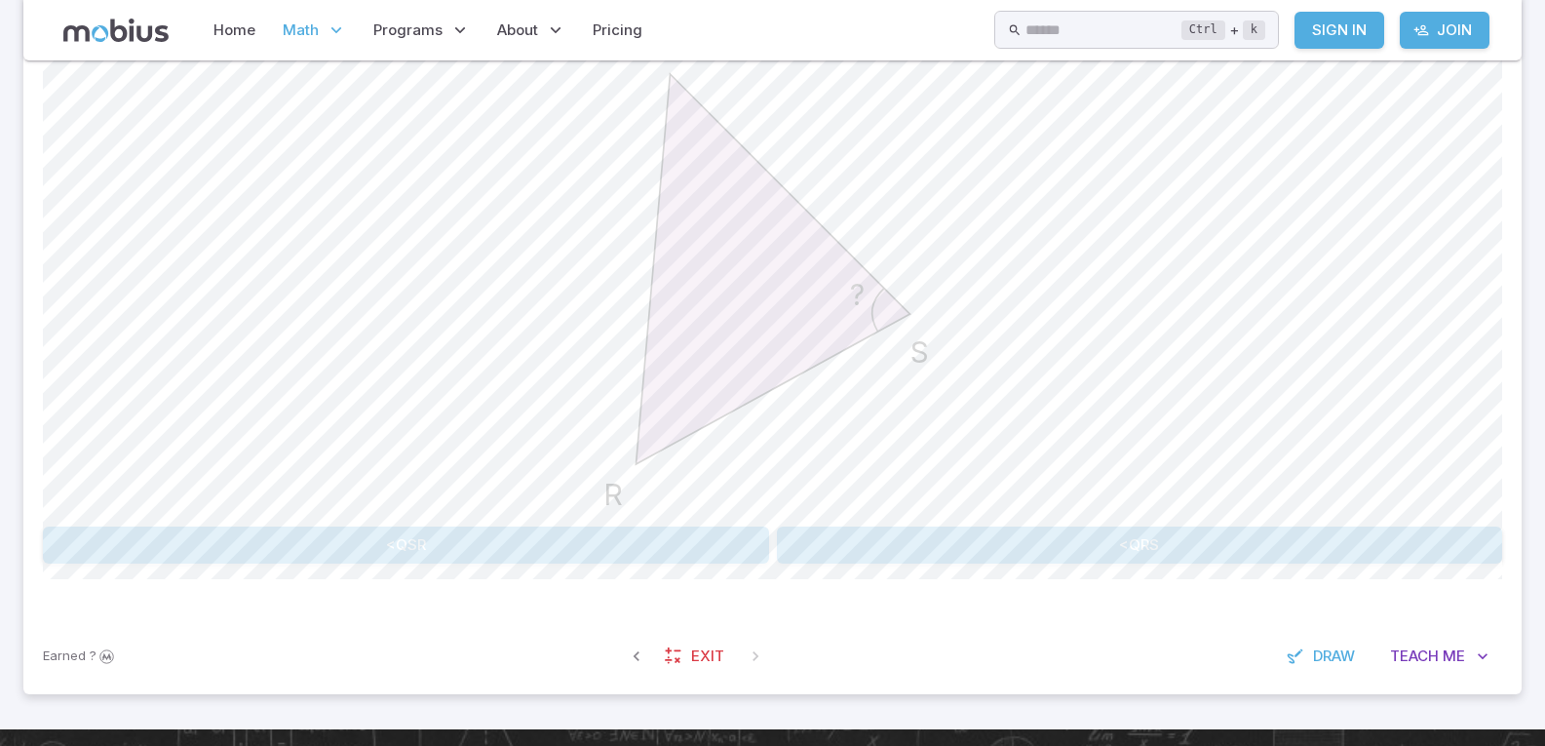
click at [769, 549] on div "<QSR <QRS" at bounding box center [773, 544] width 1460 height 37
click at [761, 549] on button "<QSR" at bounding box center [406, 544] width 726 height 37
click at [828, 540] on button "<SQR" at bounding box center [773, 544] width 286 height 37
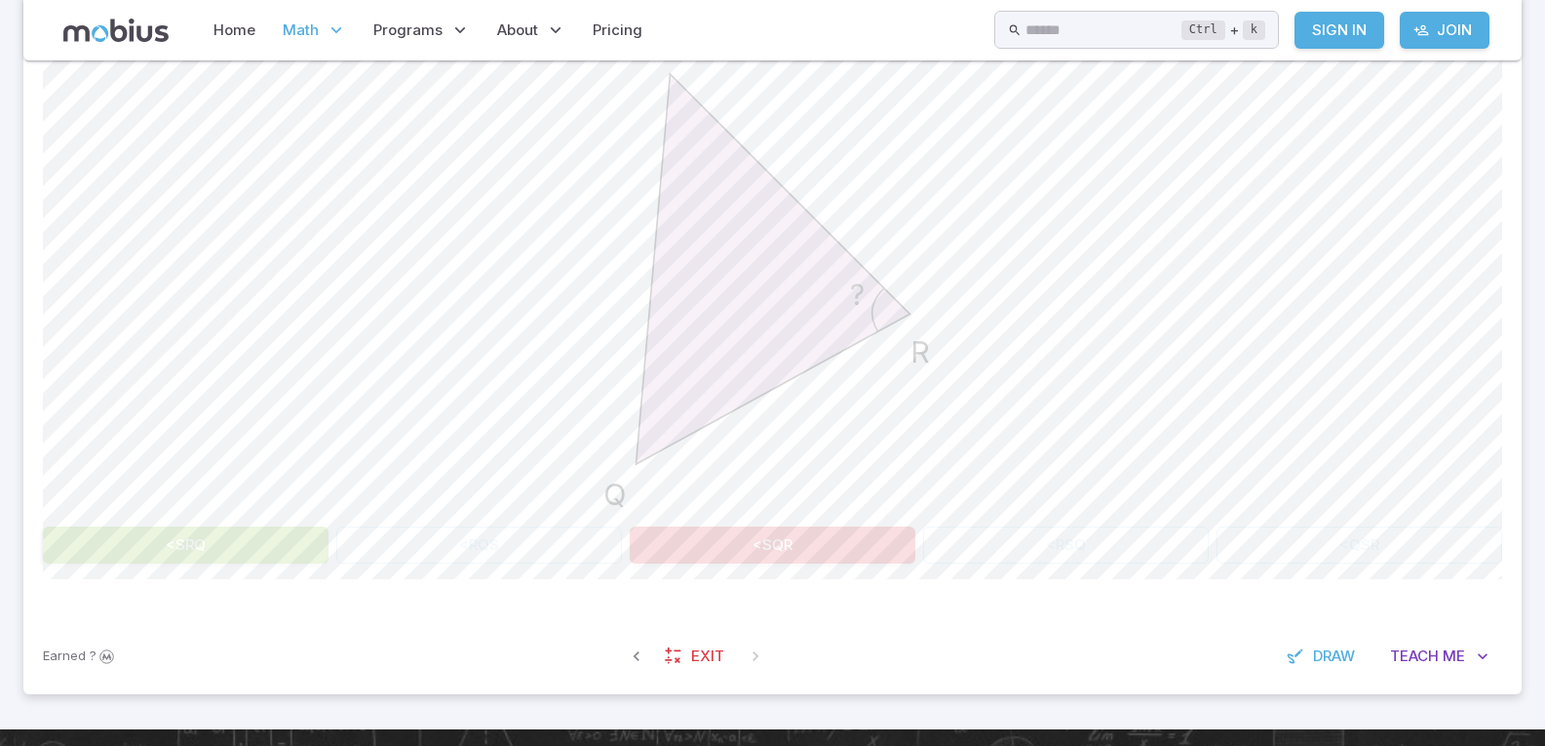
click at [581, 548] on div "<SRQ <RQS <SQR <RSQ <QSR" at bounding box center [773, 544] width 1460 height 37
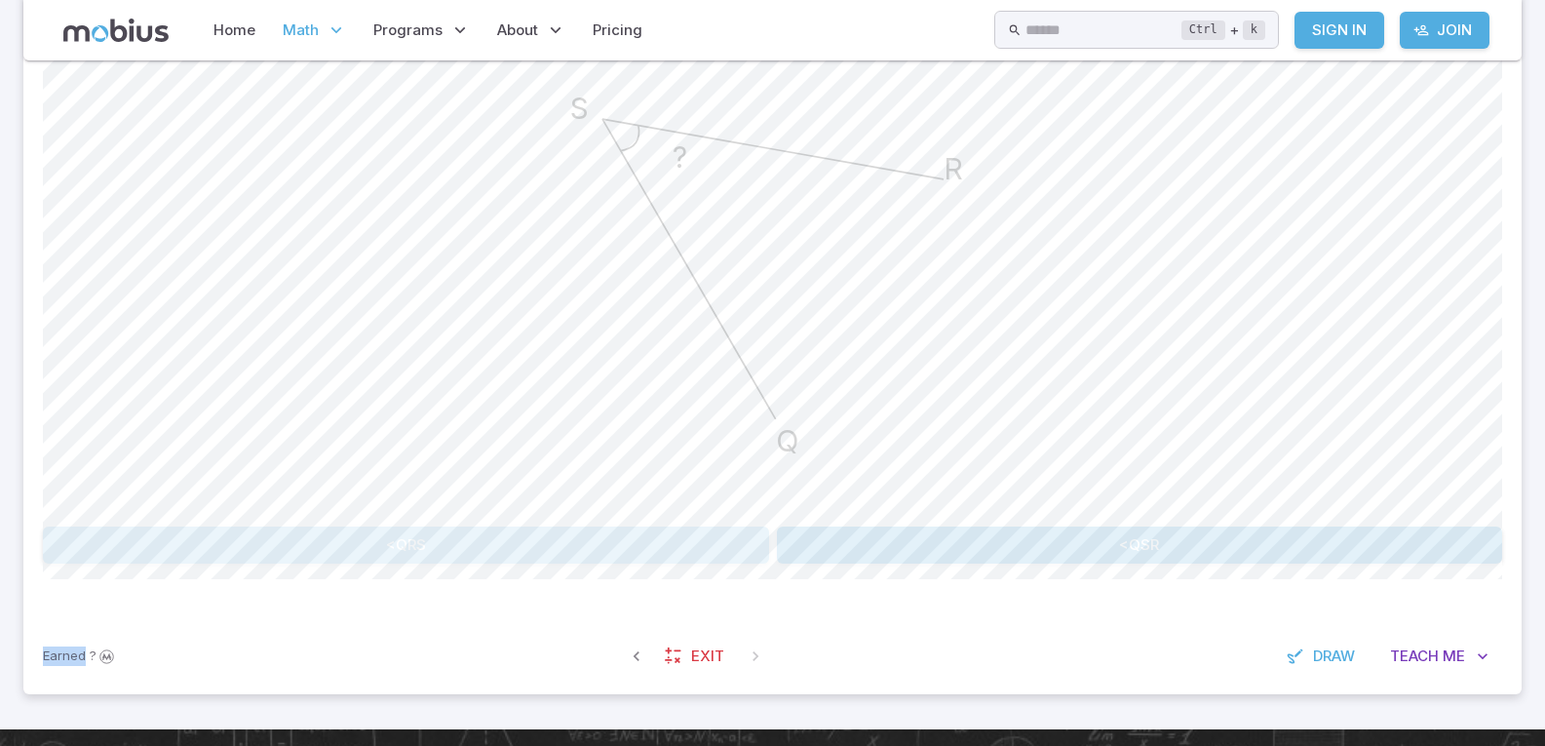
click at [581, 548] on button "<QRS" at bounding box center [406, 544] width 726 height 37
click at [665, 542] on button "<SQR" at bounding box center [406, 544] width 726 height 37
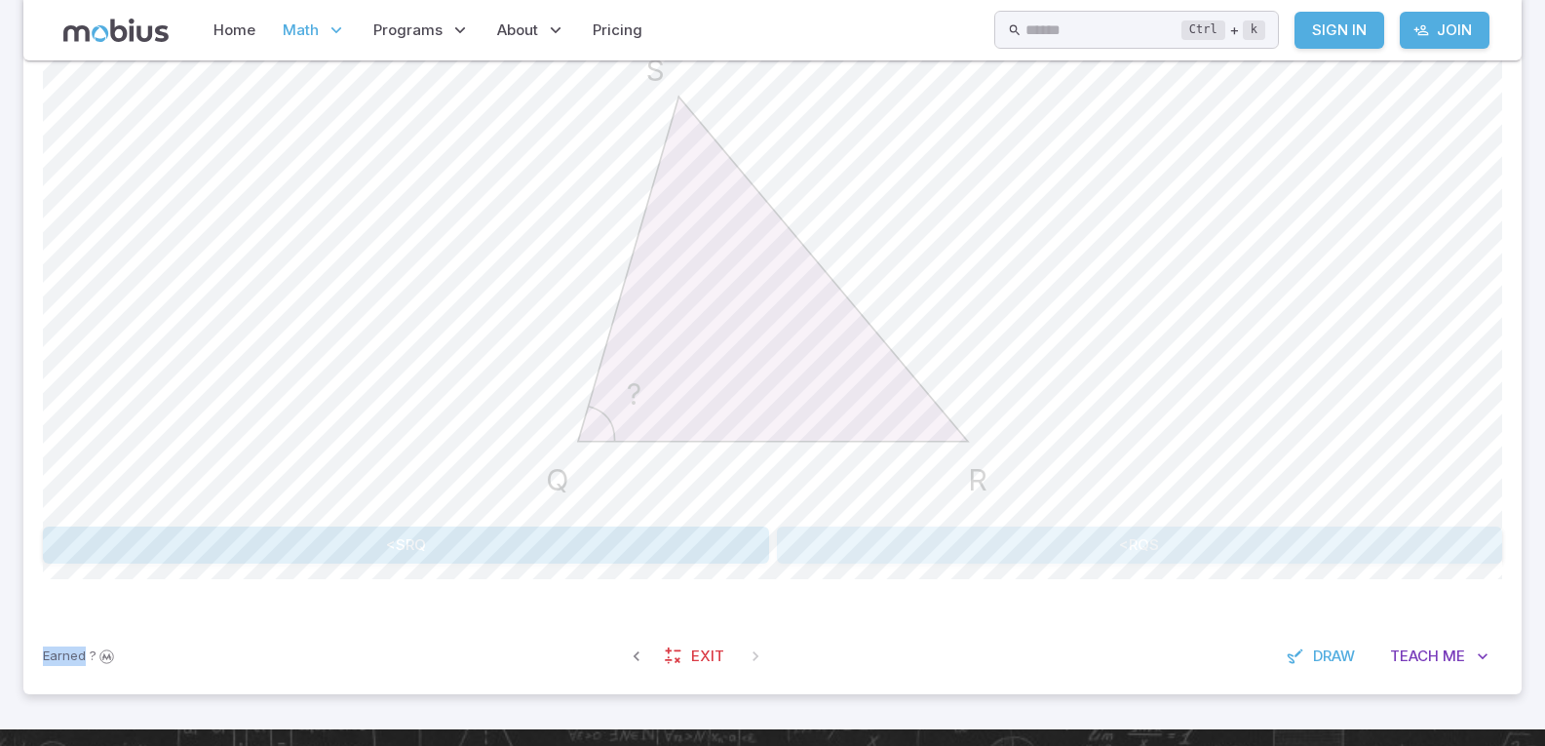
click at [817, 531] on button "<RQS" at bounding box center [1140, 544] width 726 height 37
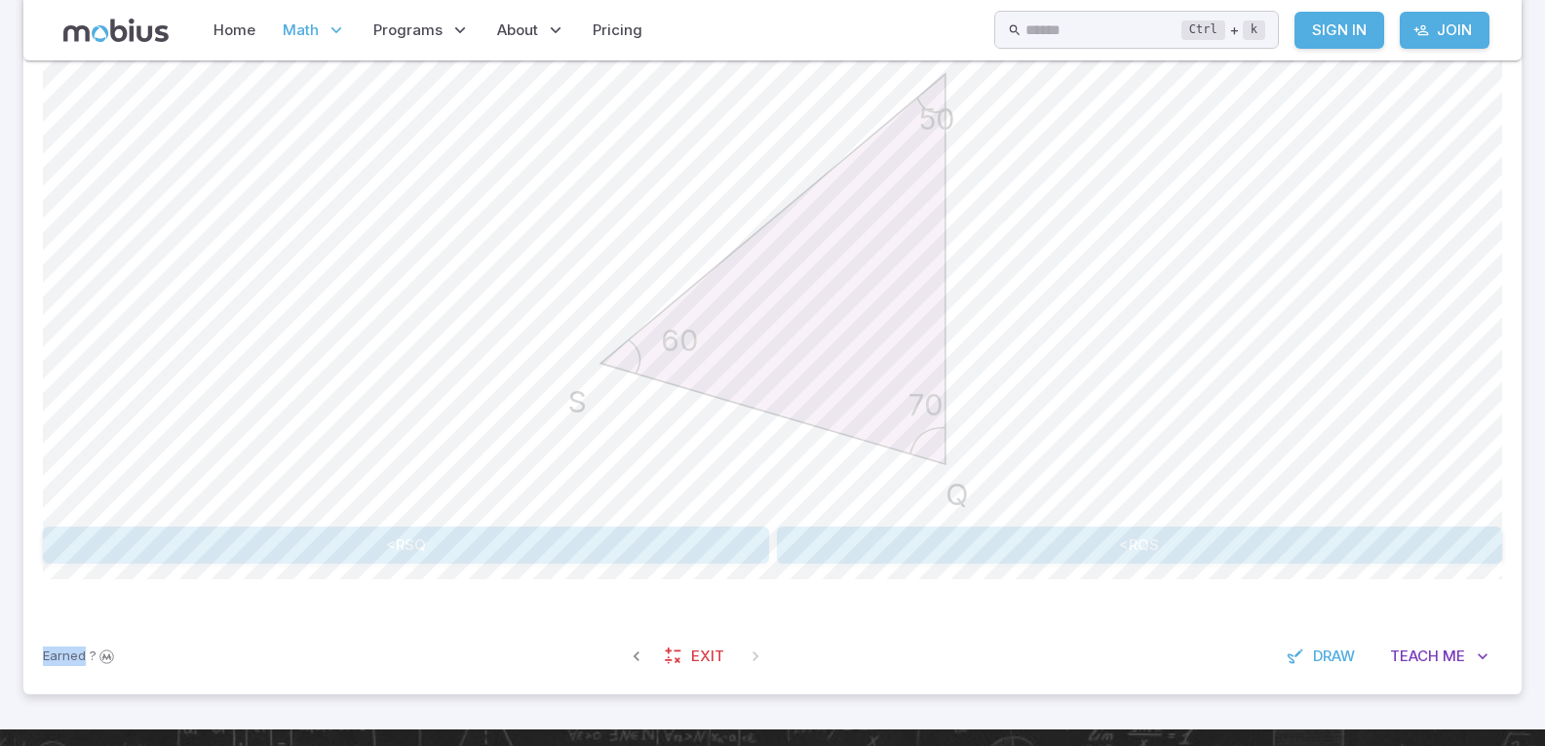
click at [672, 556] on button "<RSQ" at bounding box center [406, 544] width 726 height 37
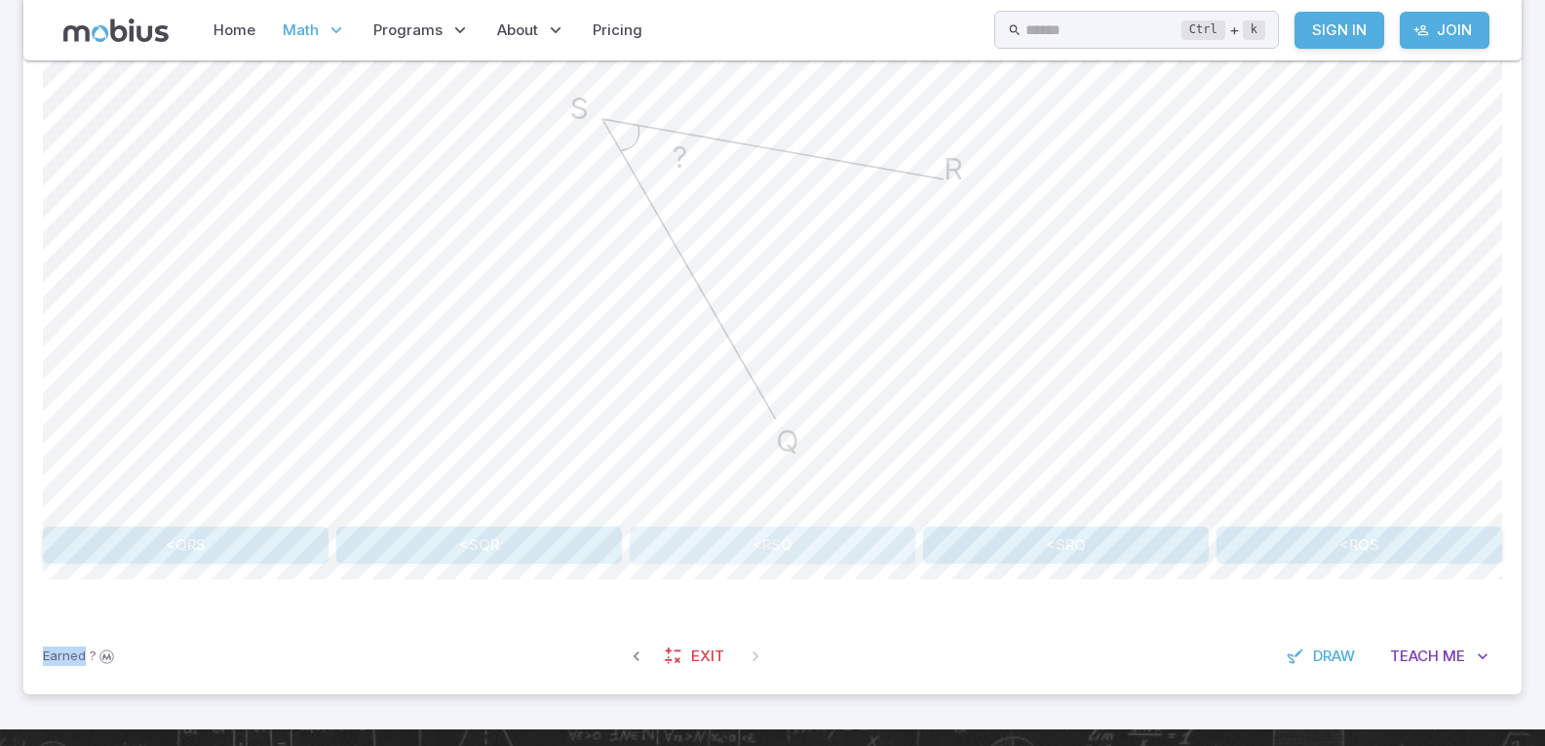
click at [671, 547] on button "<RSQ" at bounding box center [773, 544] width 286 height 37
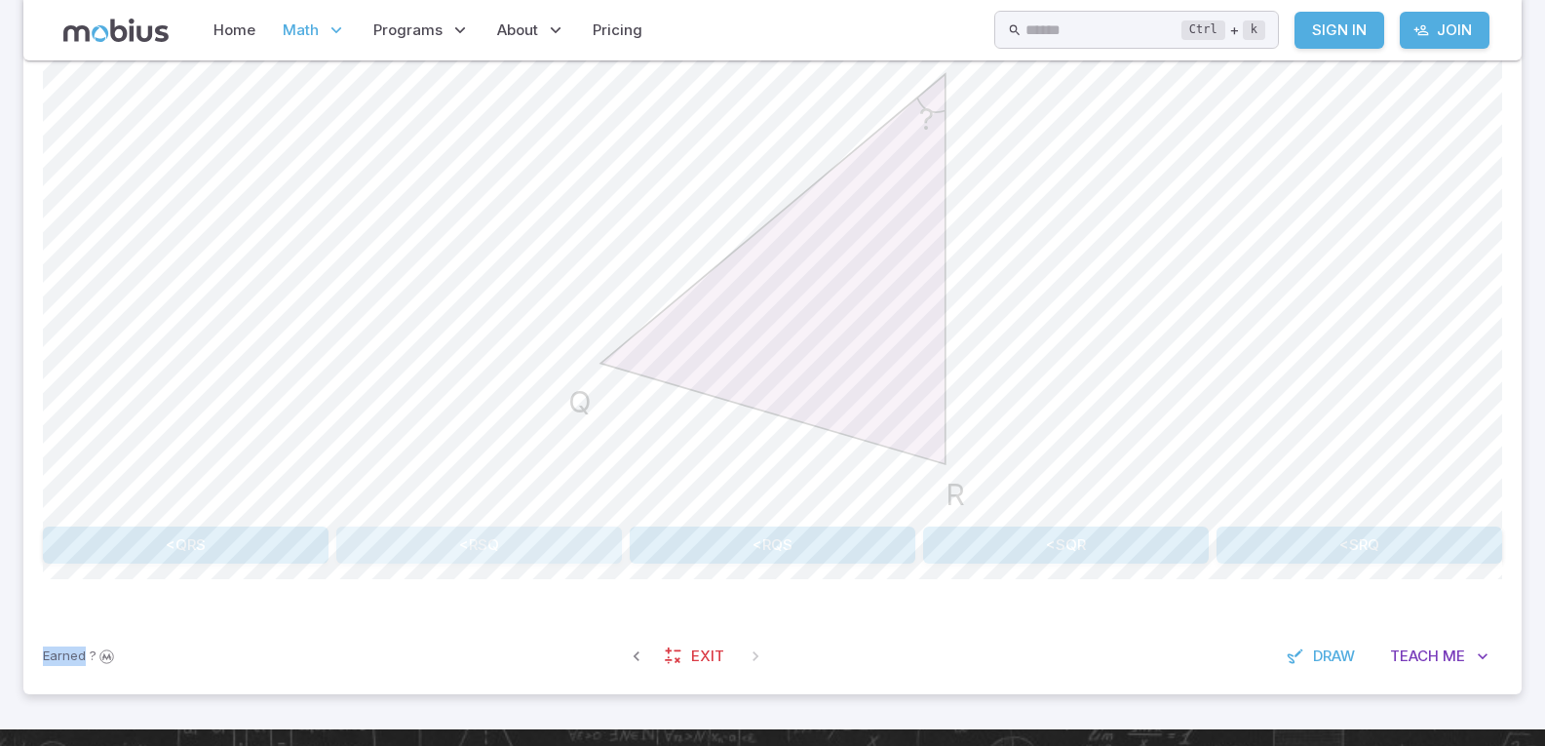
click at [592, 546] on button "<RSQ" at bounding box center [479, 544] width 286 height 37
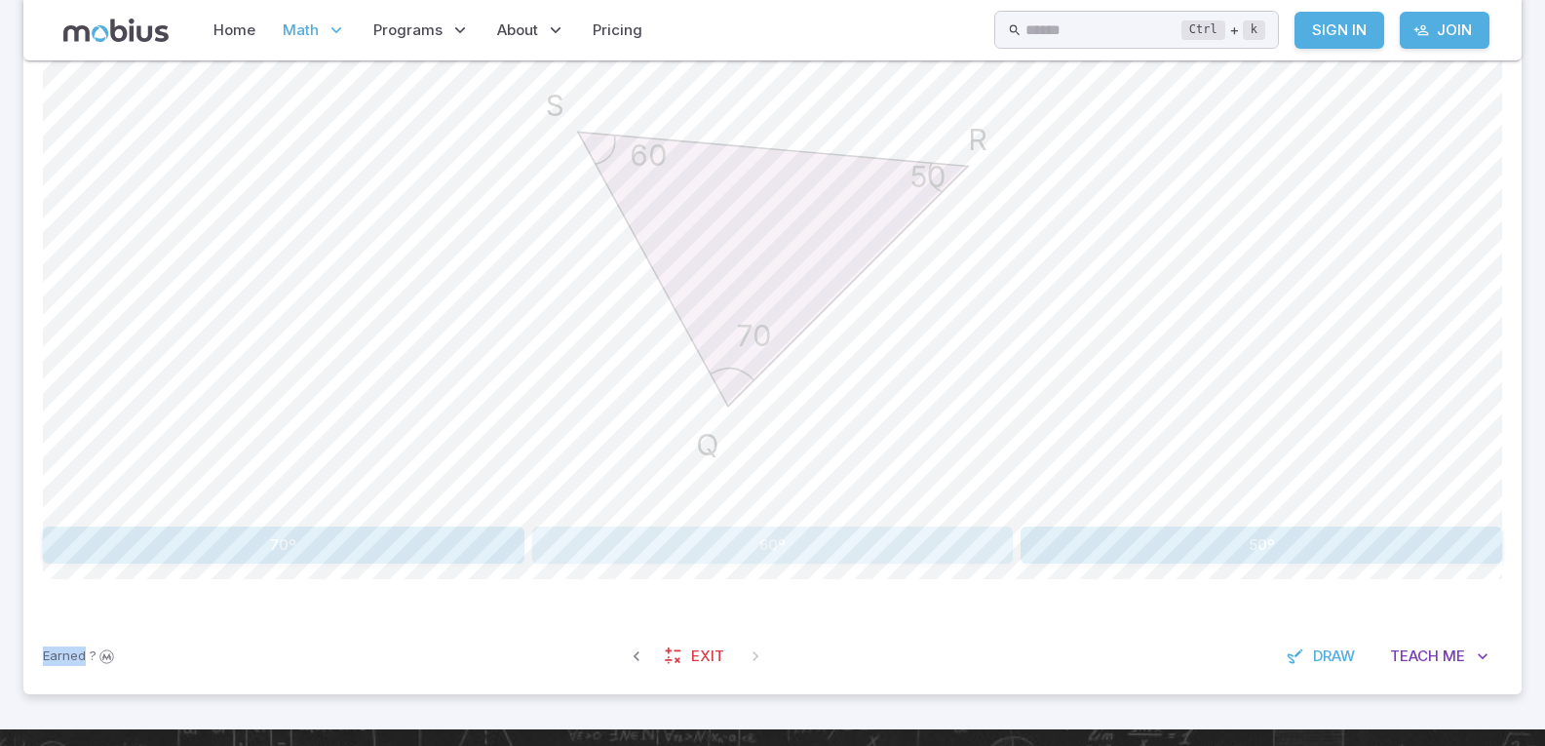
click at [780, 551] on button "60º" at bounding box center [773, 544] width 482 height 37
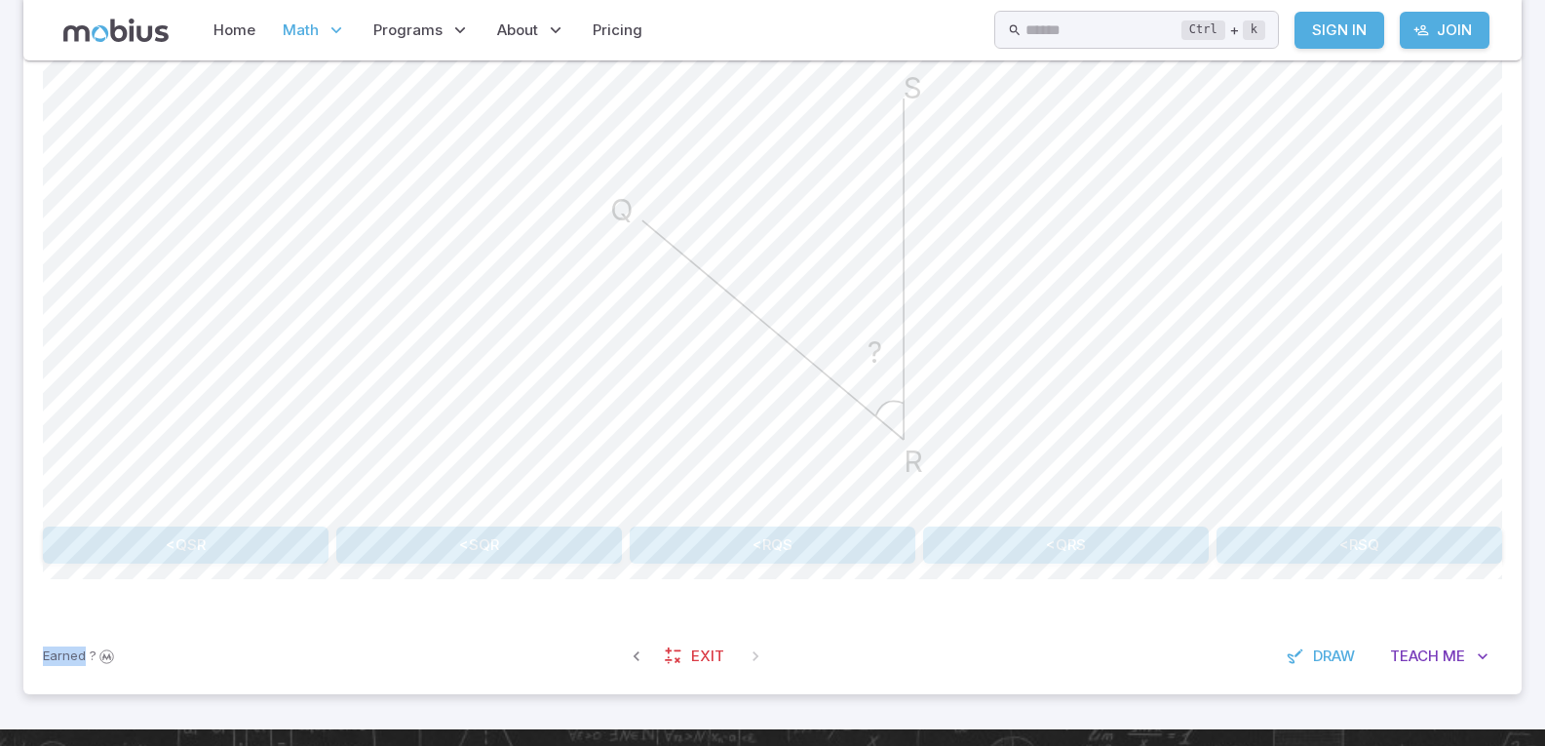
click at [496, 547] on button "<SQR" at bounding box center [479, 544] width 286 height 37
click at [931, 539] on button "<RQS" at bounding box center [1140, 544] width 726 height 37
click at [633, 548] on button "<RQS" at bounding box center [406, 544] width 726 height 37
click at [679, 538] on button "<QSR" at bounding box center [406, 544] width 726 height 37
click at [706, 540] on button "<QSR" at bounding box center [773, 544] width 286 height 37
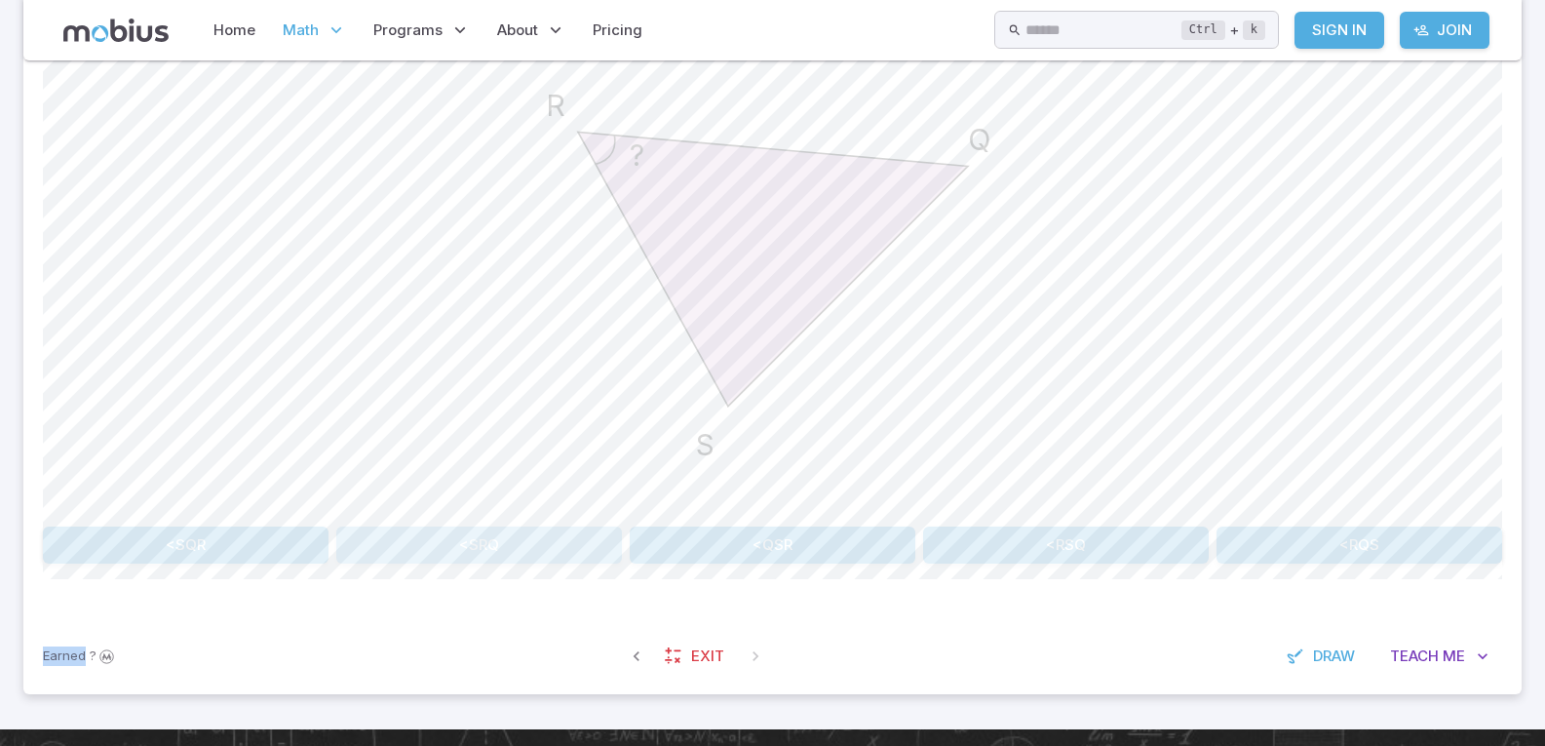
drag, startPoint x: 568, startPoint y: 544, endPoint x: 555, endPoint y: 547, distance: 14.0
click at [555, 547] on button "<SRQ" at bounding box center [479, 544] width 286 height 37
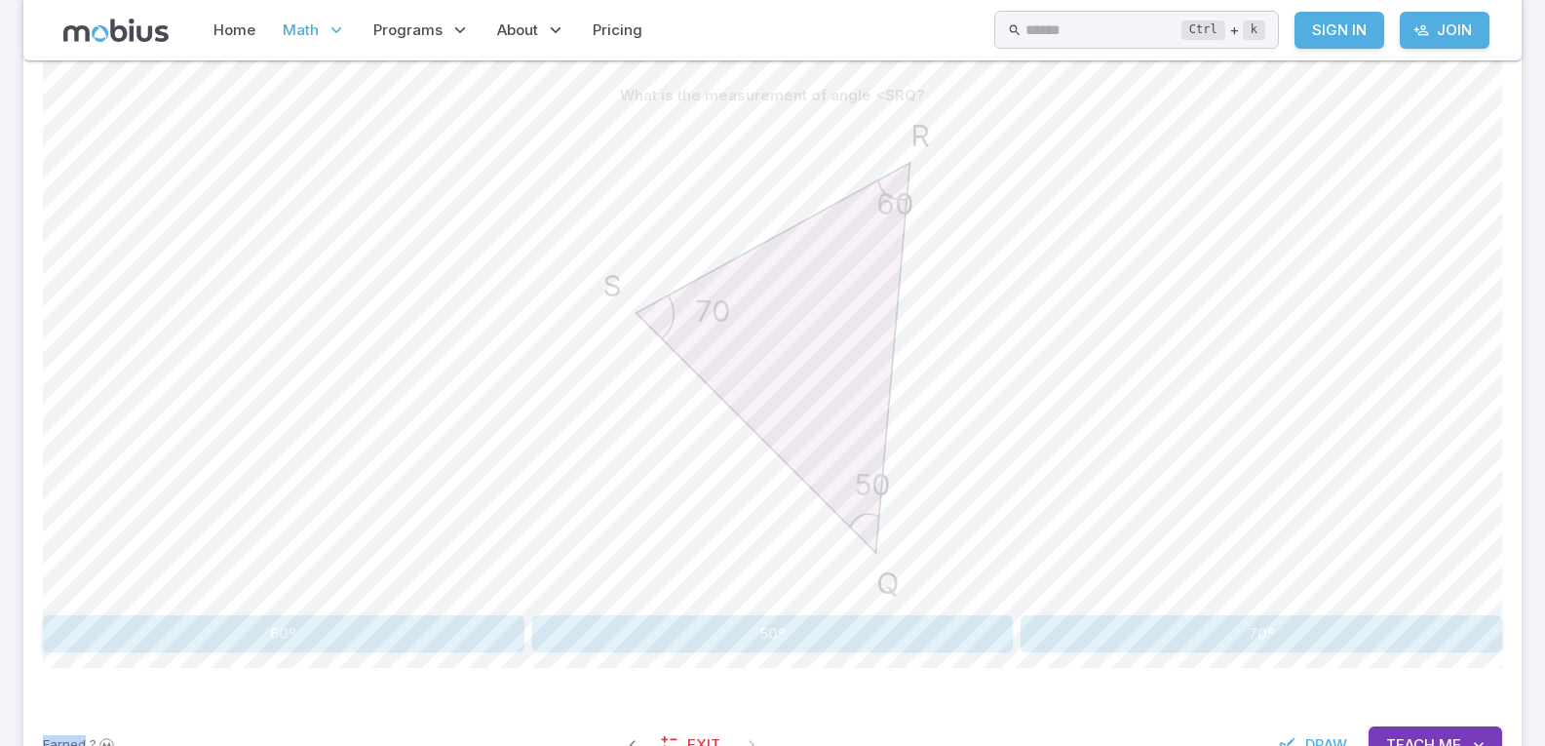
scroll to position [487, 0]
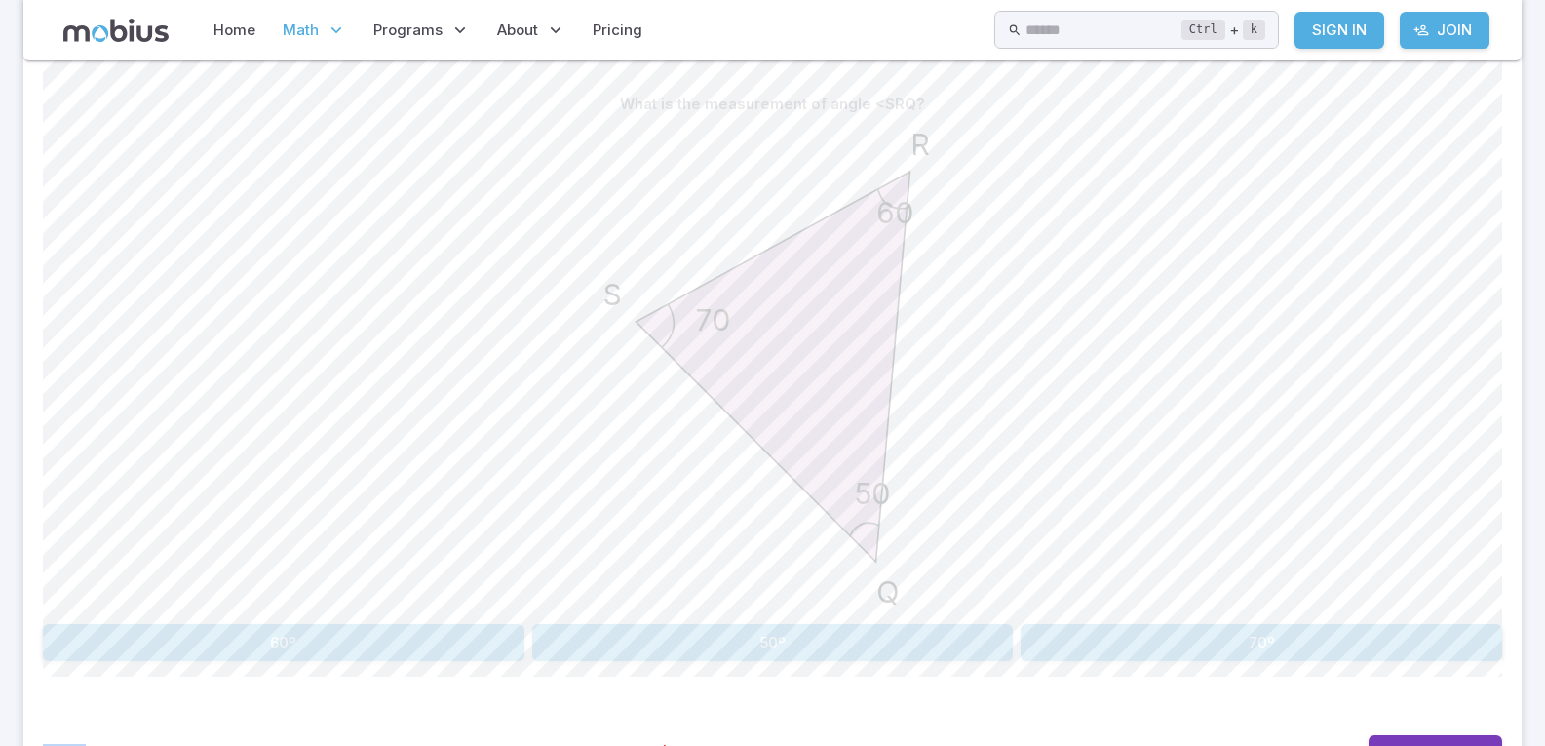
click at [472, 650] on button "60º" at bounding box center [284, 642] width 482 height 37
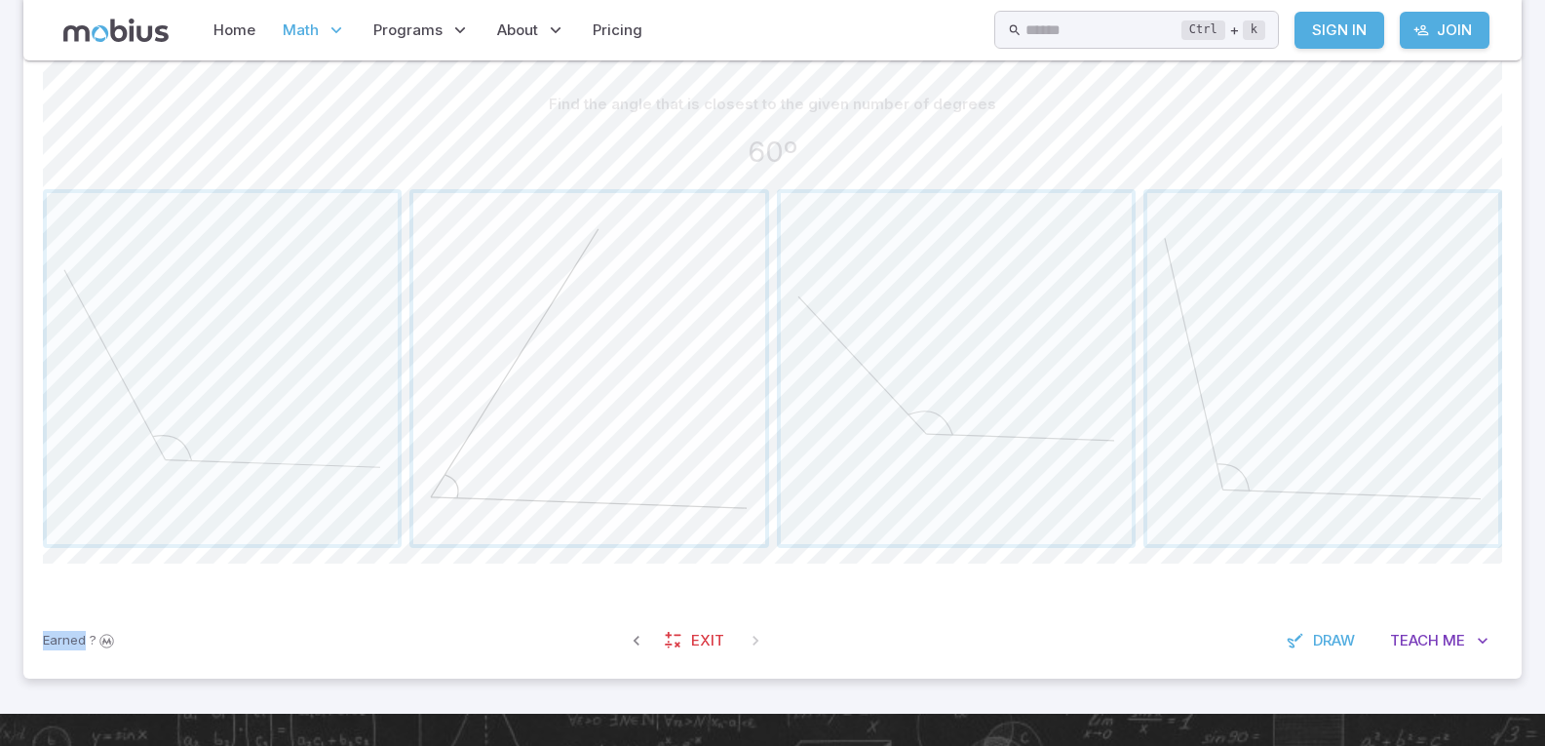
click at [549, 473] on span "button" at bounding box center [588, 368] width 351 height 351
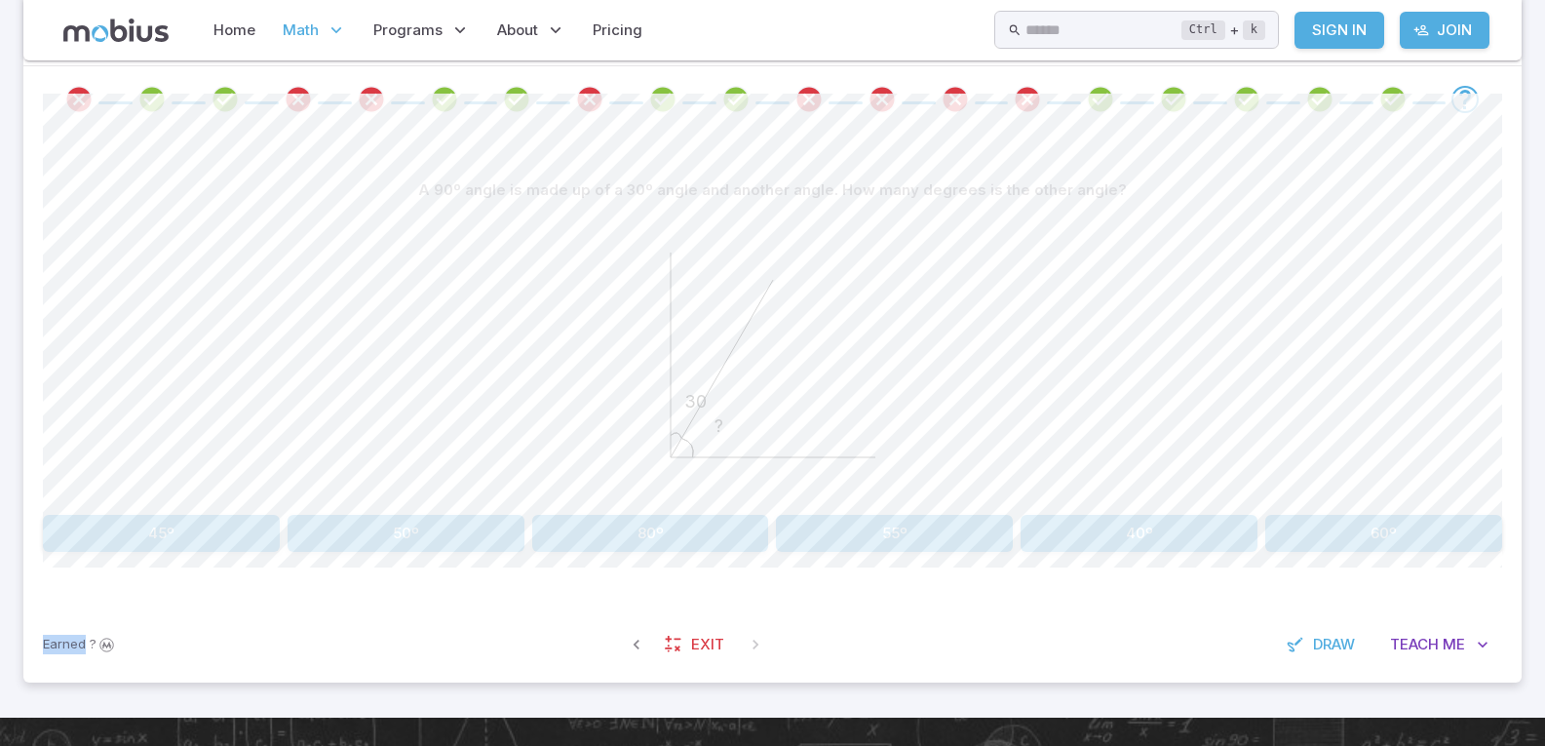
scroll to position [389, 0]
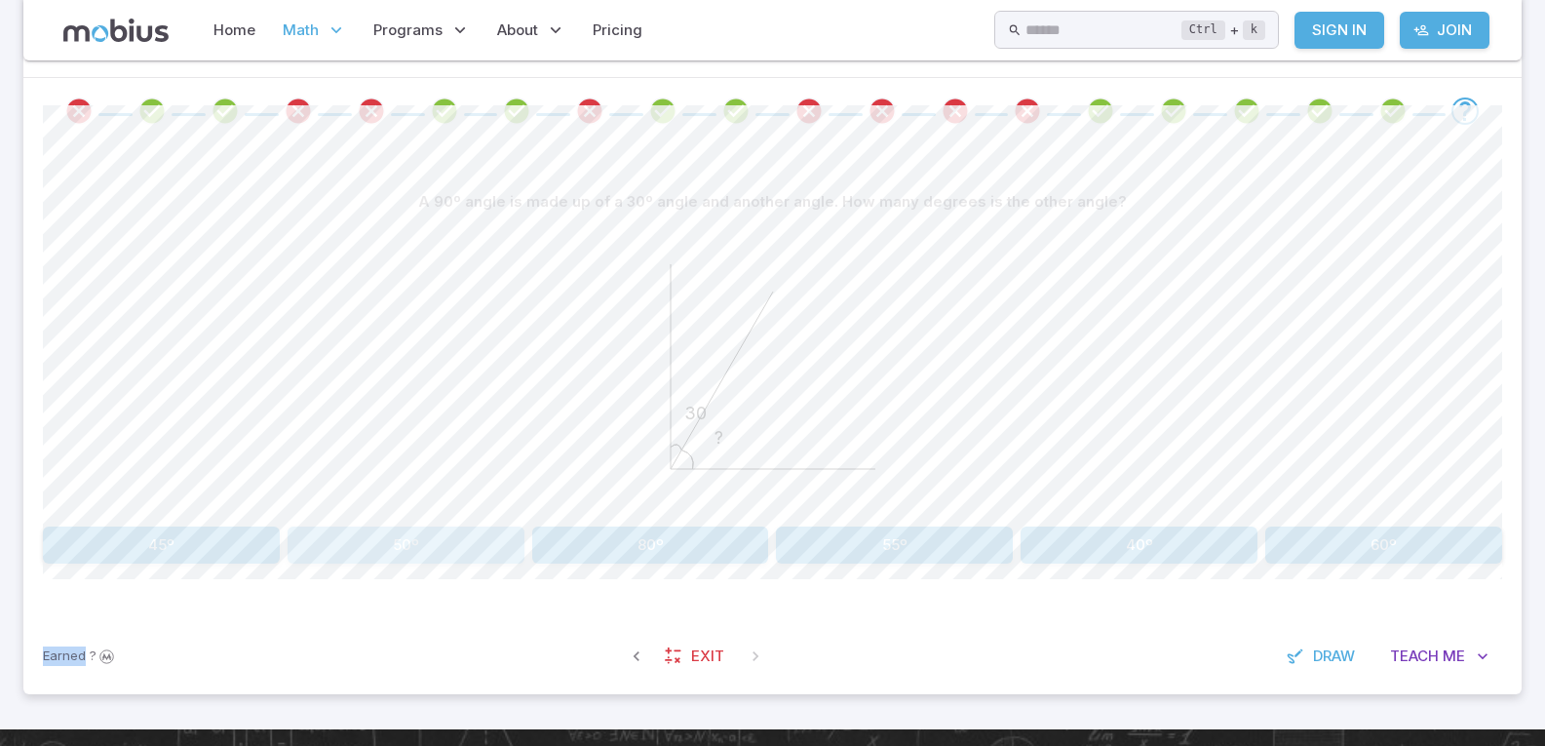
click at [417, 540] on button "50º" at bounding box center [406, 544] width 237 height 37
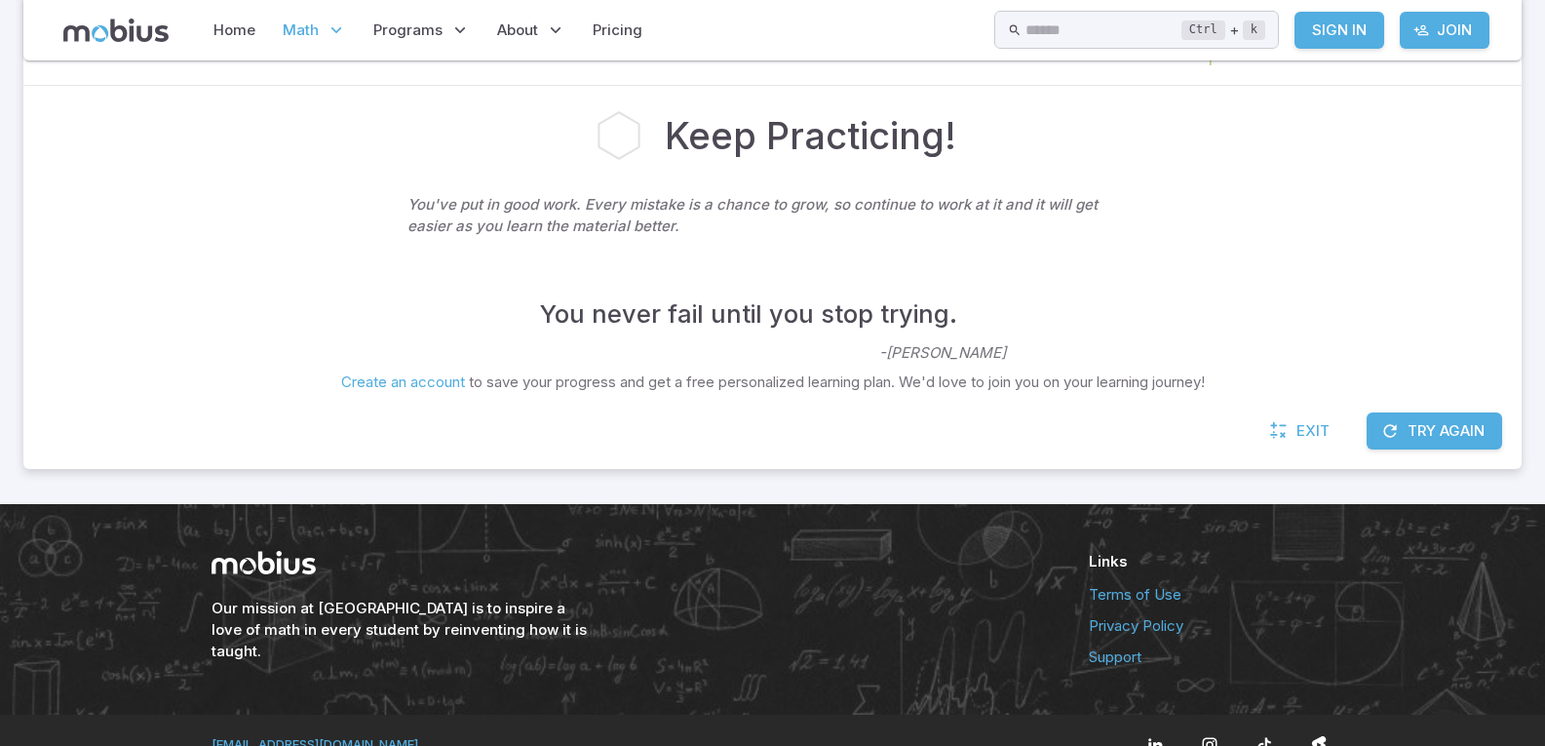
scroll to position [410, 0]
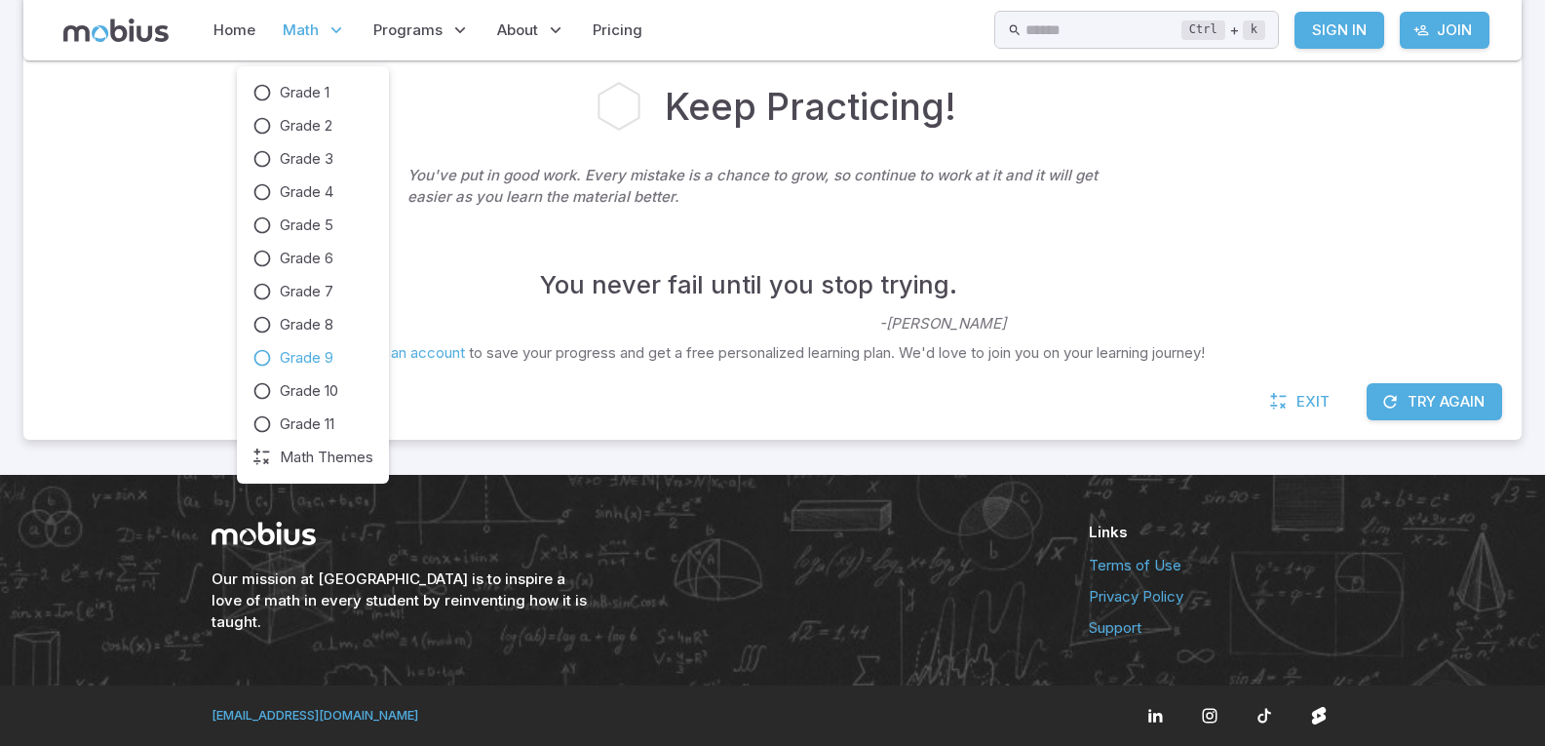
click at [324, 353] on span "Grade 9" at bounding box center [307, 357] width 54 height 21
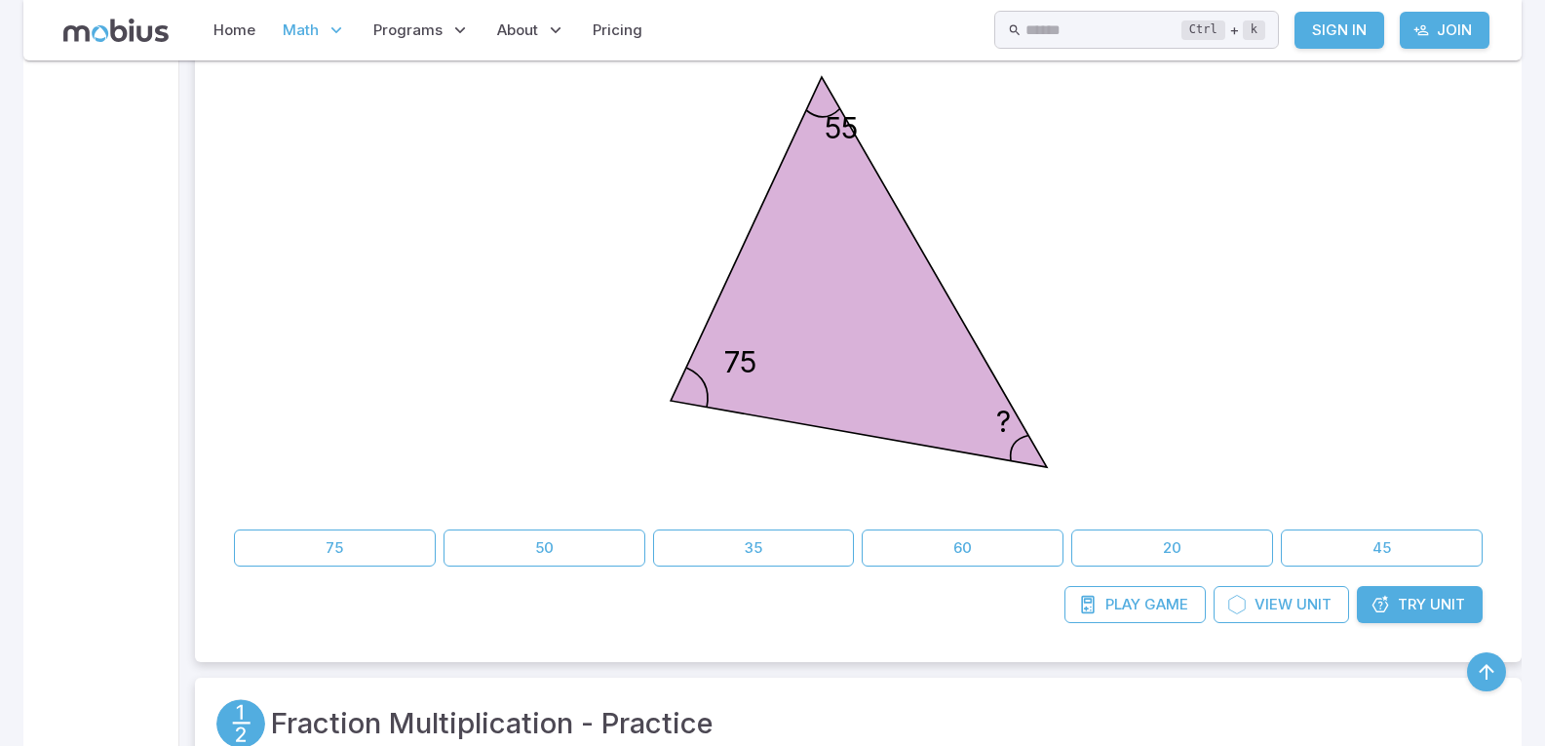
scroll to position [682, 0]
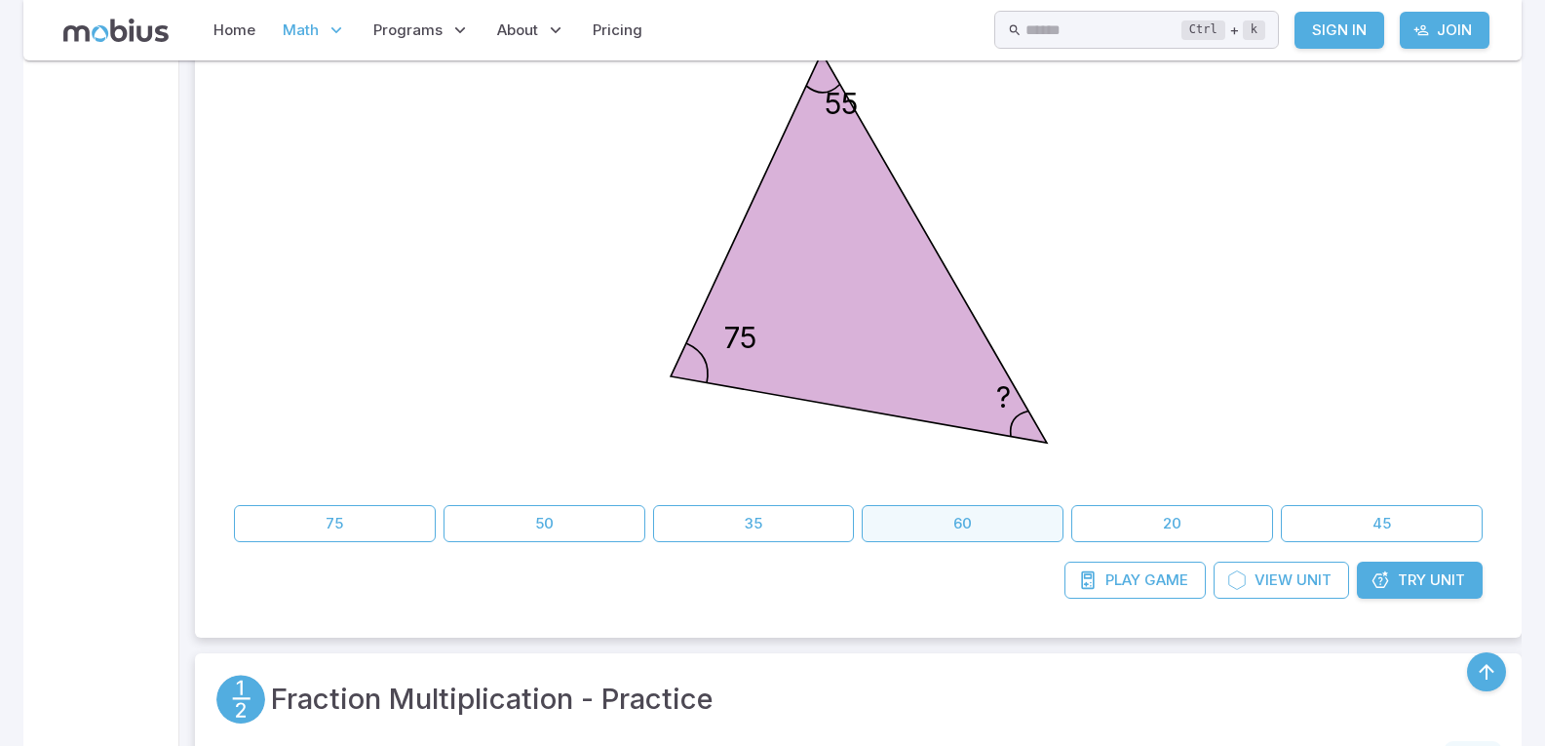
click at [918, 530] on button "60" at bounding box center [963, 523] width 202 height 37
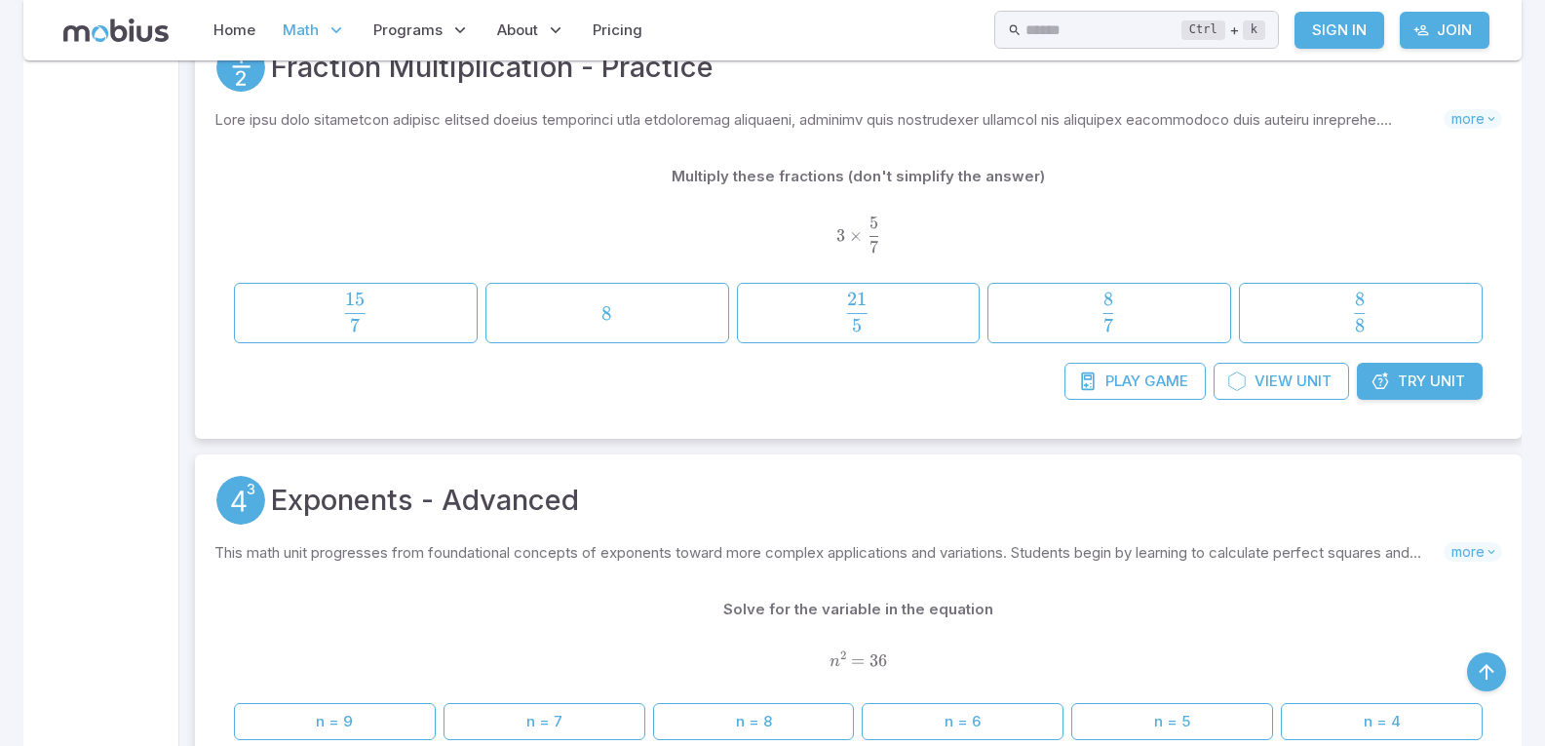
scroll to position [1267, 0]
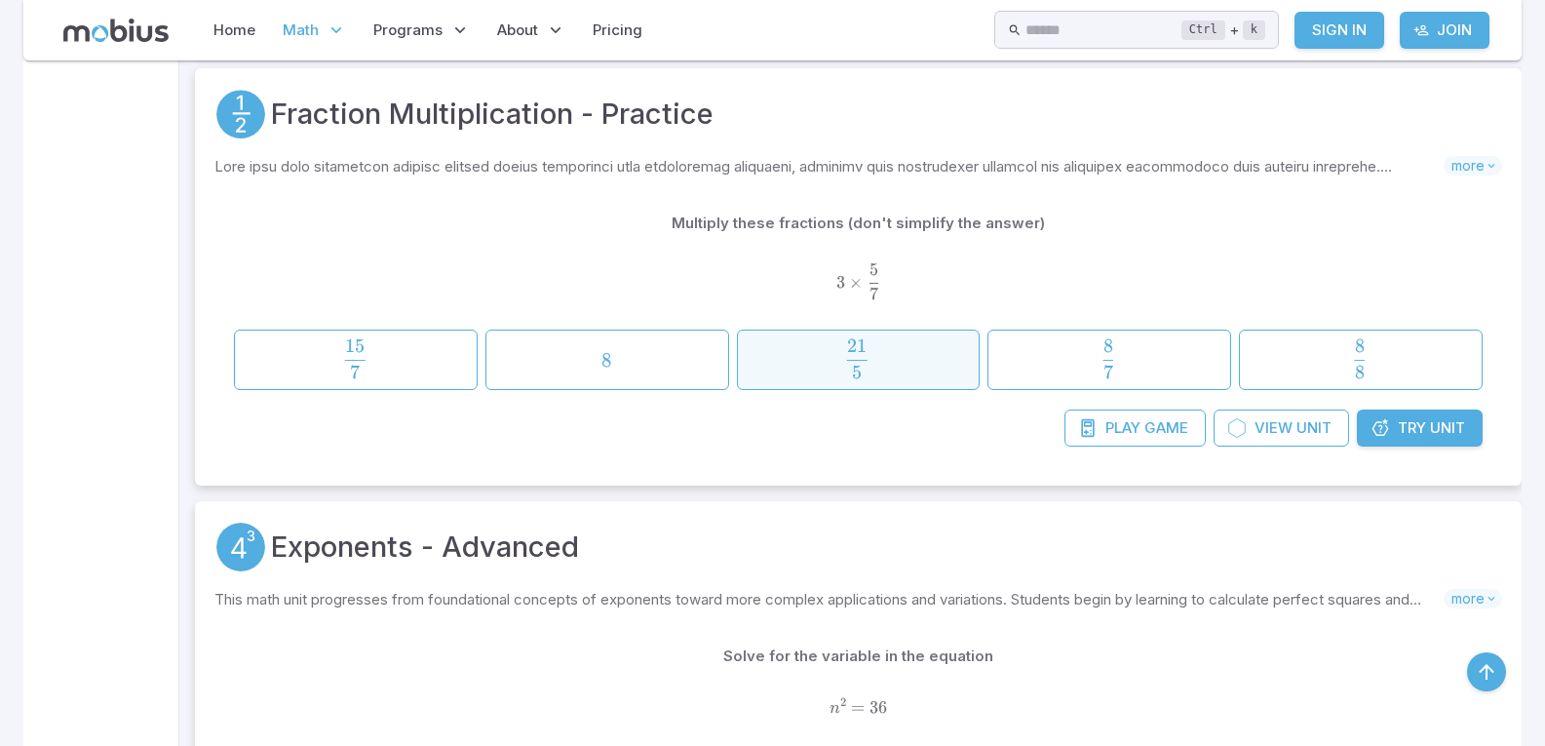
click at [800, 348] on span "5 21 ​" at bounding box center [857, 358] width 213 height 39
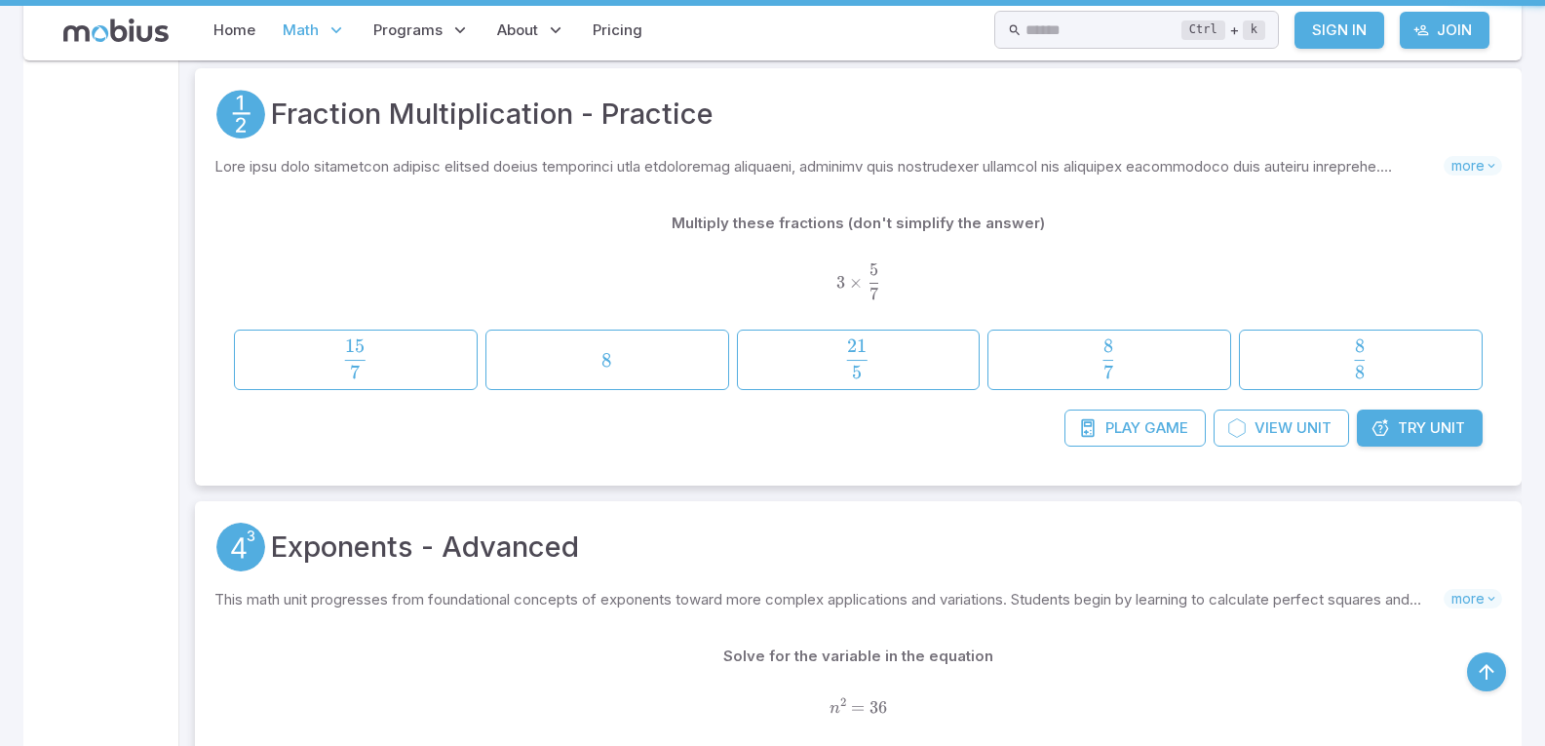
scroll to position [1462, 0]
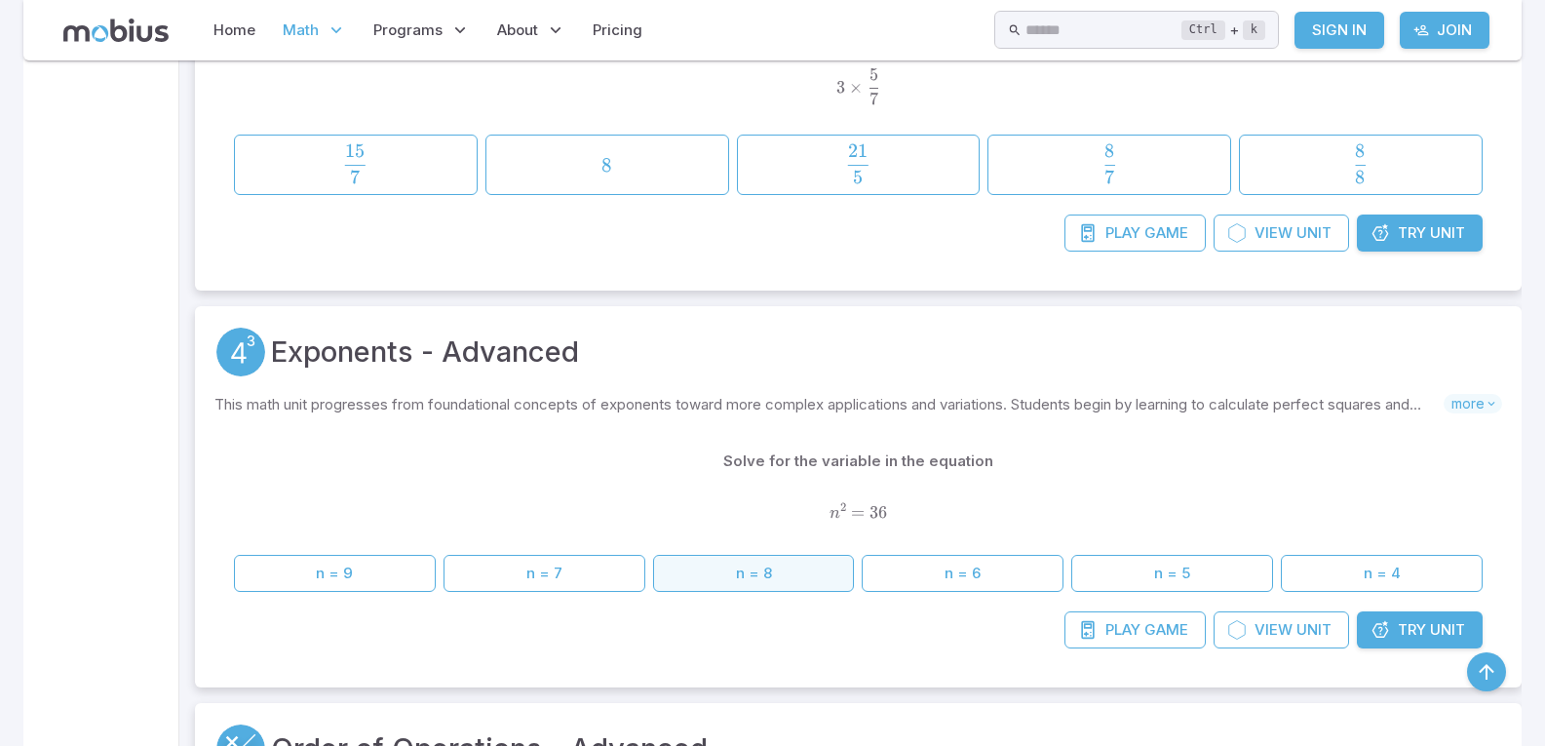
click at [794, 579] on button "n = 8" at bounding box center [754, 573] width 202 height 37
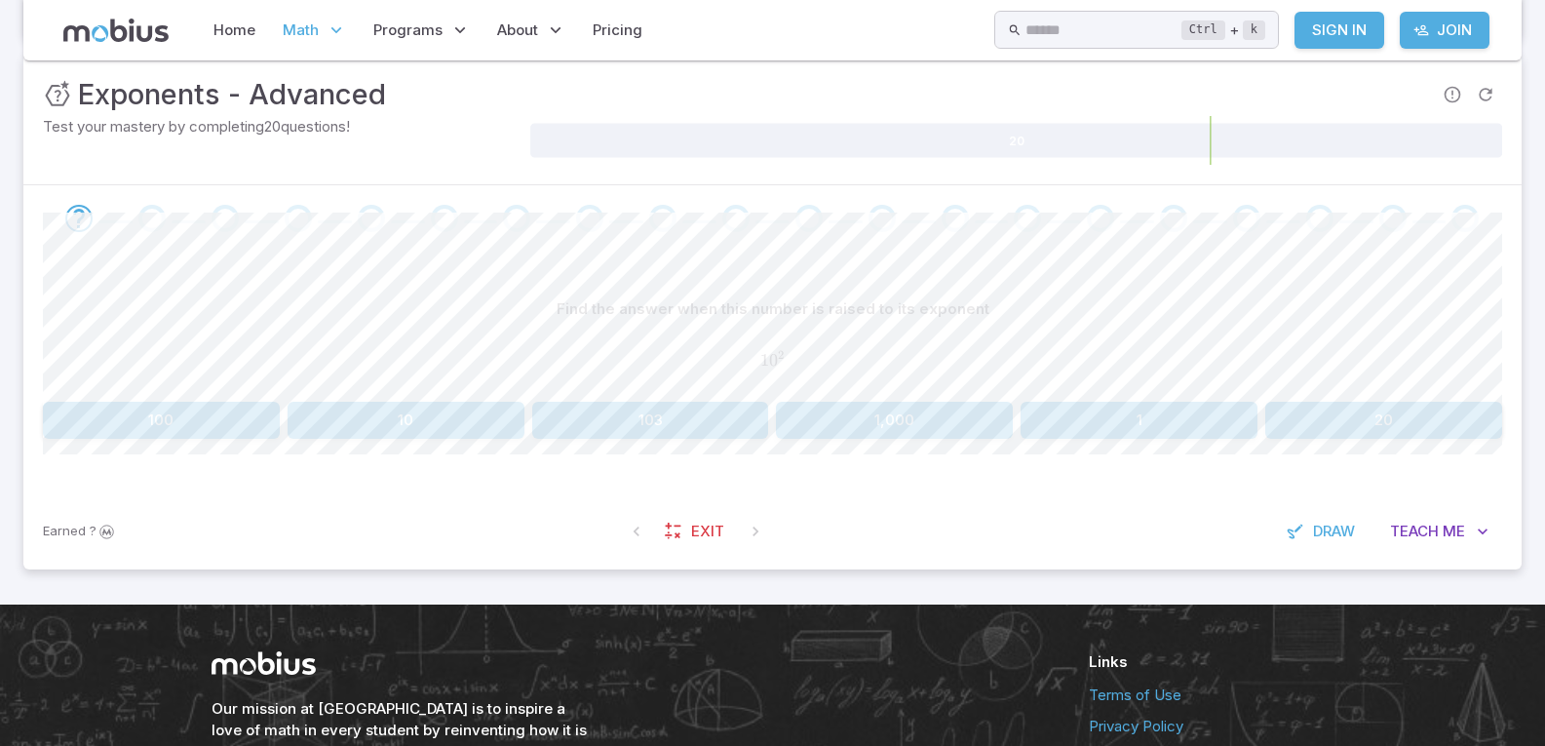
scroll to position [292, 0]
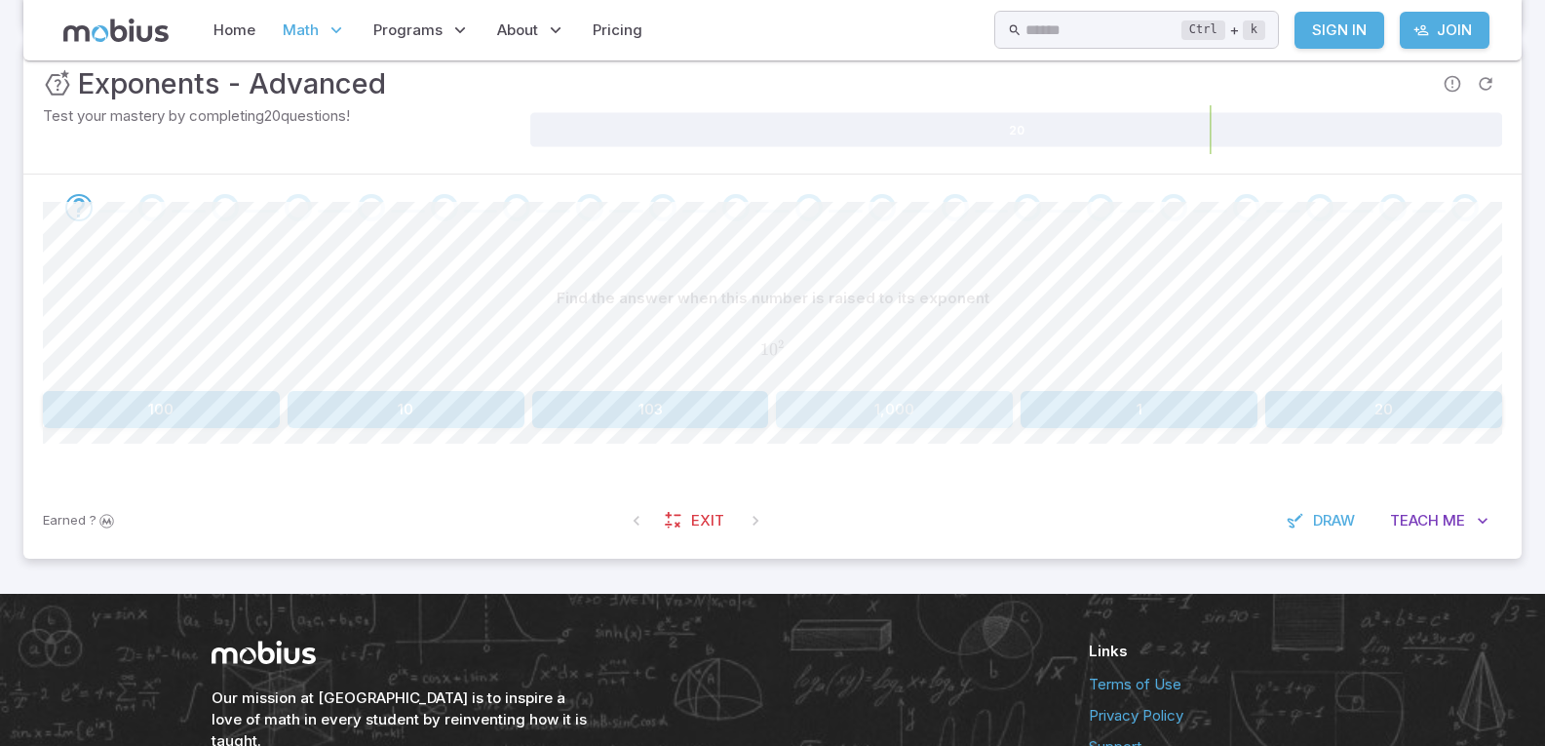
click at [945, 405] on button "1,000" at bounding box center [894, 409] width 237 height 37
click at [641, 417] on button "36" at bounding box center [650, 409] width 237 height 37
click at [1147, 412] on button "8" at bounding box center [1139, 409] width 237 height 37
click at [671, 410] on button "64" at bounding box center [650, 409] width 237 height 37
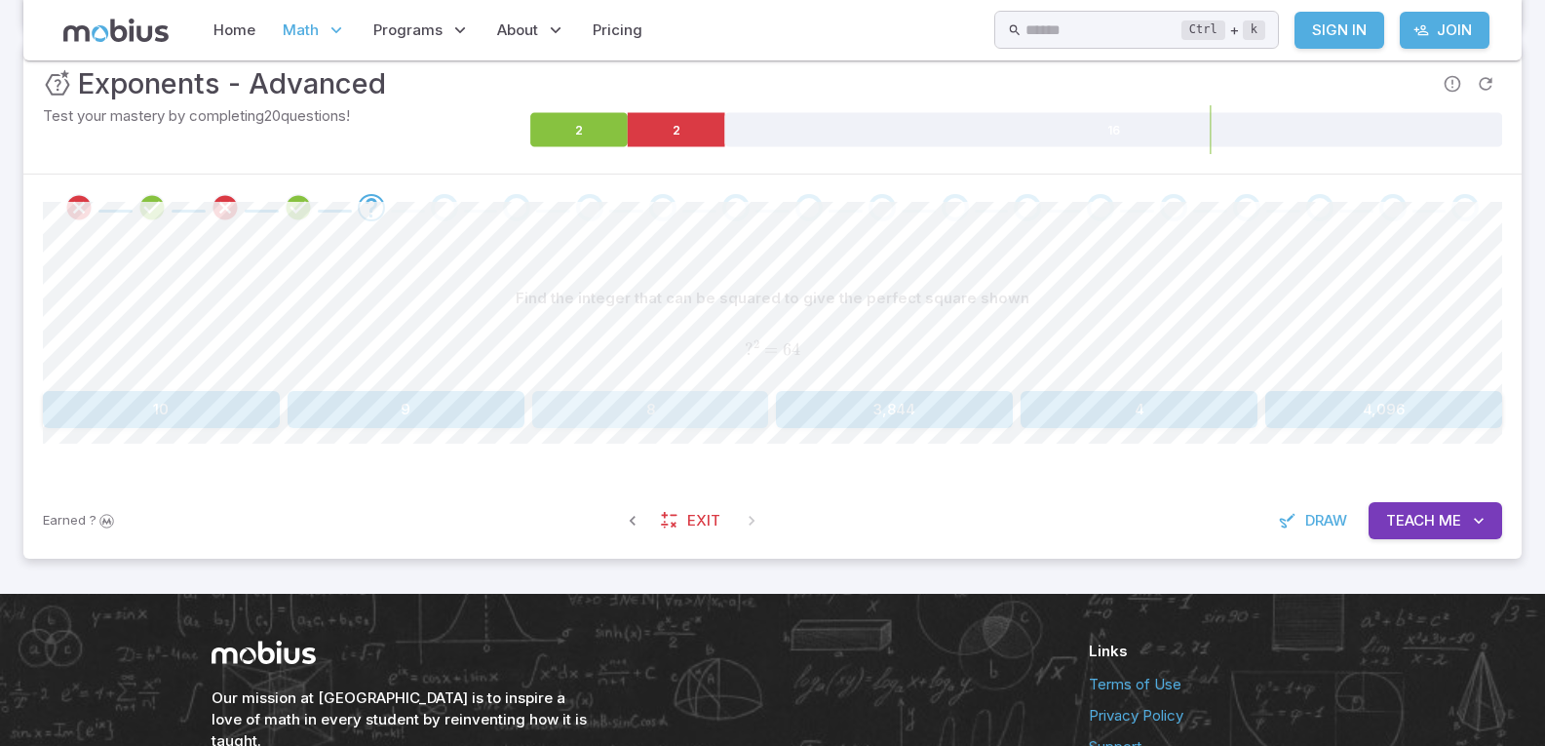
click at [623, 414] on button "8" at bounding box center [650, 409] width 237 height 37
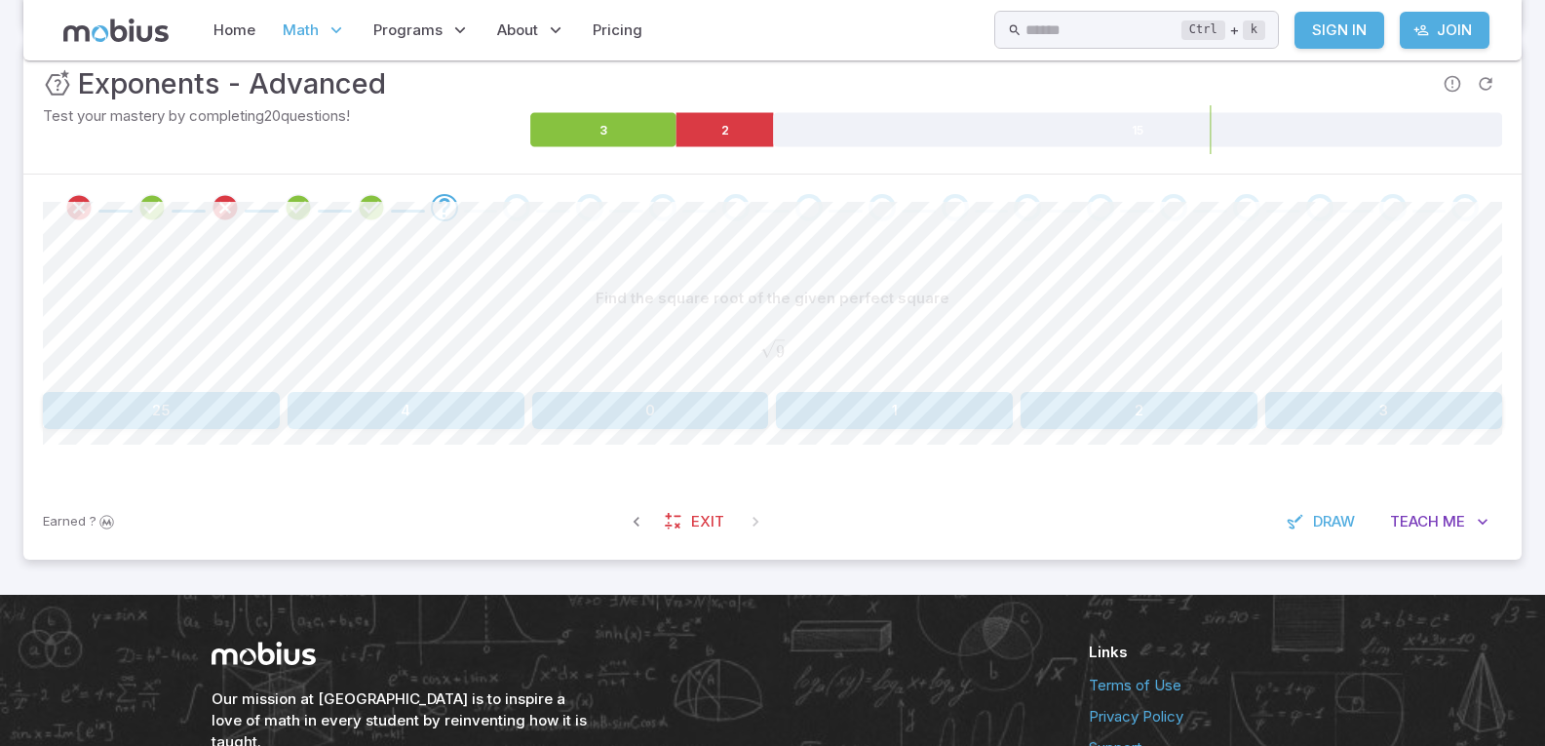
click at [842, 411] on button "1" at bounding box center [894, 410] width 237 height 37
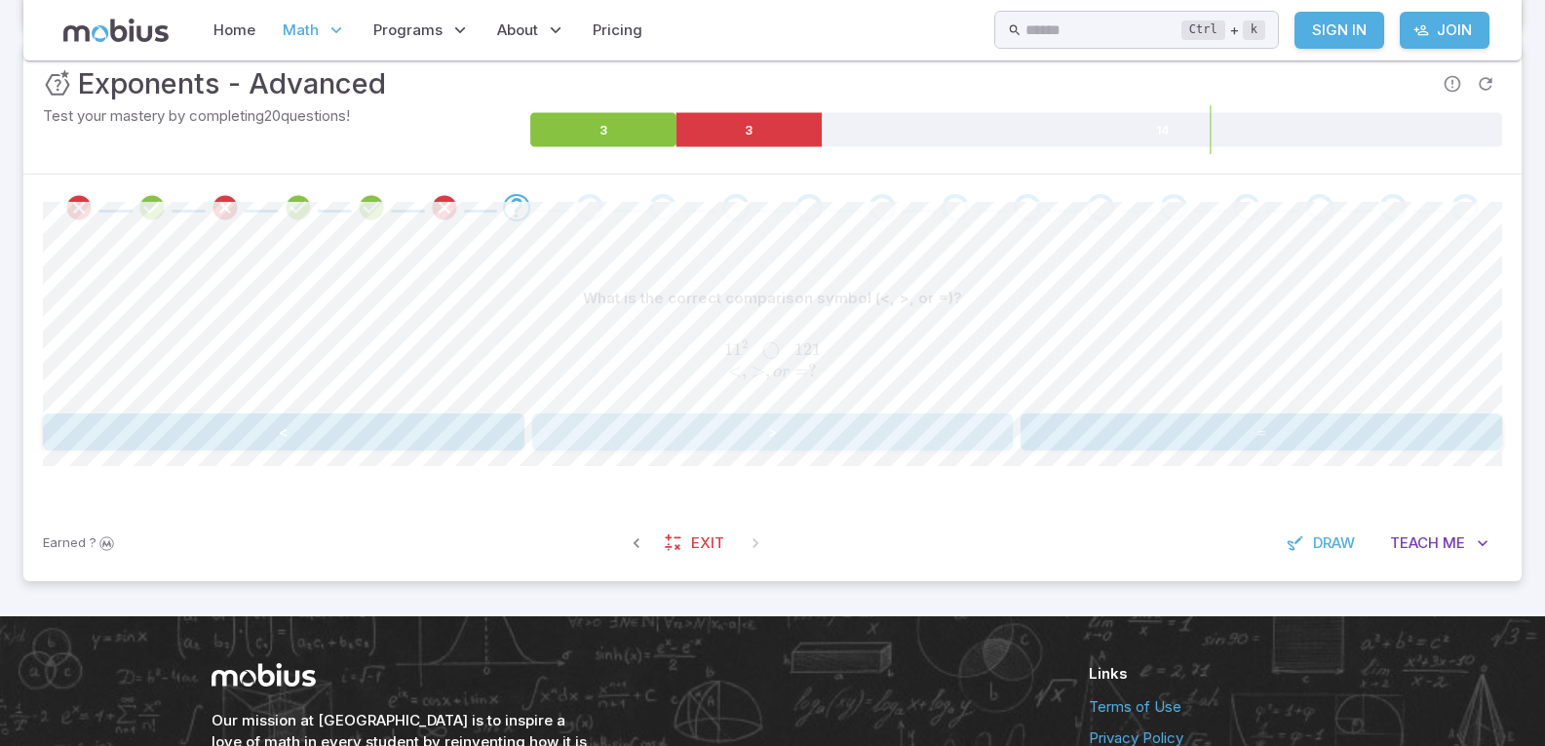
click at [779, 426] on button ">" at bounding box center [773, 431] width 482 height 37
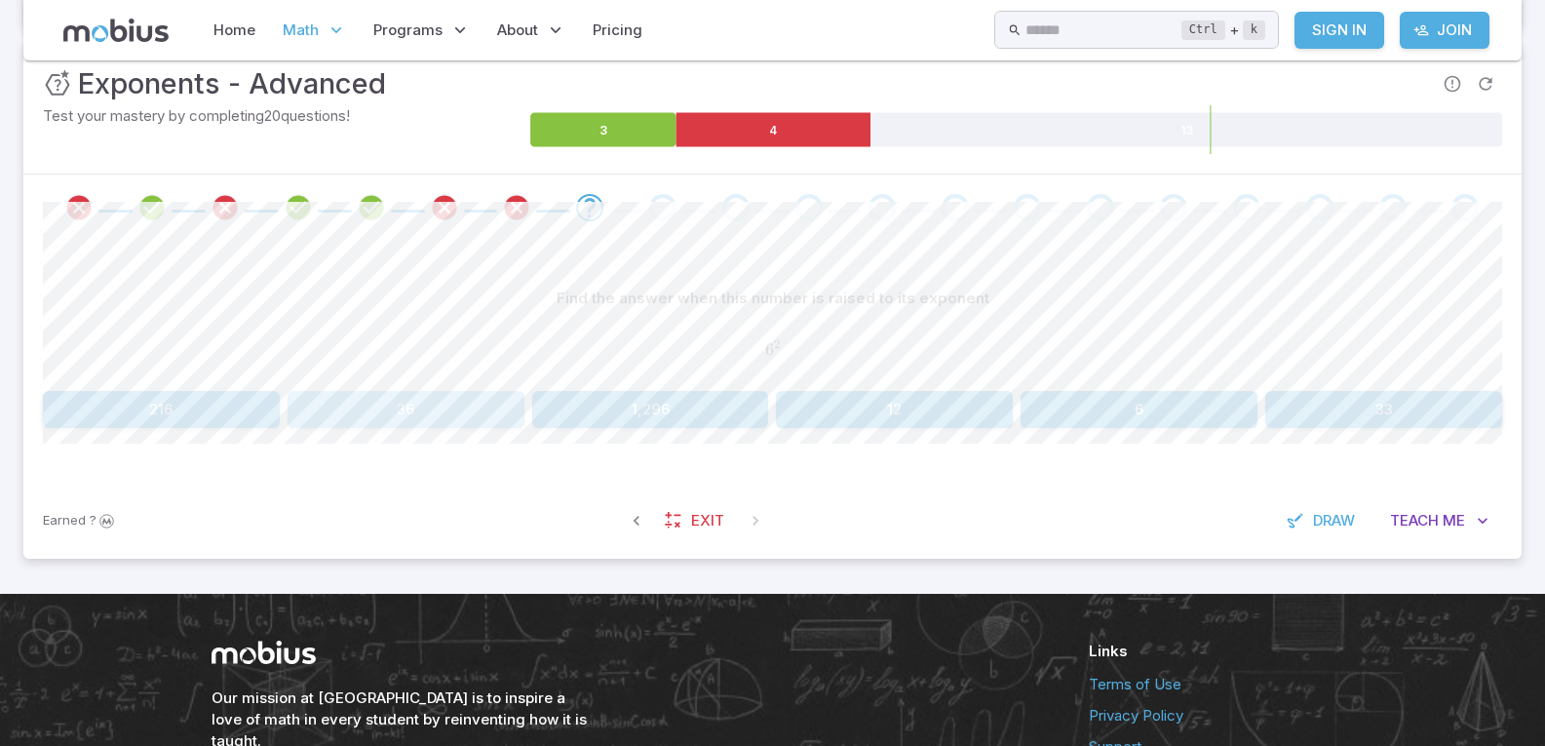
click at [398, 412] on button "36" at bounding box center [406, 409] width 237 height 37
click at [1140, 408] on button "5" at bounding box center [1139, 409] width 237 height 37
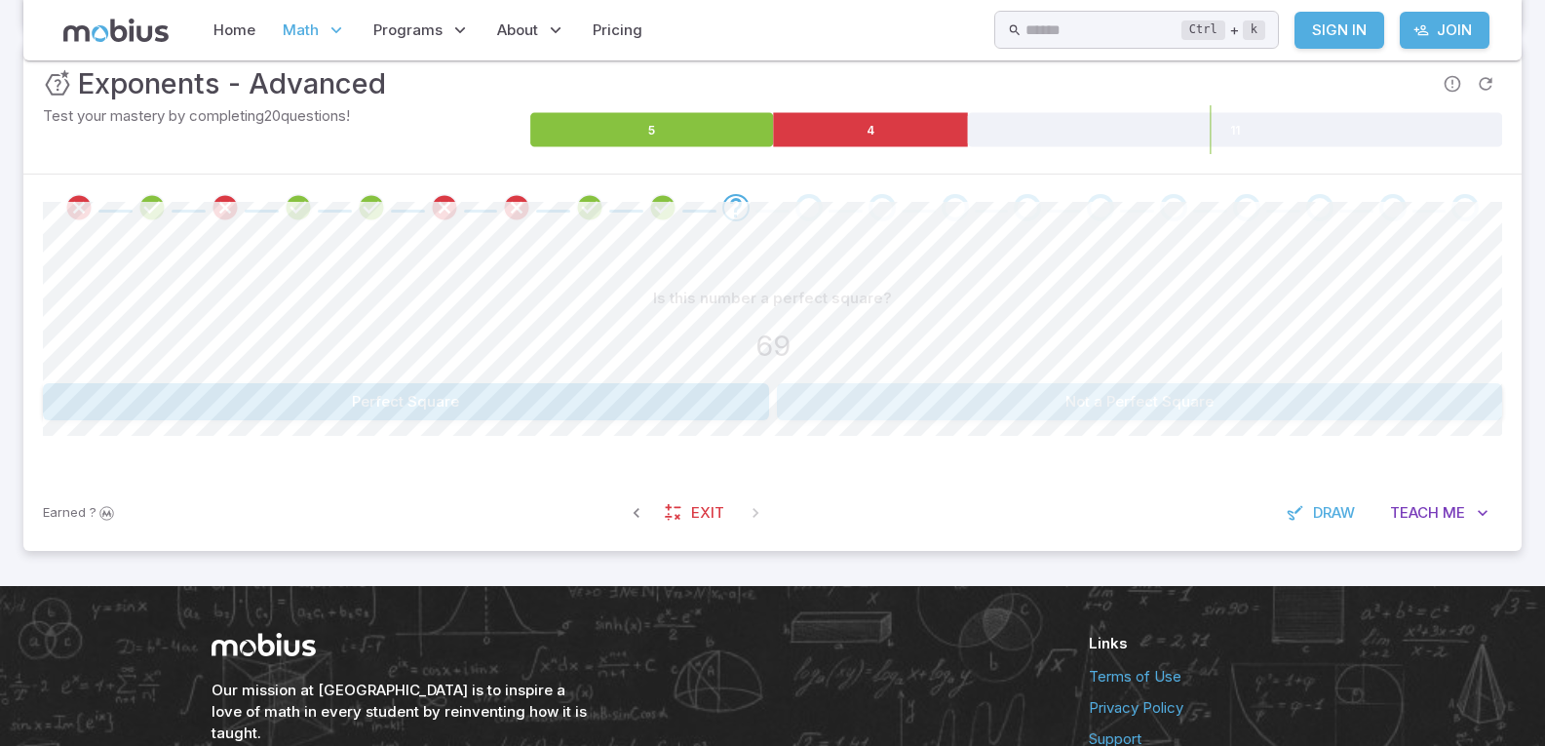
click at [1011, 408] on button "Not a Perfect Square" at bounding box center [1140, 401] width 726 height 37
click at [863, 404] on button "119" at bounding box center [894, 401] width 237 height 37
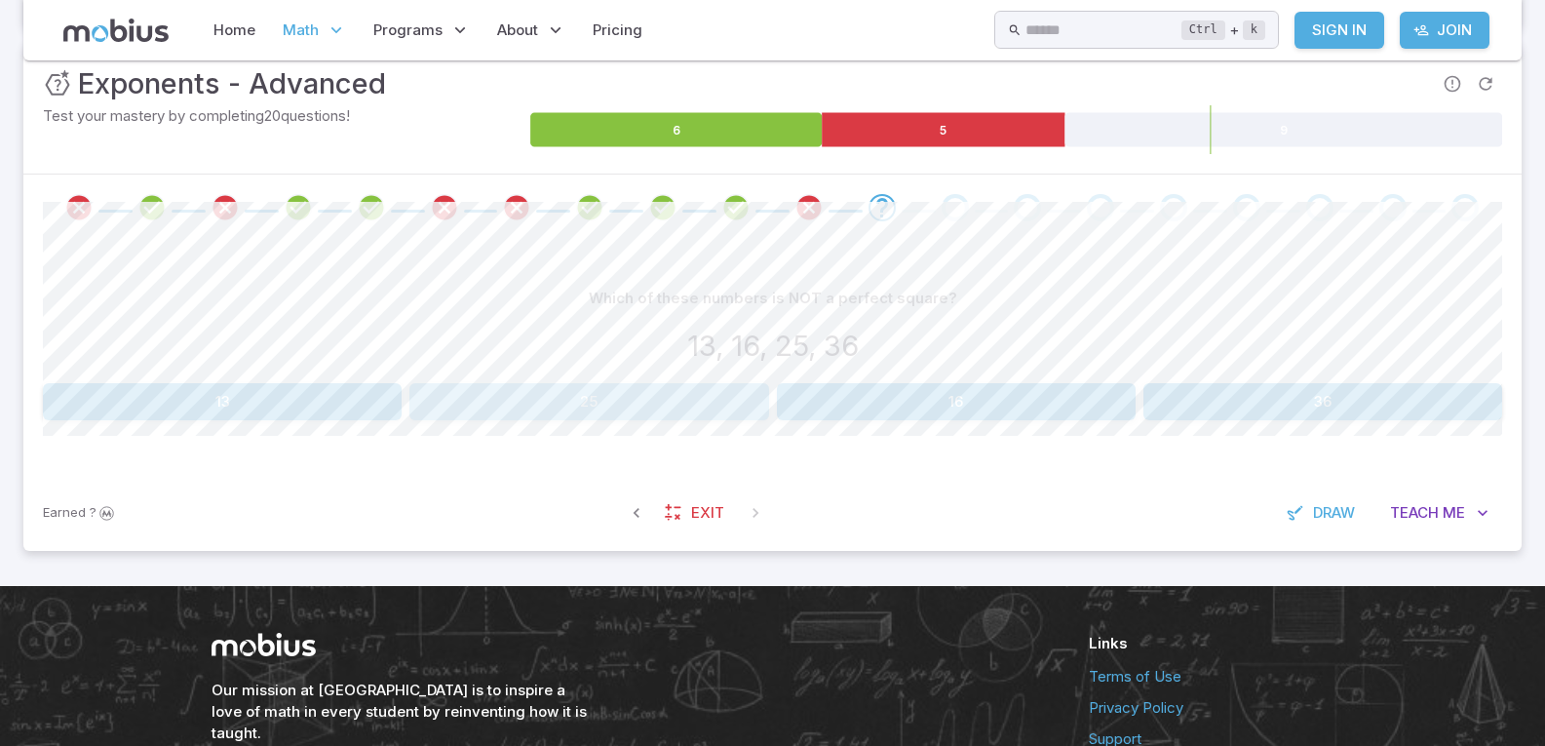
click at [628, 407] on button "25" at bounding box center [588, 401] width 359 height 37
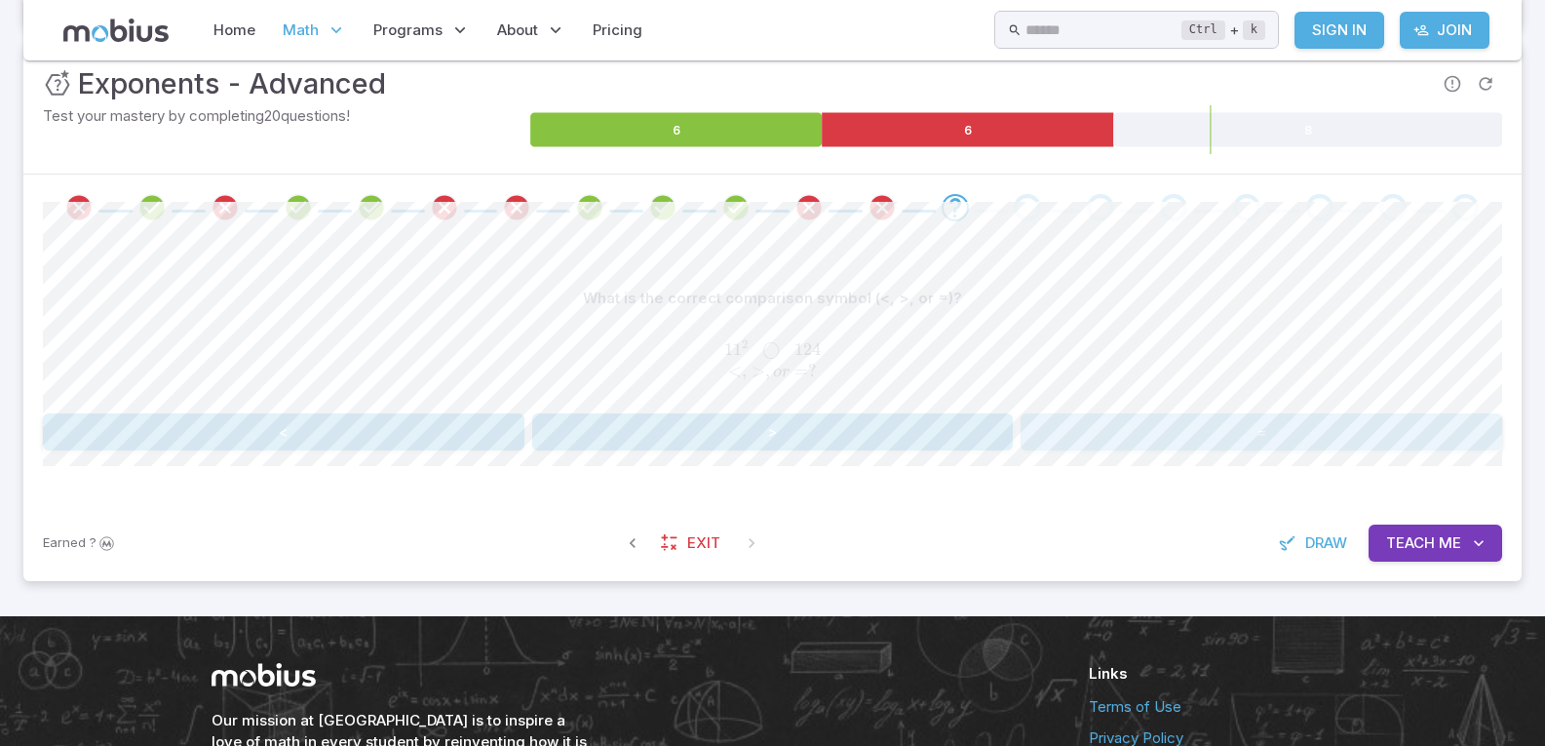
click at [1101, 432] on button "=" at bounding box center [1262, 431] width 482 height 37
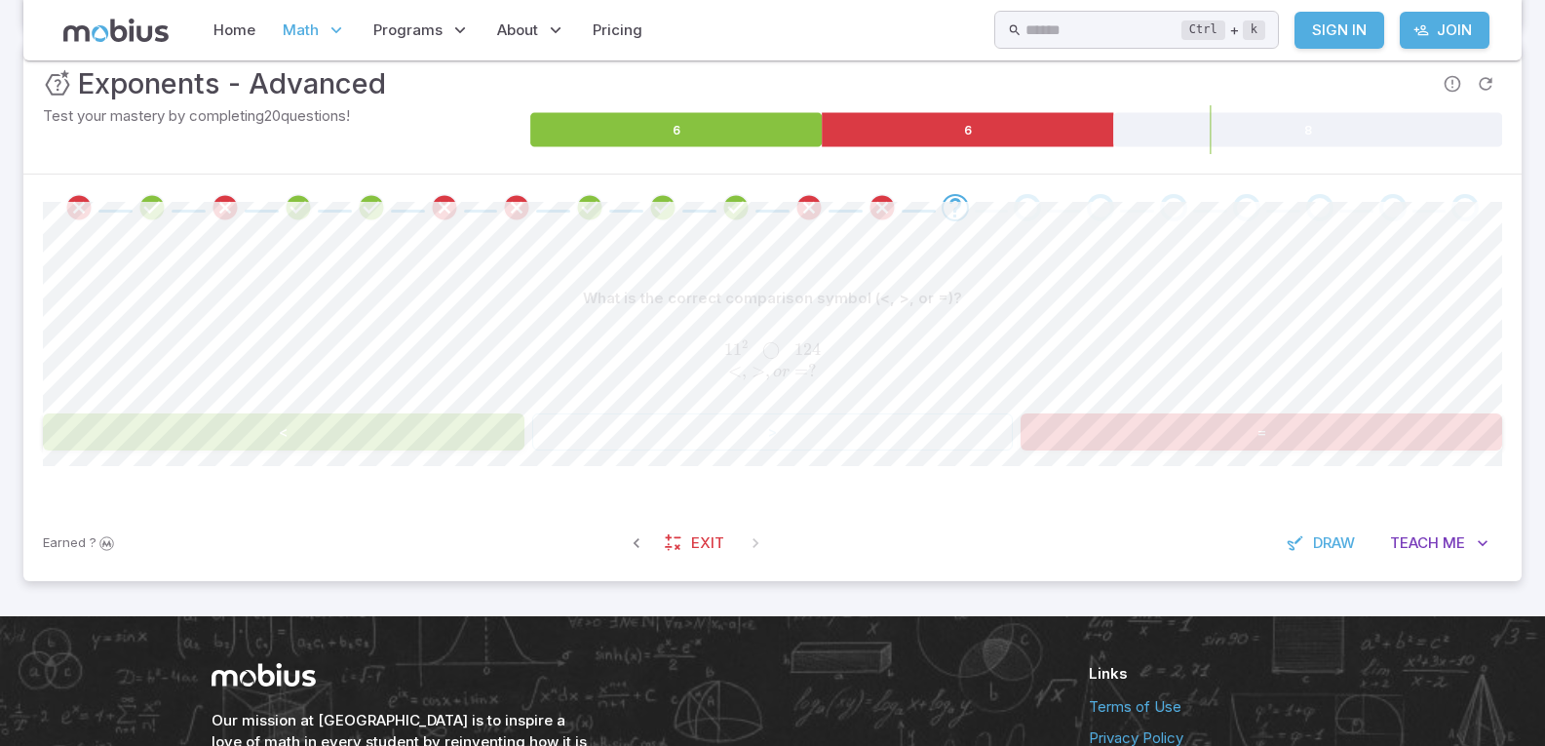
click at [372, 422] on button "<" at bounding box center [284, 431] width 482 height 37
click at [374, 423] on button "<" at bounding box center [284, 431] width 482 height 37
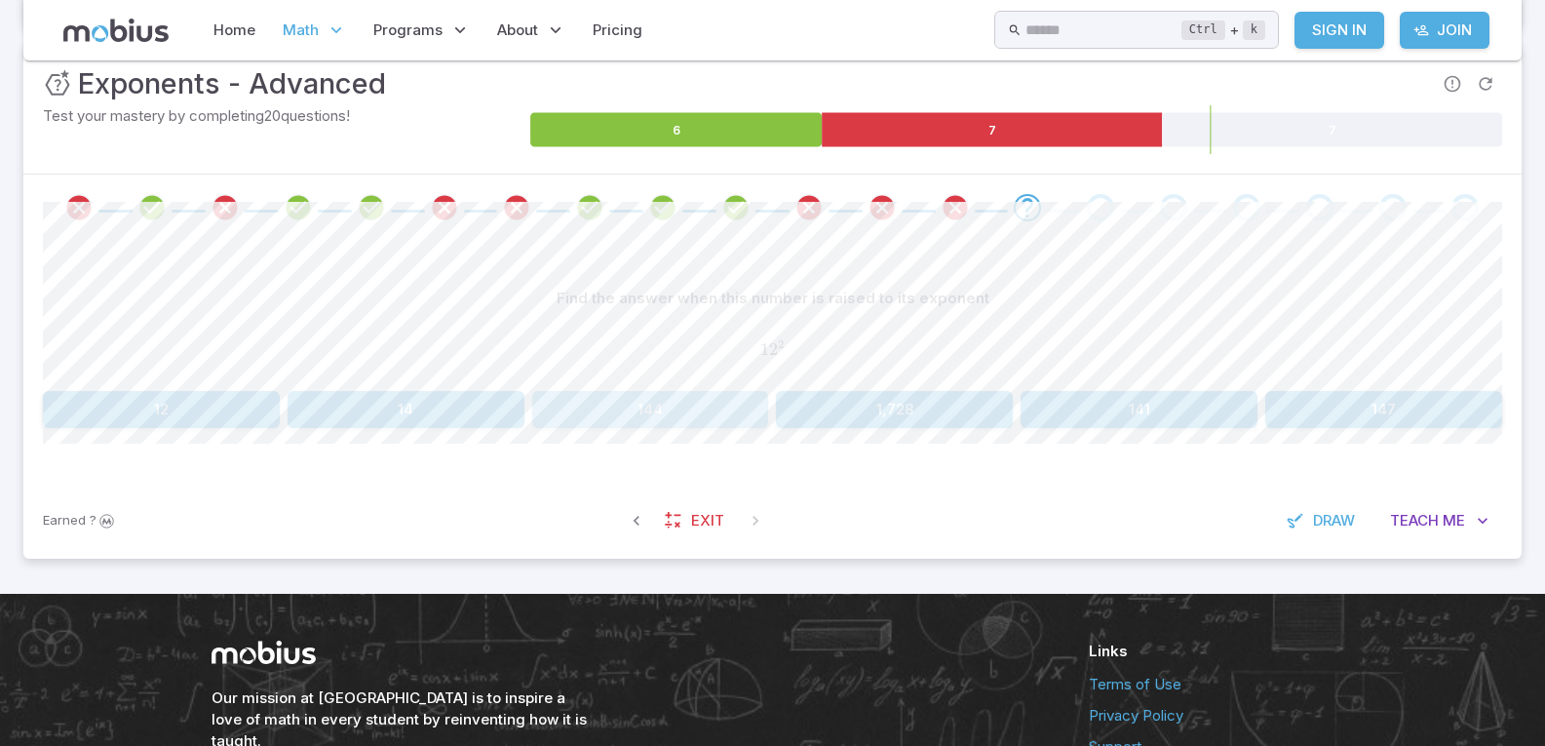
click at [672, 414] on button "144" at bounding box center [650, 409] width 237 height 37
click at [1414, 405] on button "10" at bounding box center [1384, 409] width 237 height 37
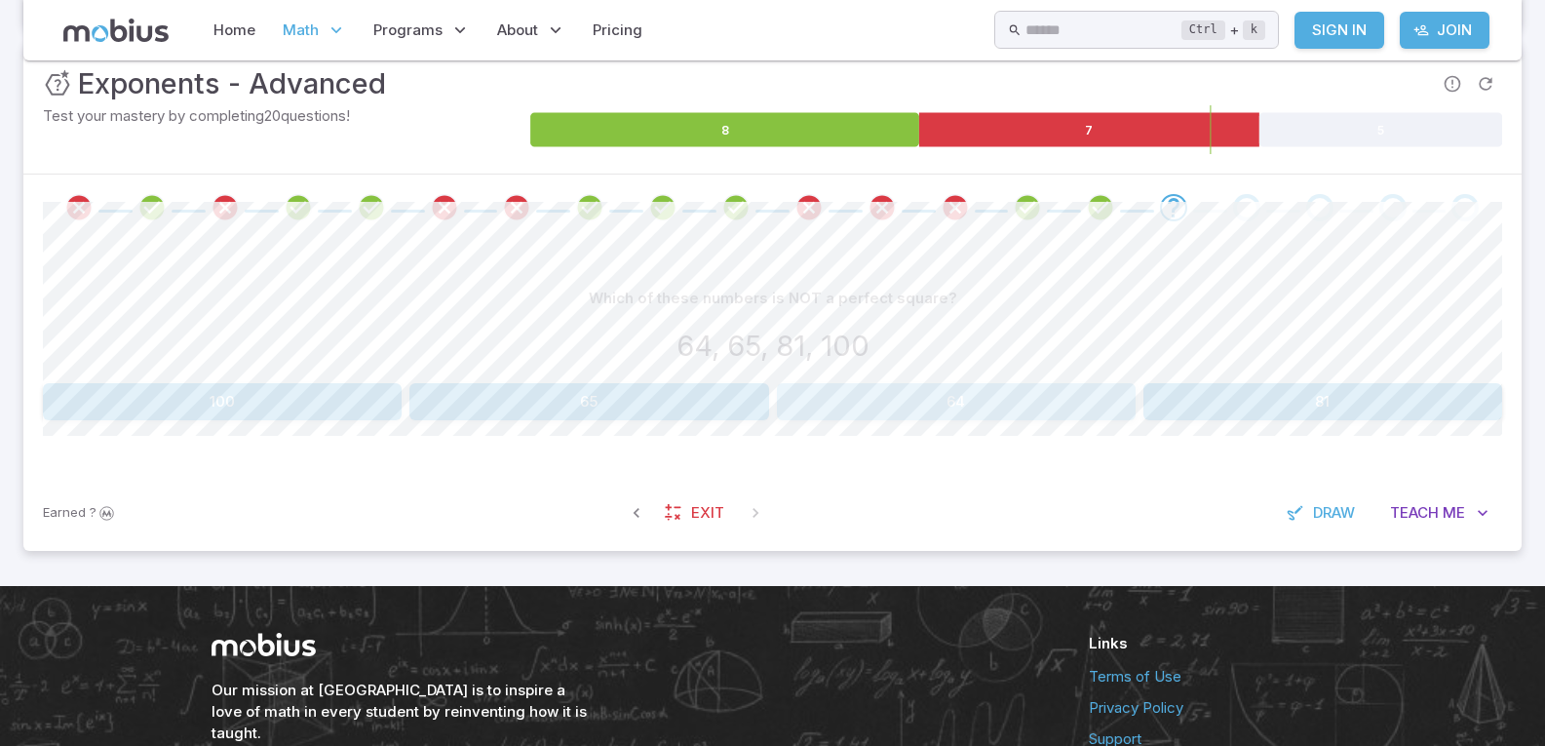
click at [881, 408] on button "64" at bounding box center [956, 401] width 359 height 37
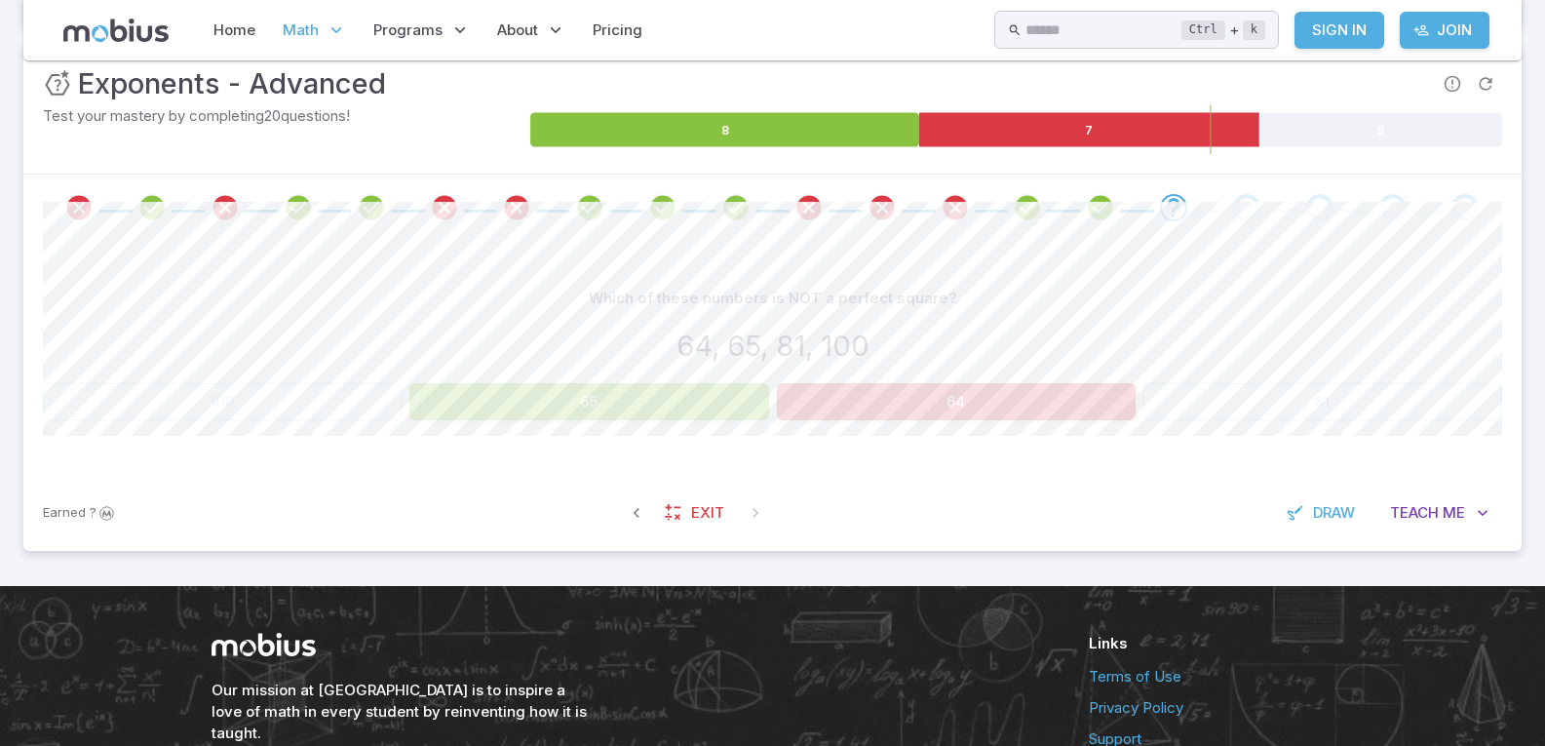
drag, startPoint x: 679, startPoint y: 390, endPoint x: 675, endPoint y: 400, distance: 10.5
click at [677, 390] on button "65" at bounding box center [588, 401] width 359 height 37
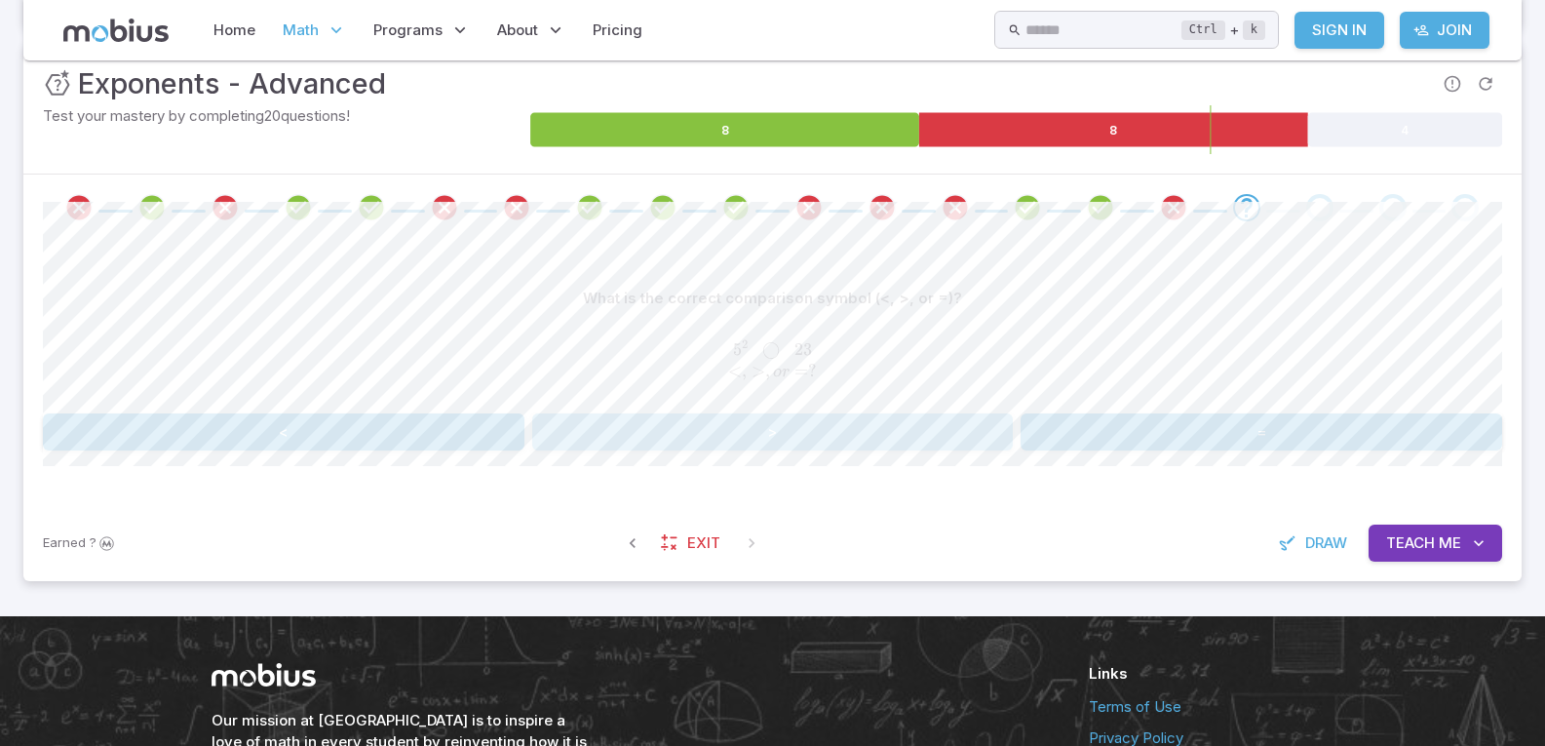
click at [628, 427] on button ">" at bounding box center [773, 431] width 482 height 37
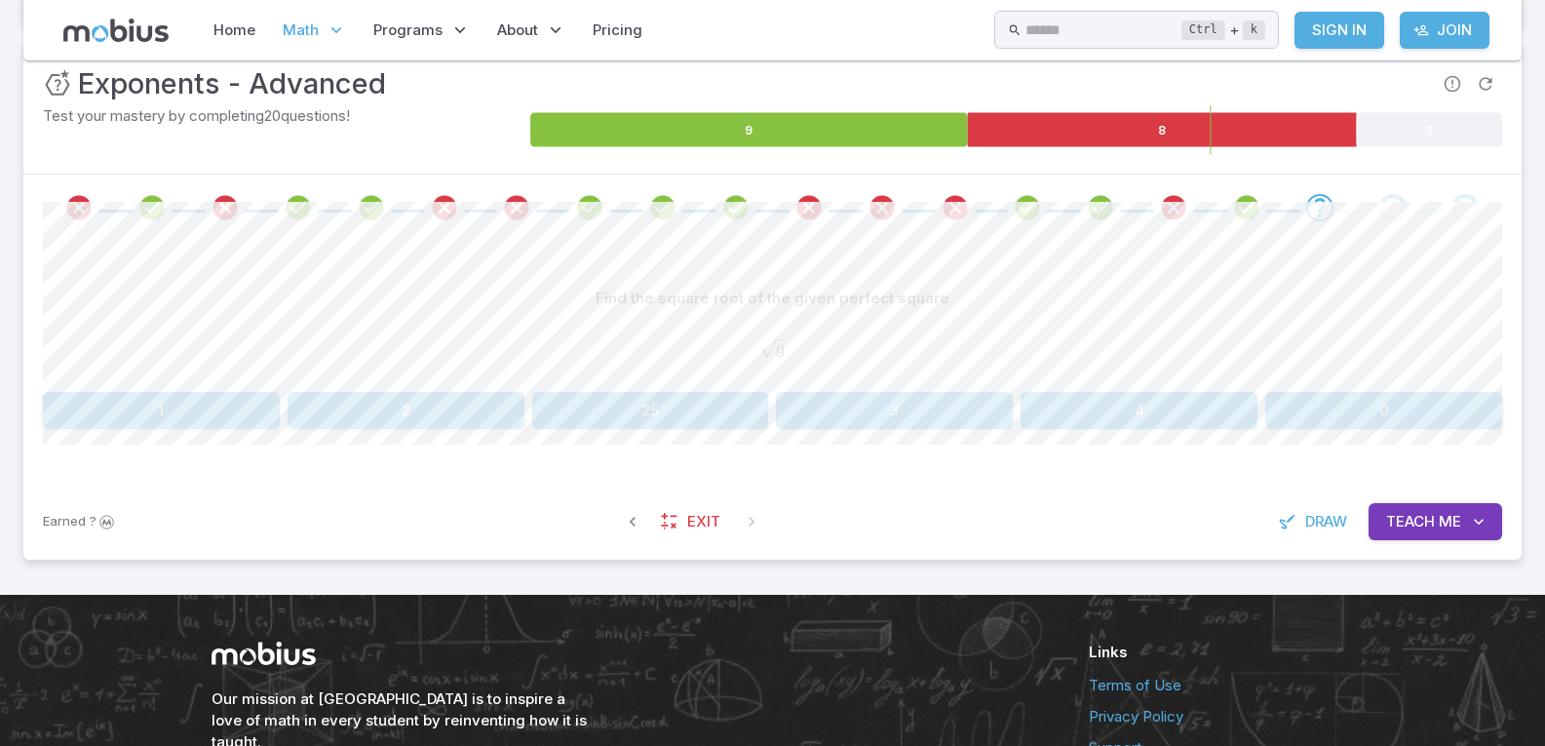
click at [878, 406] on button "3" at bounding box center [894, 410] width 237 height 37
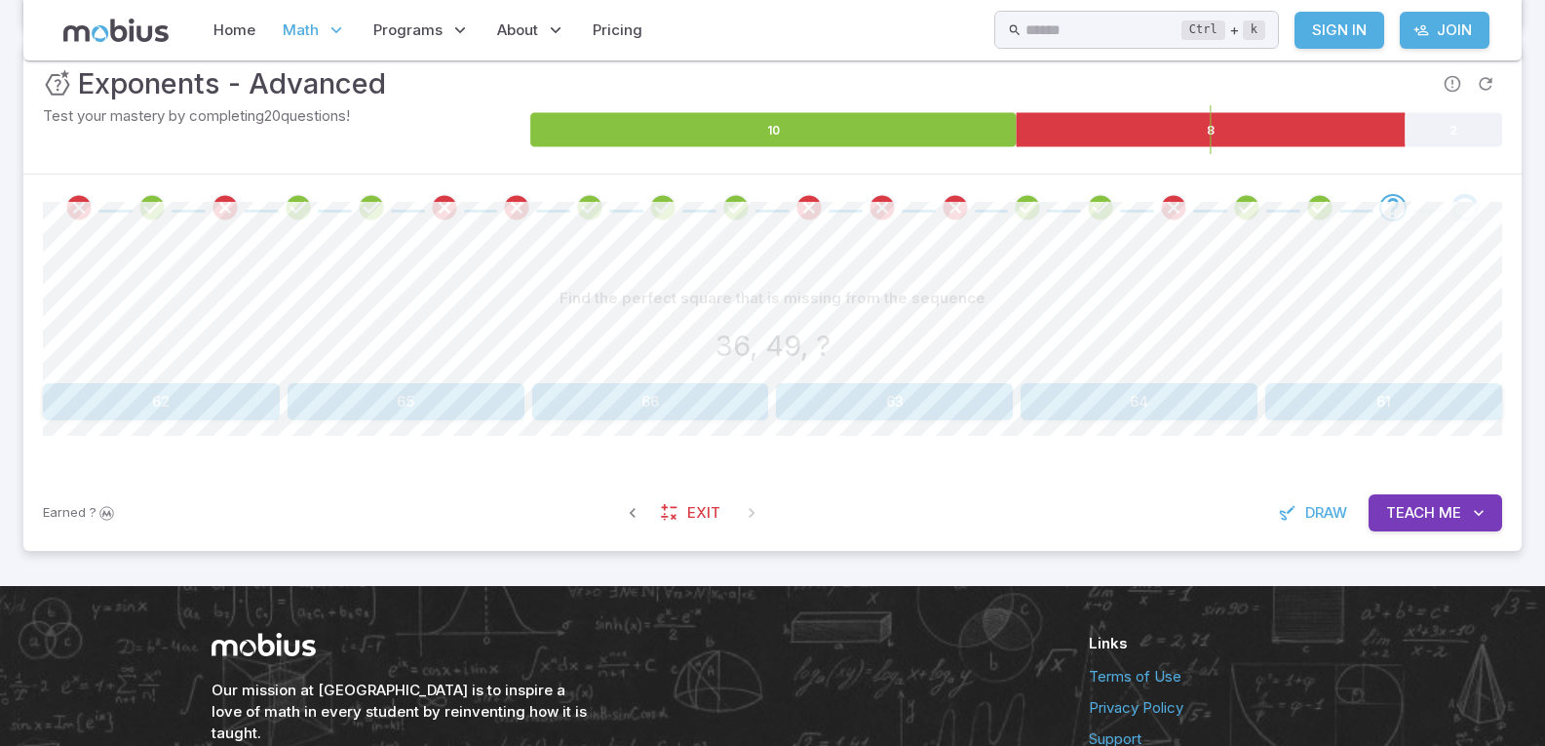
click at [929, 408] on button "63" at bounding box center [894, 401] width 237 height 37
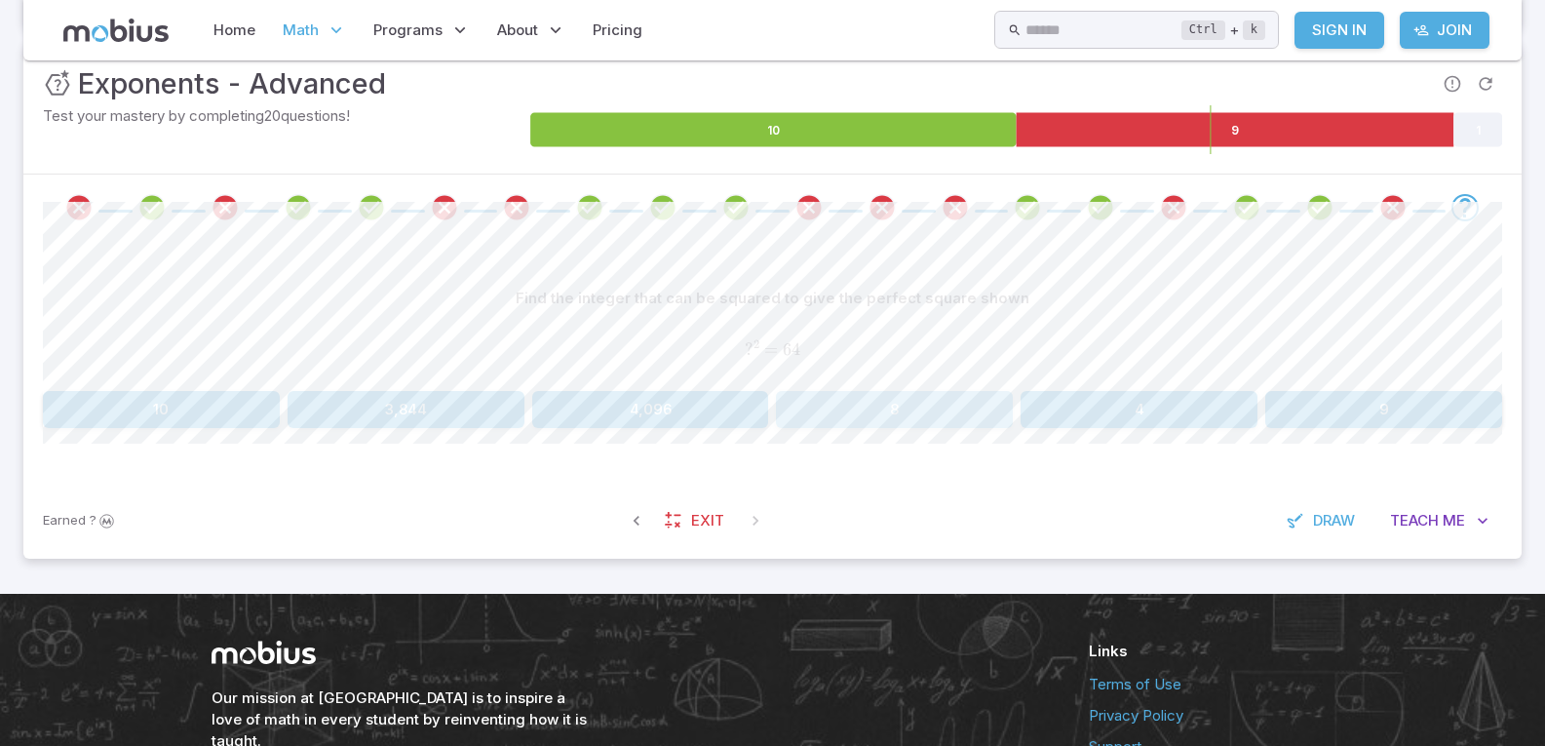
click at [953, 416] on button "8" at bounding box center [894, 409] width 237 height 37
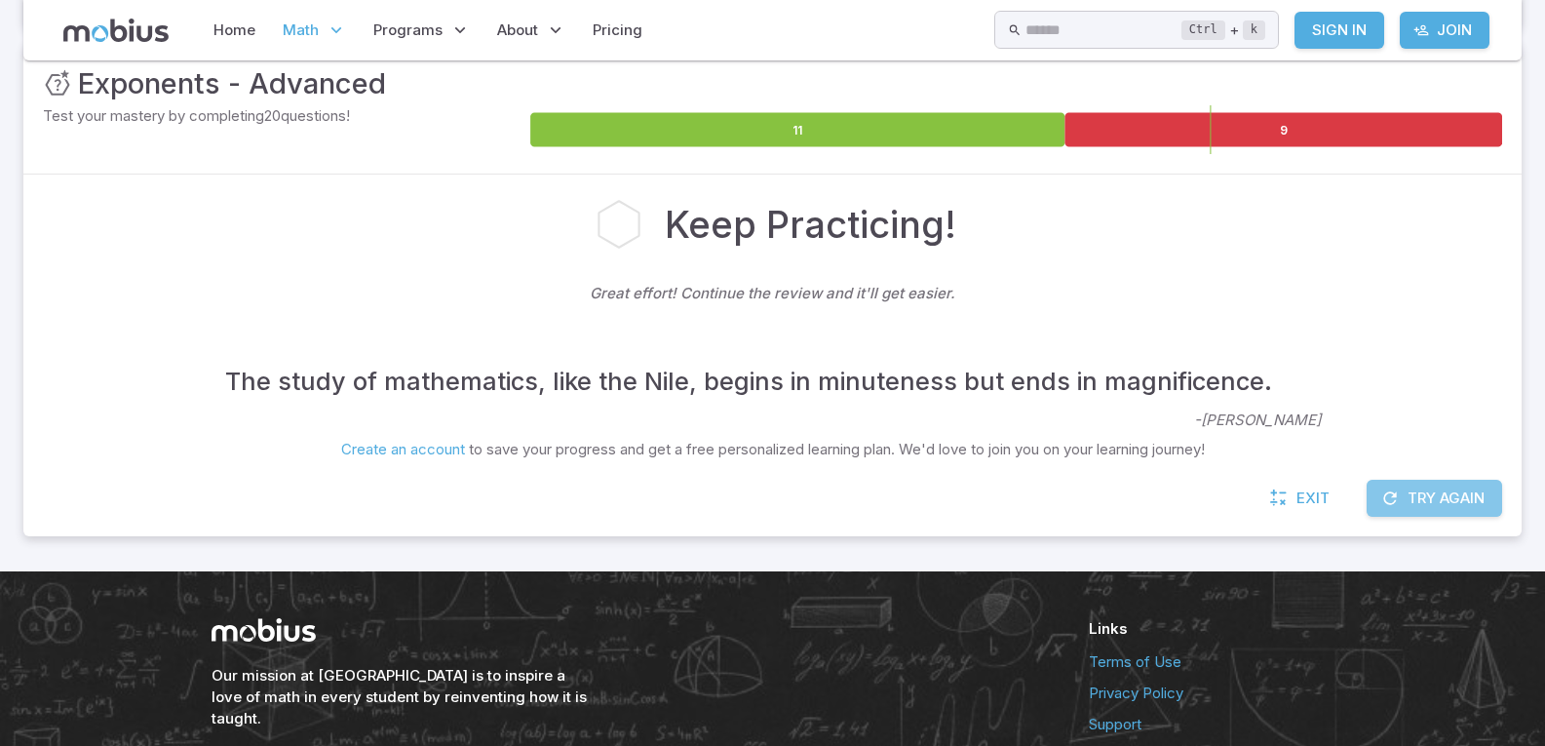
click at [1474, 488] on button "Try Again" at bounding box center [1435, 498] width 136 height 37
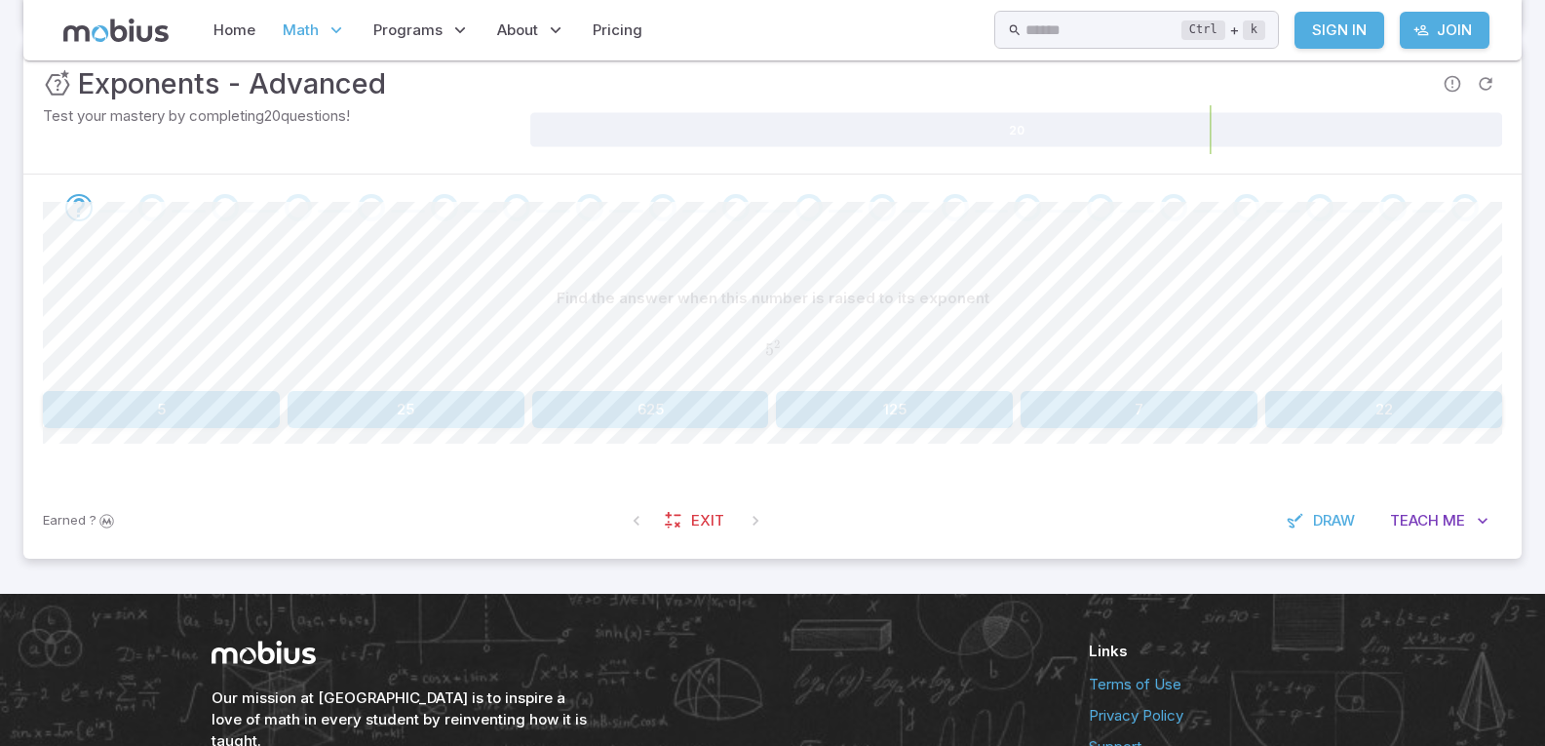
click at [459, 413] on button "25" at bounding box center [406, 409] width 237 height 37
click at [216, 409] on button "3" at bounding box center [161, 409] width 237 height 37
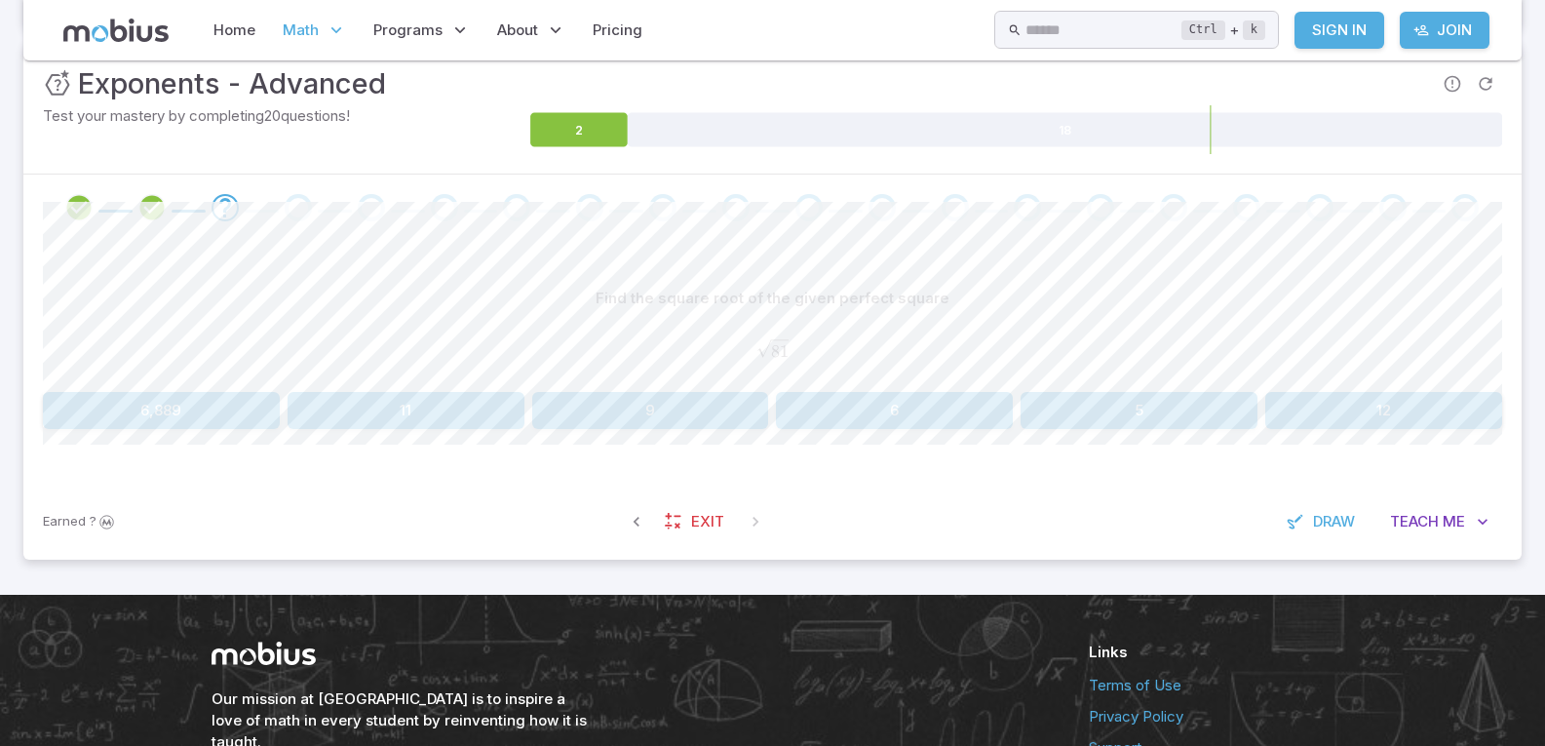
drag, startPoint x: 486, startPoint y: 138, endPoint x: 472, endPoint y: 136, distance: 14.0
click at [484, 138] on div "Test your mastery by completing 20 questions!" at bounding box center [285, 129] width 484 height 49
click at [787, 403] on button "6" at bounding box center [894, 410] width 237 height 37
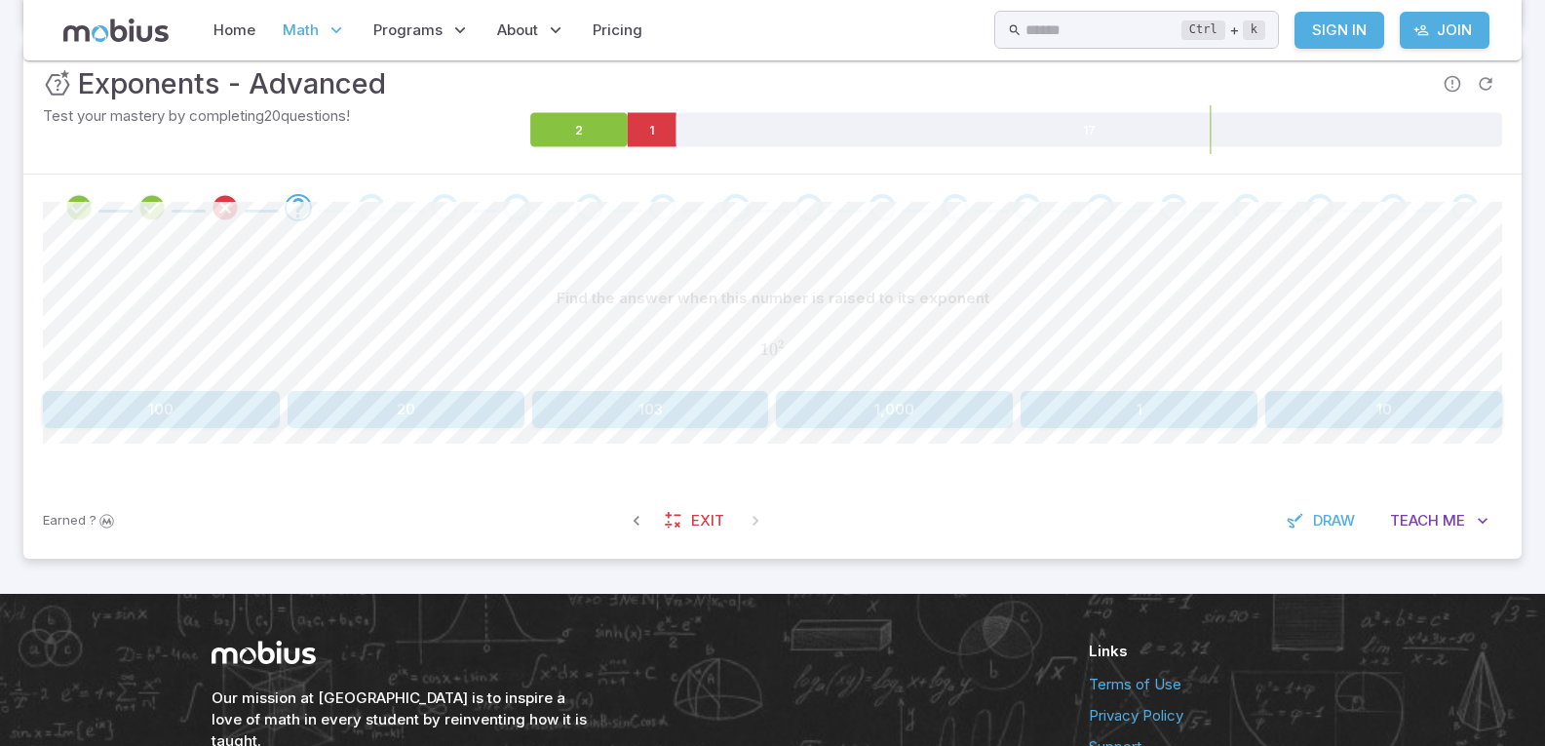
click at [169, 426] on button "100" at bounding box center [161, 409] width 237 height 37
click at [462, 399] on button "9" at bounding box center [406, 409] width 237 height 37
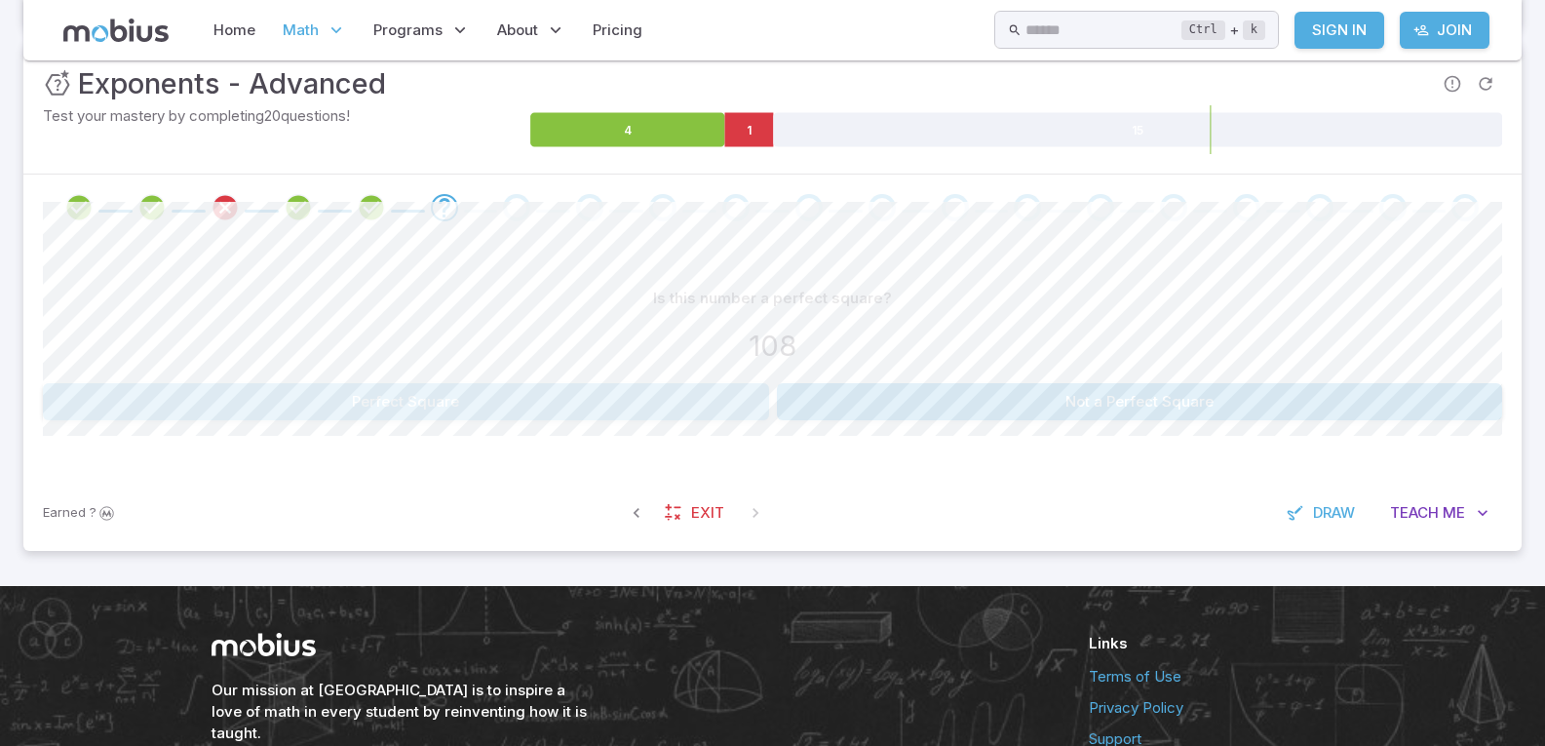
click at [624, 402] on button "Perfect Square" at bounding box center [406, 401] width 726 height 37
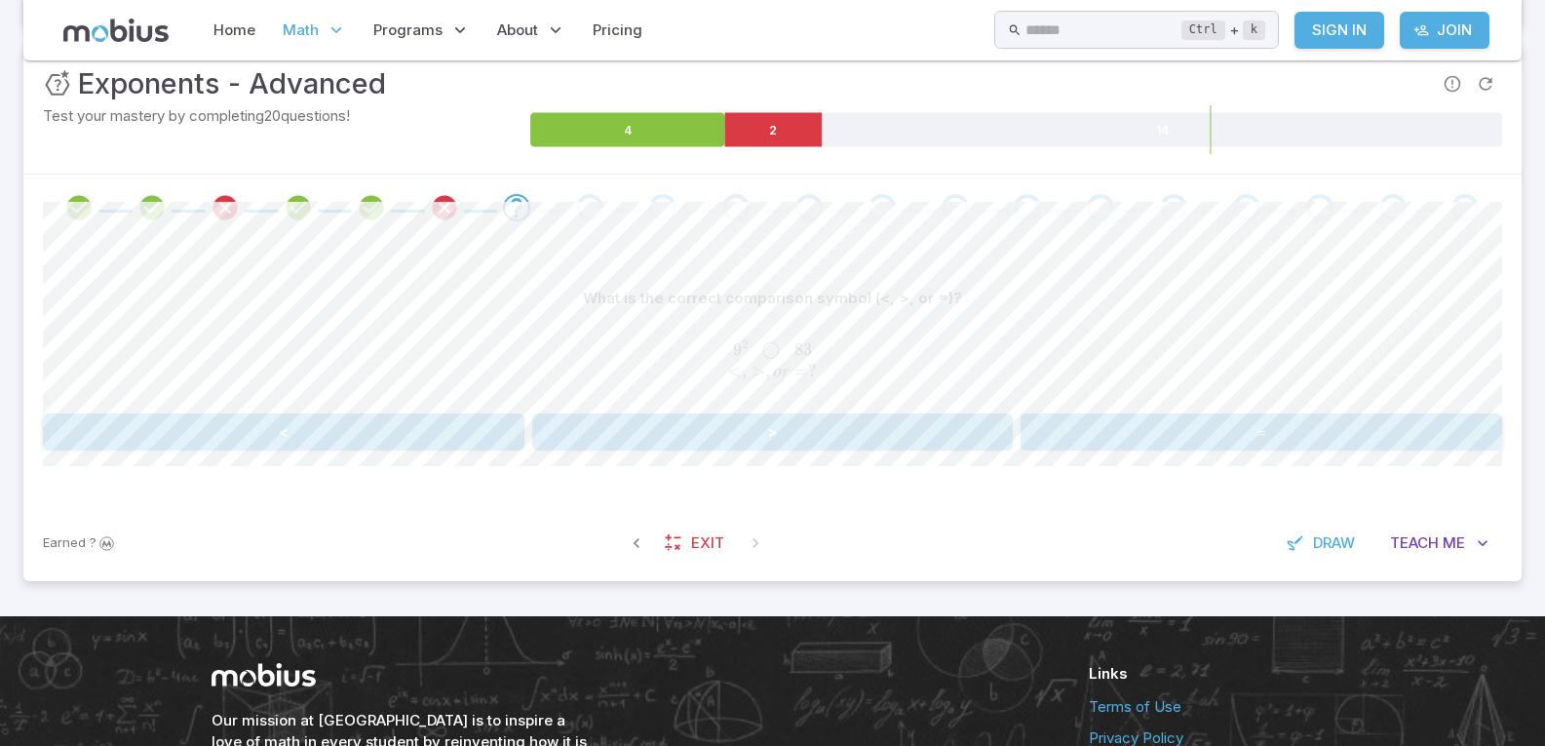
click at [478, 430] on button "<" at bounding box center [284, 431] width 482 height 37
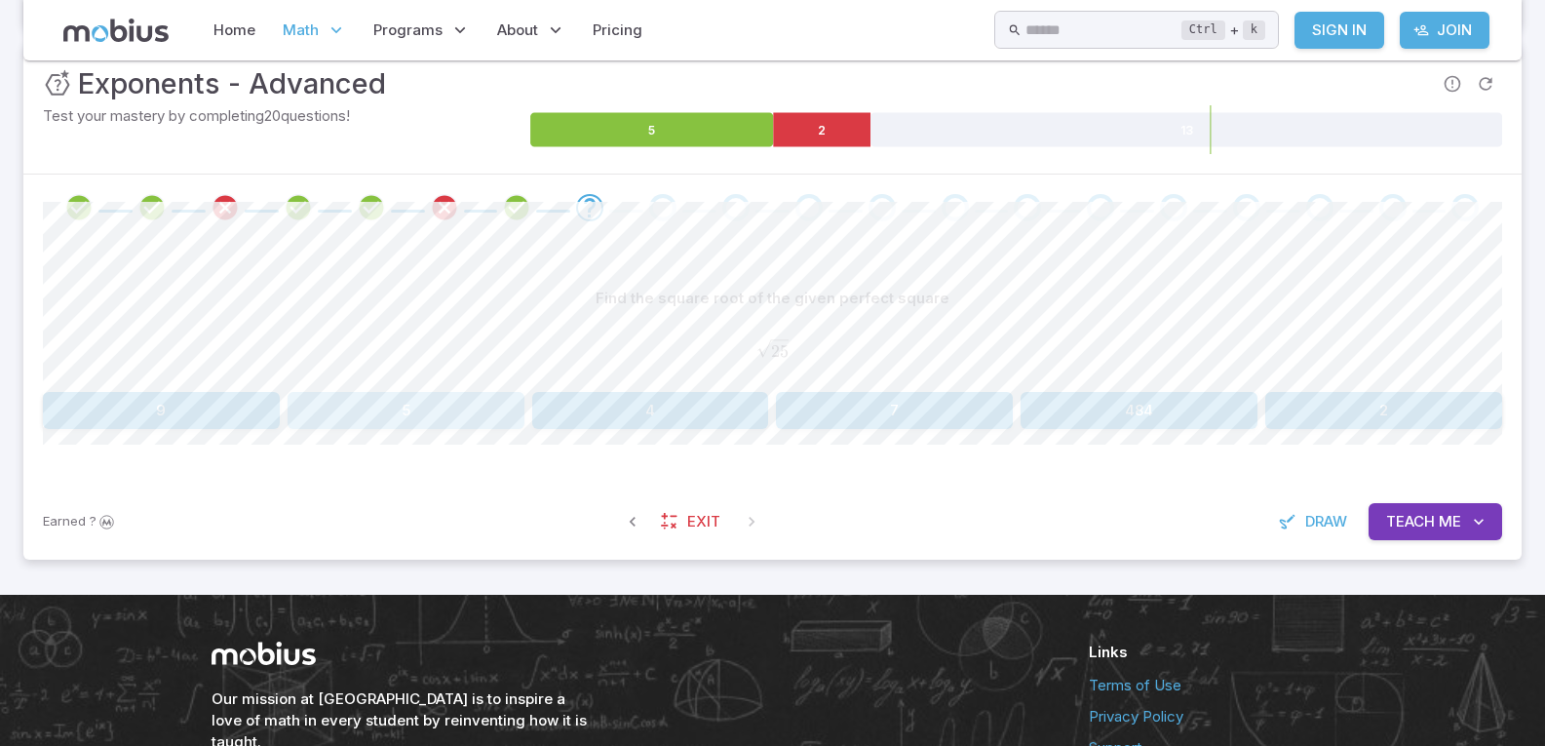
click at [482, 412] on button "5" at bounding box center [406, 410] width 237 height 37
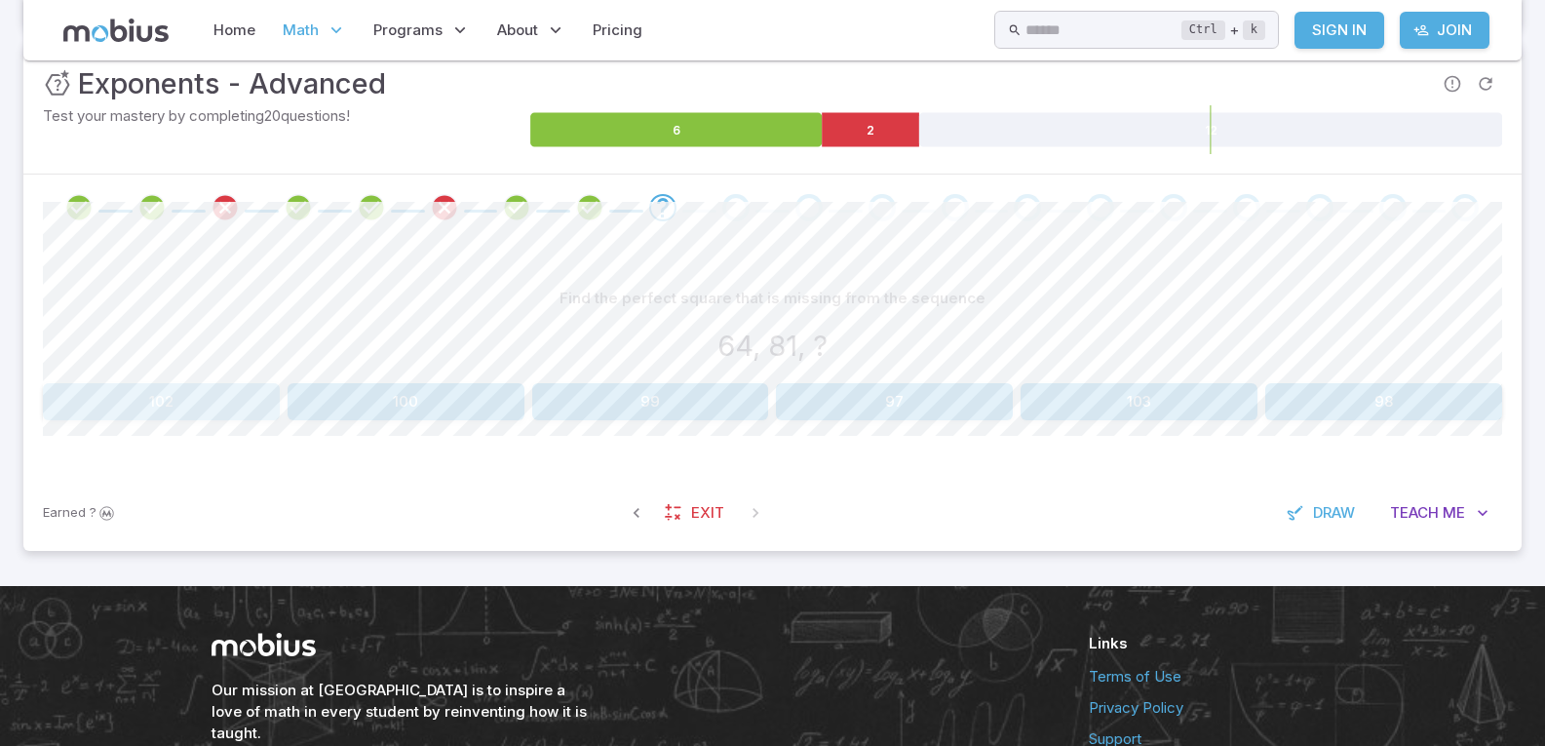
click at [223, 395] on button "102" at bounding box center [161, 401] width 237 height 37
click at [265, 403] on button "84" at bounding box center [222, 401] width 359 height 37
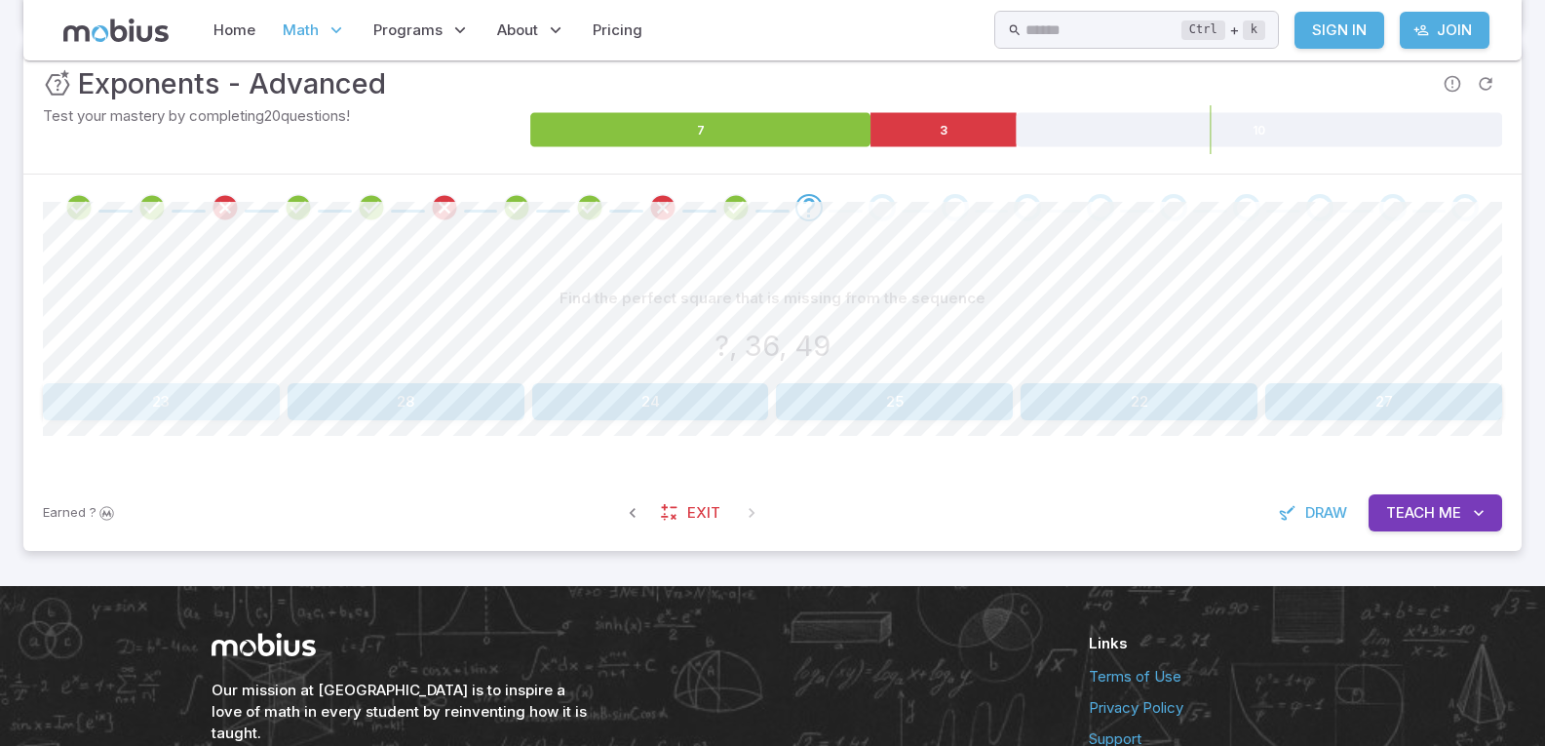
click at [230, 405] on button "23" at bounding box center [161, 401] width 237 height 37
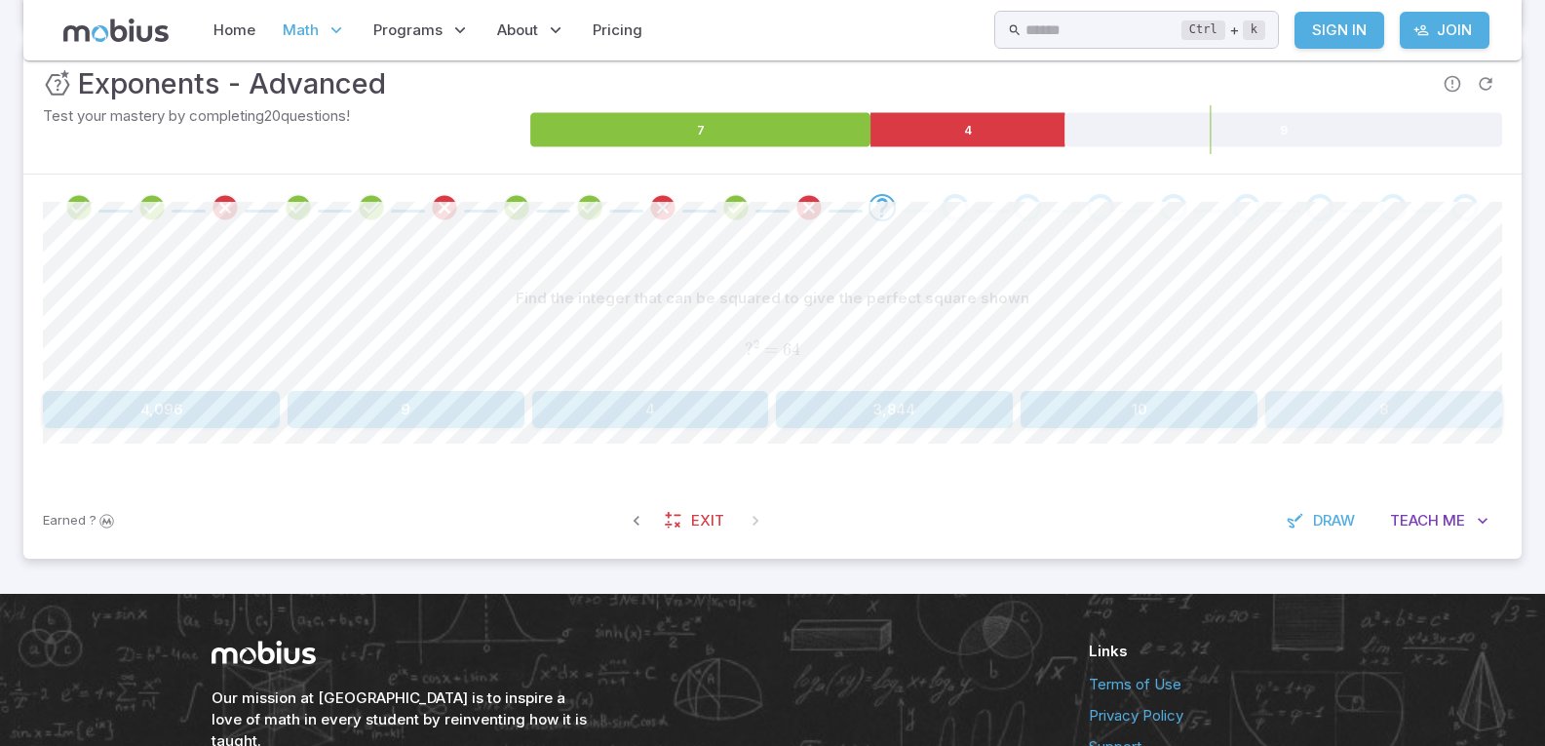
click at [1373, 410] on button "8" at bounding box center [1384, 409] width 237 height 37
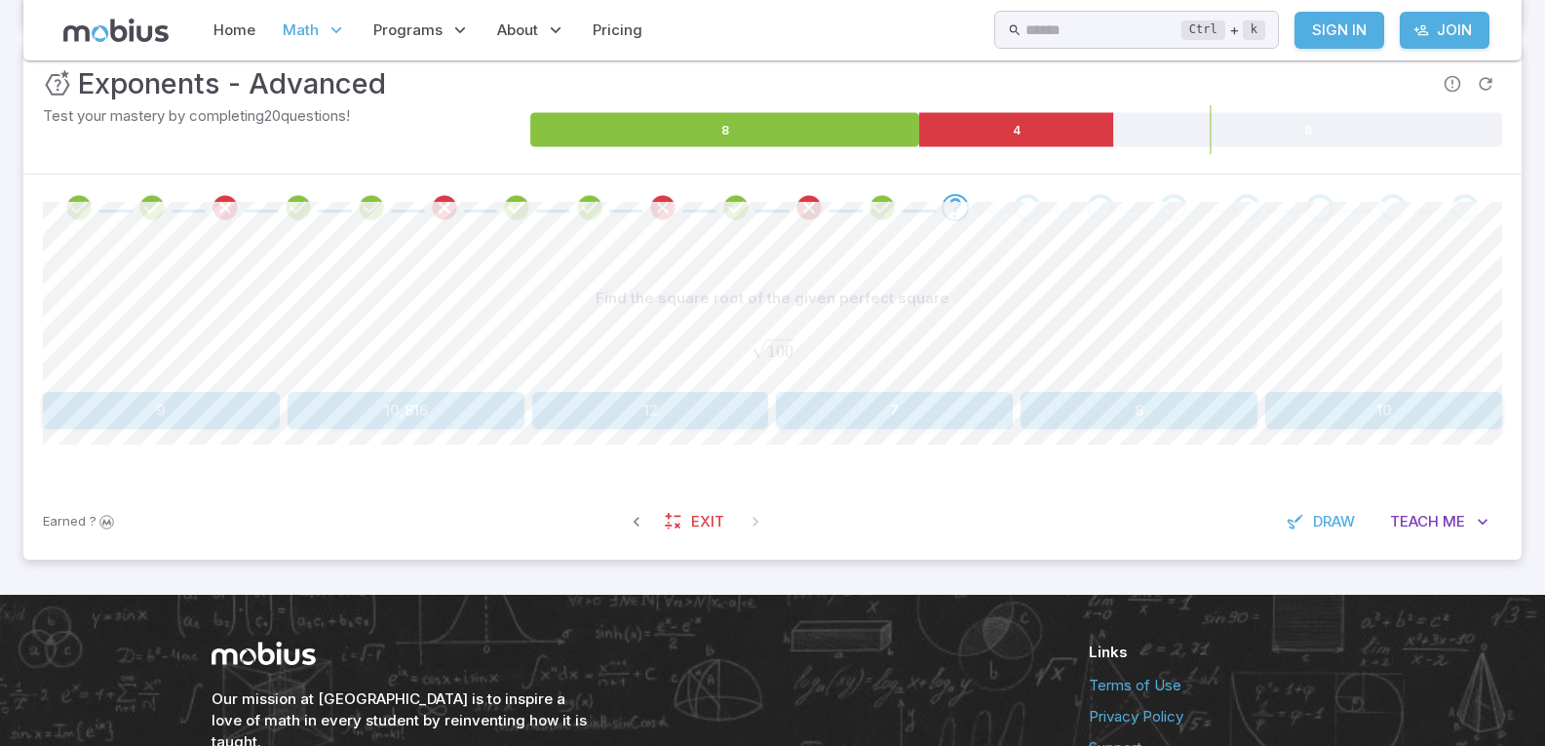
click at [1364, 403] on button "10" at bounding box center [1384, 410] width 237 height 37
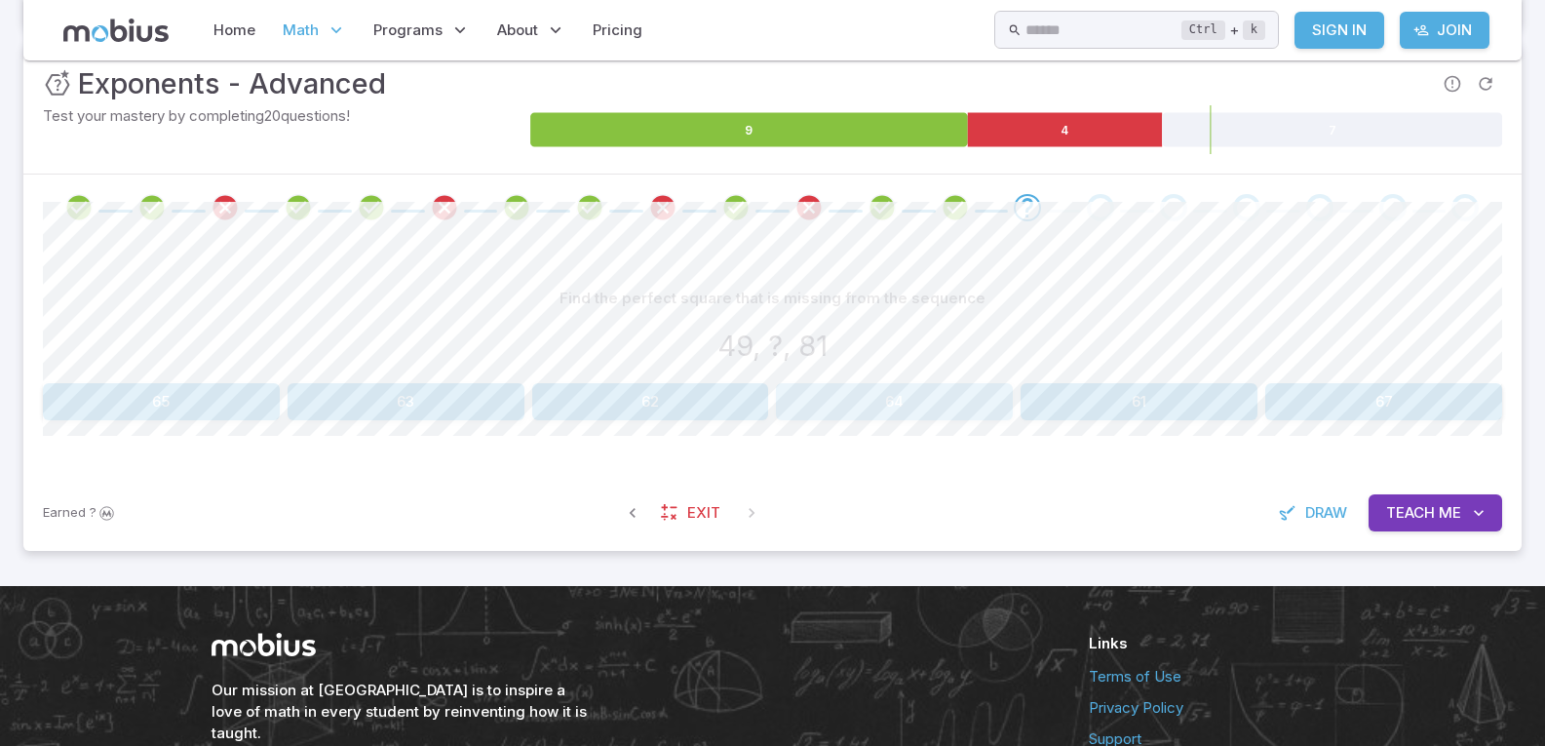
click at [925, 407] on button "64" at bounding box center [894, 401] width 237 height 37
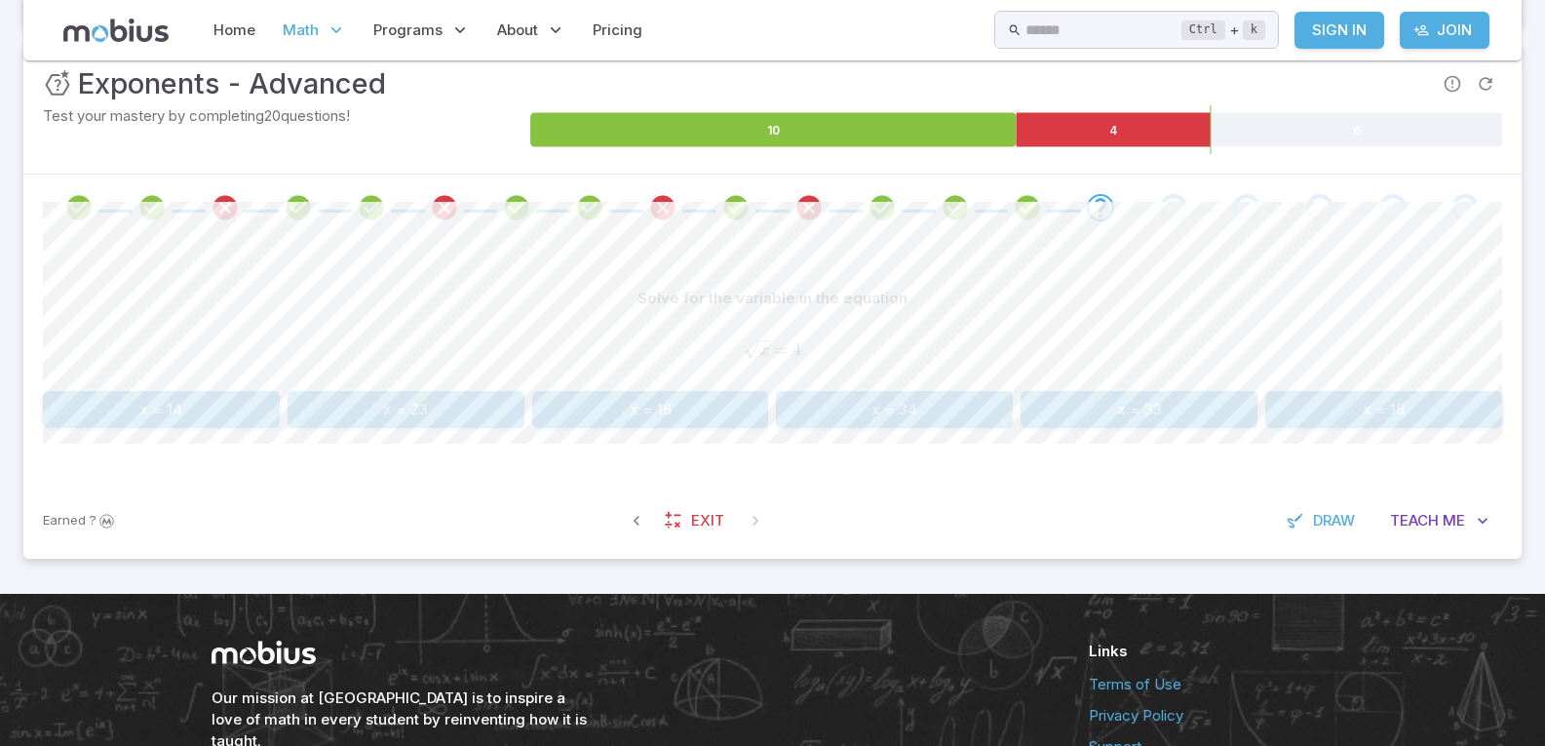
click at [901, 409] on button "x = 34" at bounding box center [894, 409] width 237 height 37
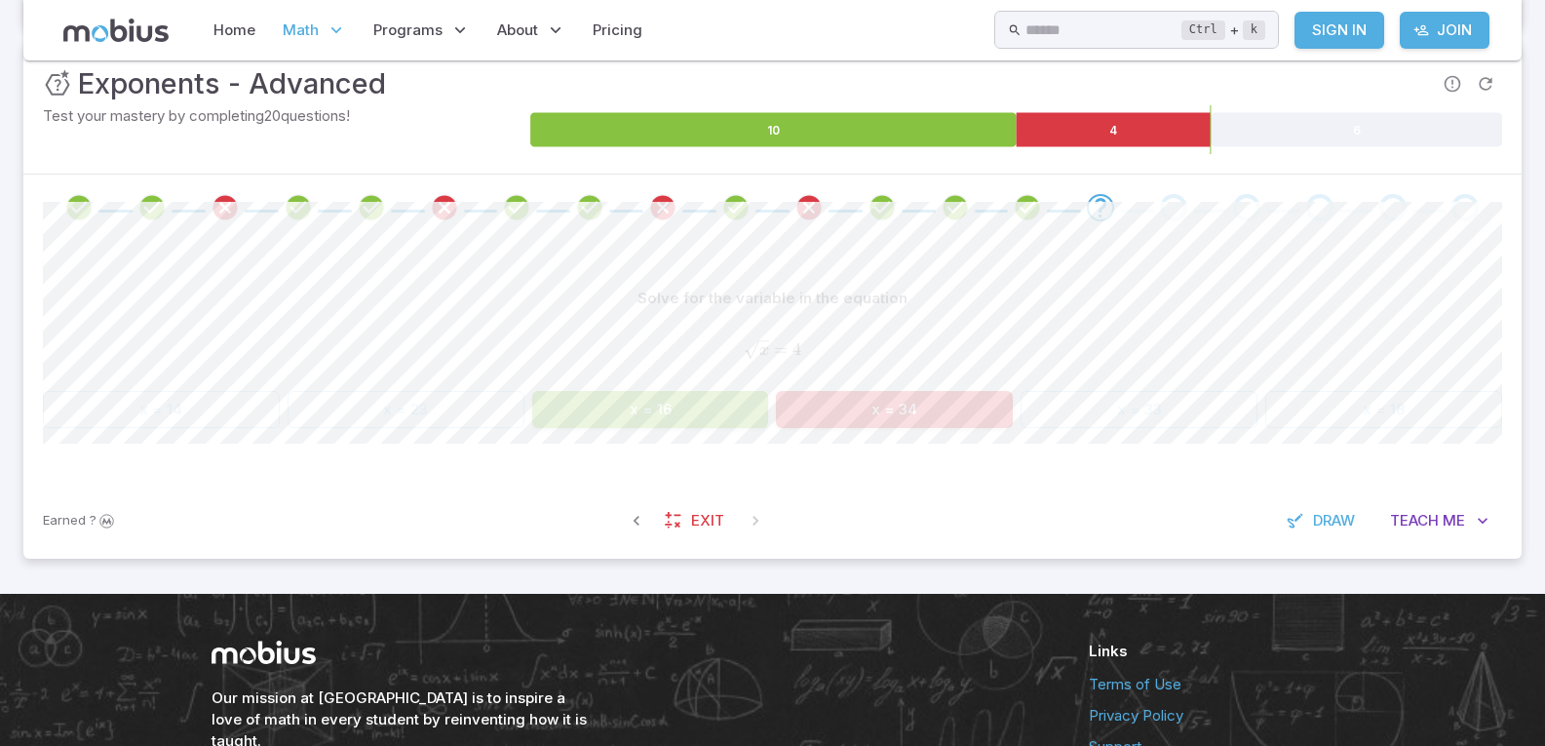
click at [690, 410] on button "x = 16" at bounding box center [650, 409] width 237 height 37
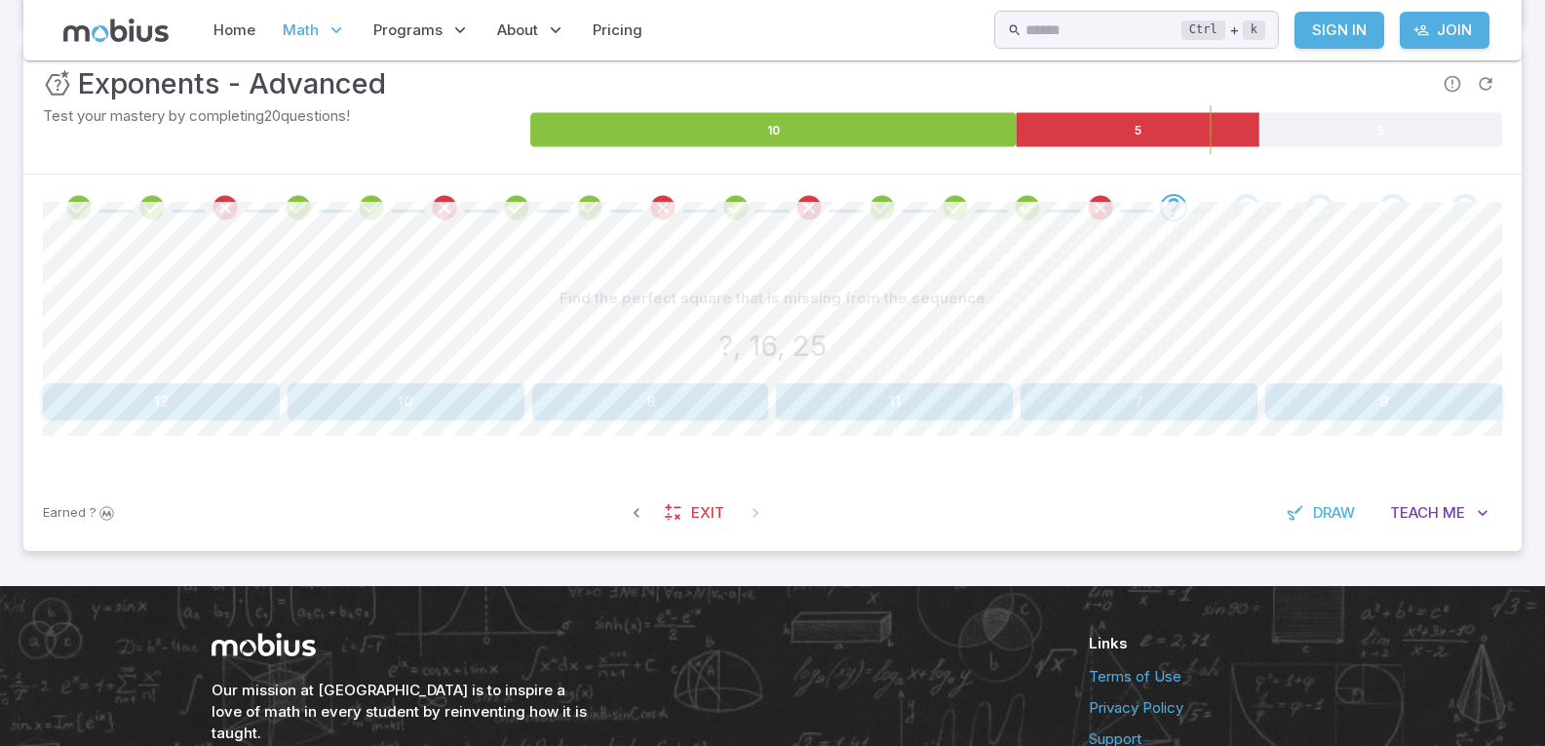
click at [1348, 387] on button "9" at bounding box center [1384, 401] width 237 height 37
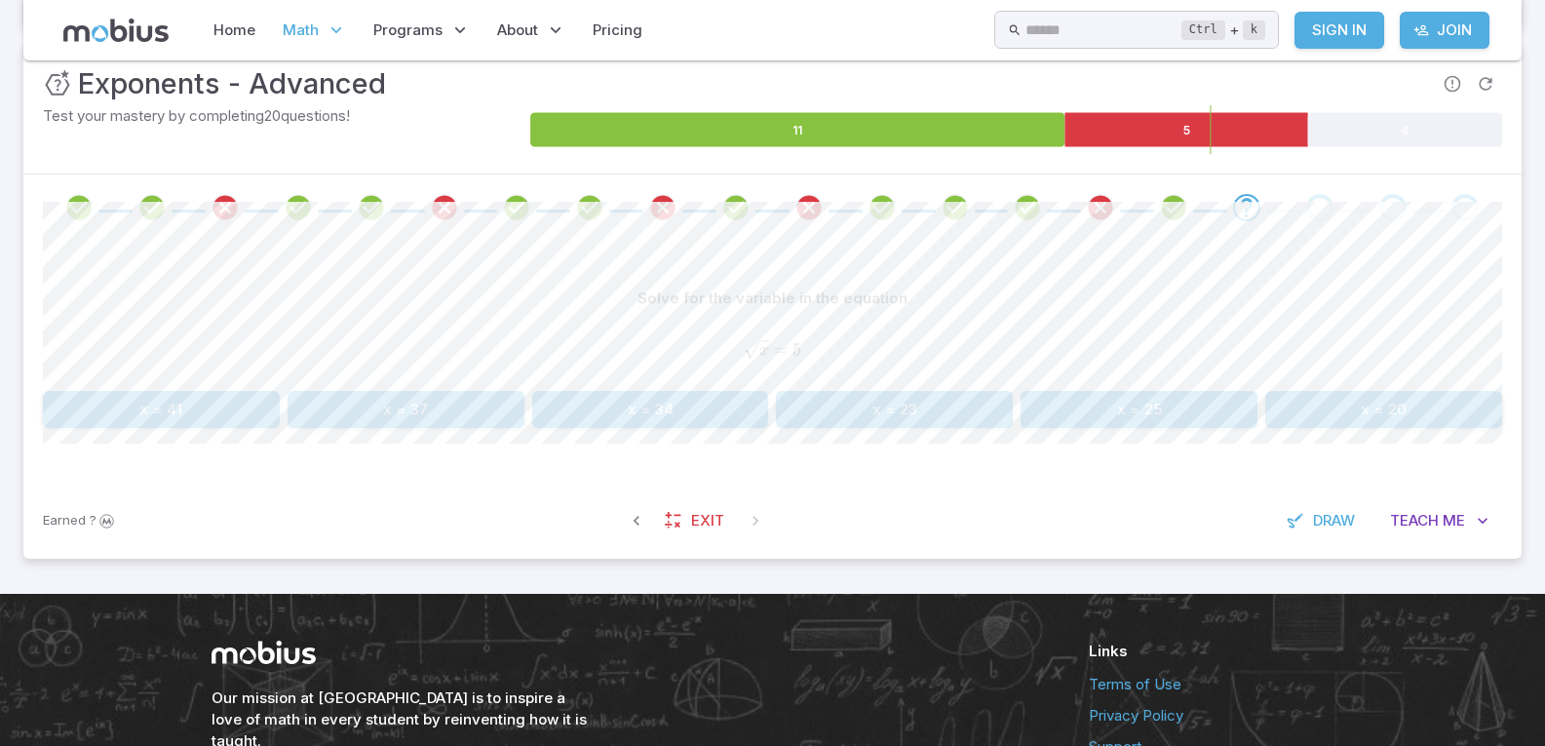
click at [1197, 410] on button "x = 25" at bounding box center [1139, 409] width 237 height 37
click at [1098, 404] on button "c = 144" at bounding box center [1139, 409] width 237 height 37
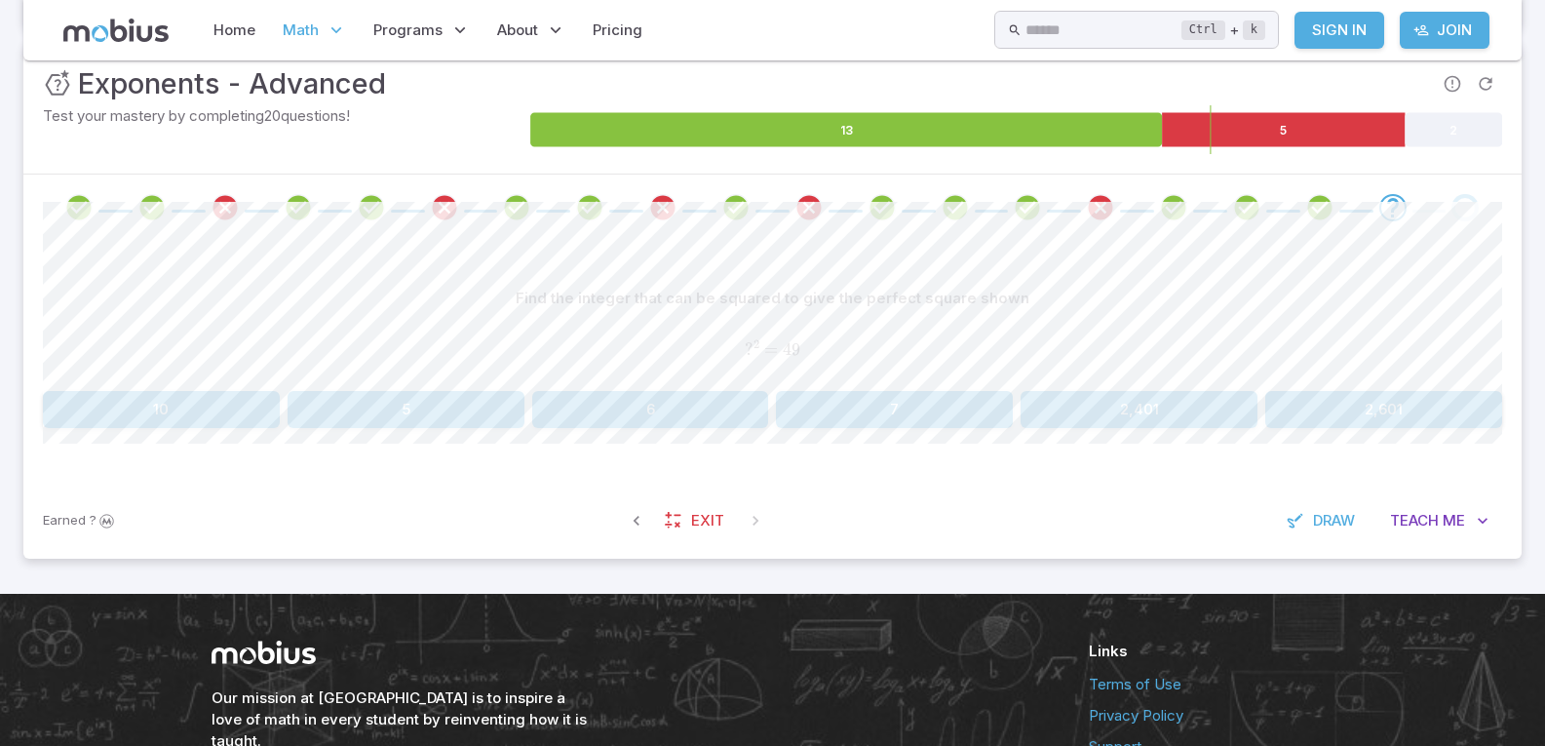
click at [878, 417] on button "7" at bounding box center [894, 409] width 237 height 37
drag, startPoint x: 892, startPoint y: 492, endPoint x: 916, endPoint y: 477, distance: 28.1
click at [893, 492] on div "Earned ? Exit Draw Teach Me" at bounding box center [772, 521] width 1499 height 76
click at [1057, 409] on button "-625" at bounding box center [1140, 409] width 726 height 37
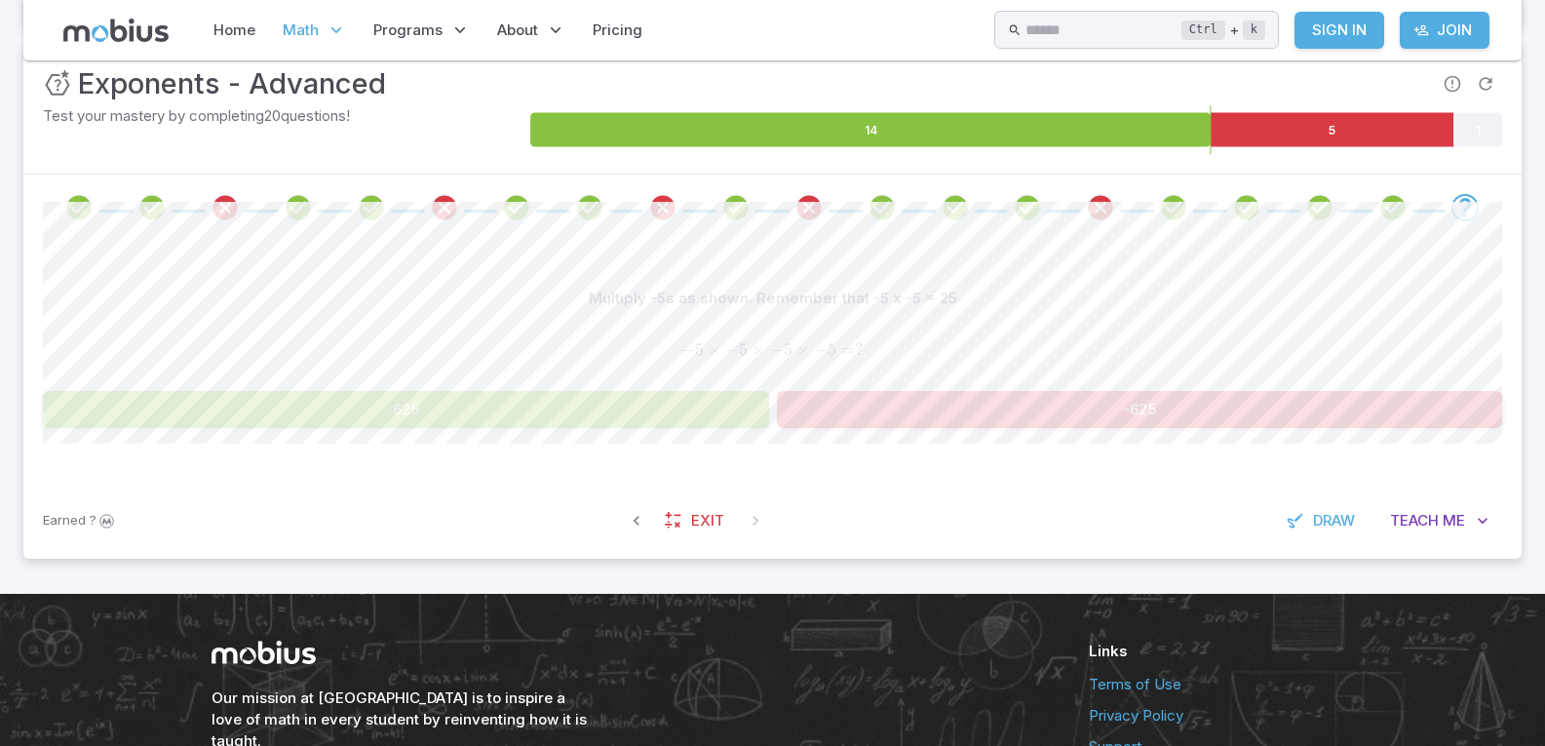
click at [640, 407] on button "625" at bounding box center [406, 409] width 726 height 37
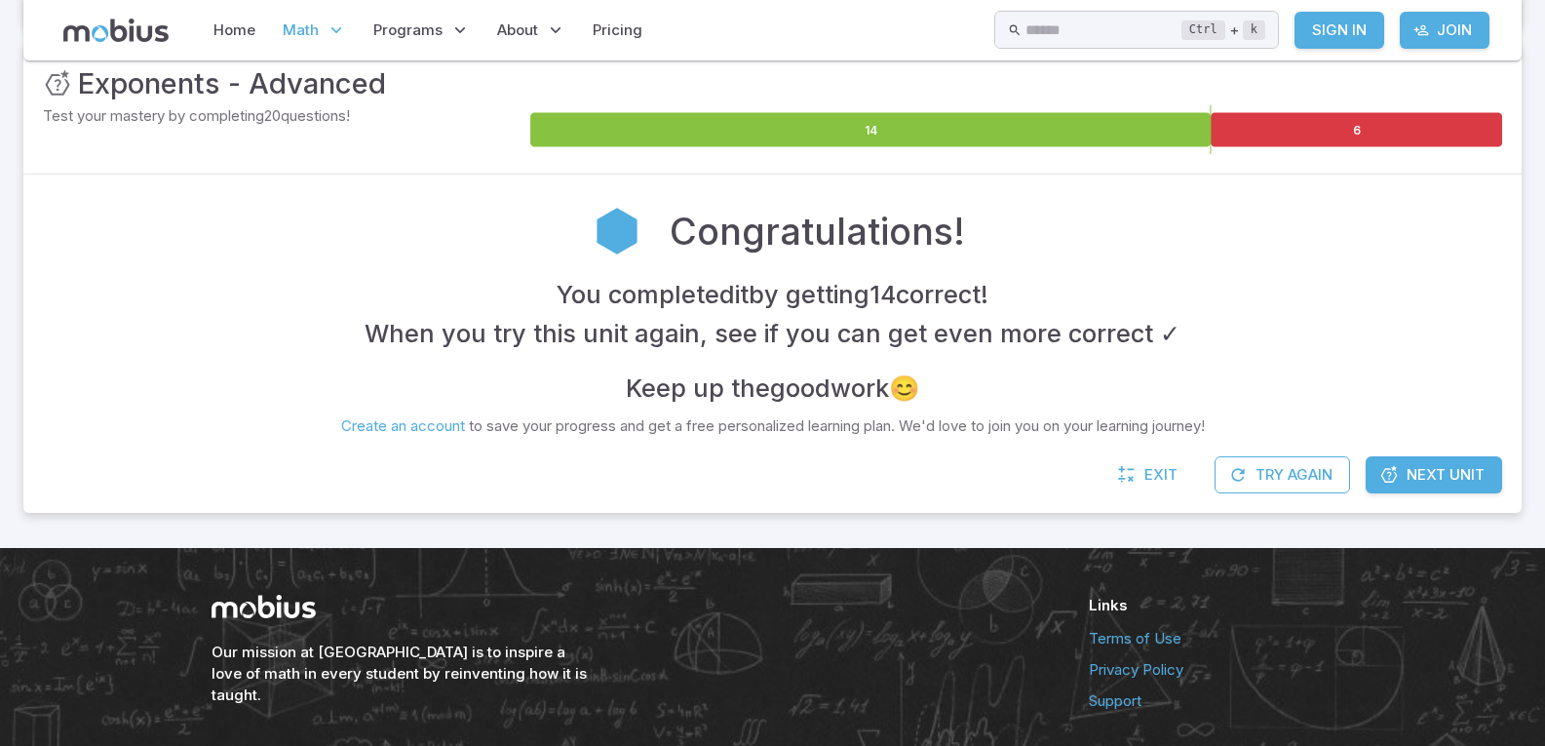
click at [1404, 477] on link "Next Unit" at bounding box center [1434, 474] width 136 height 37
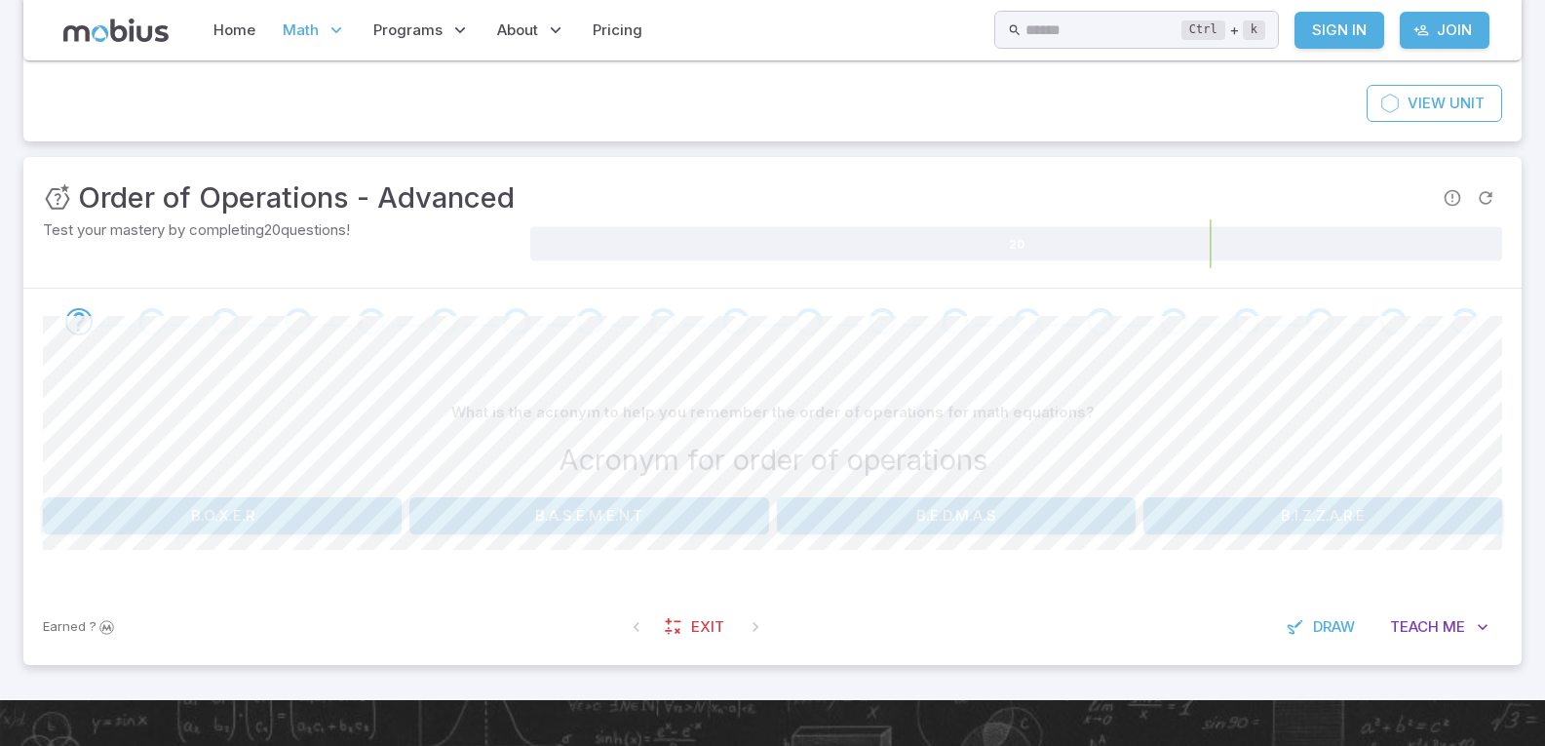
scroll to position [195, 0]
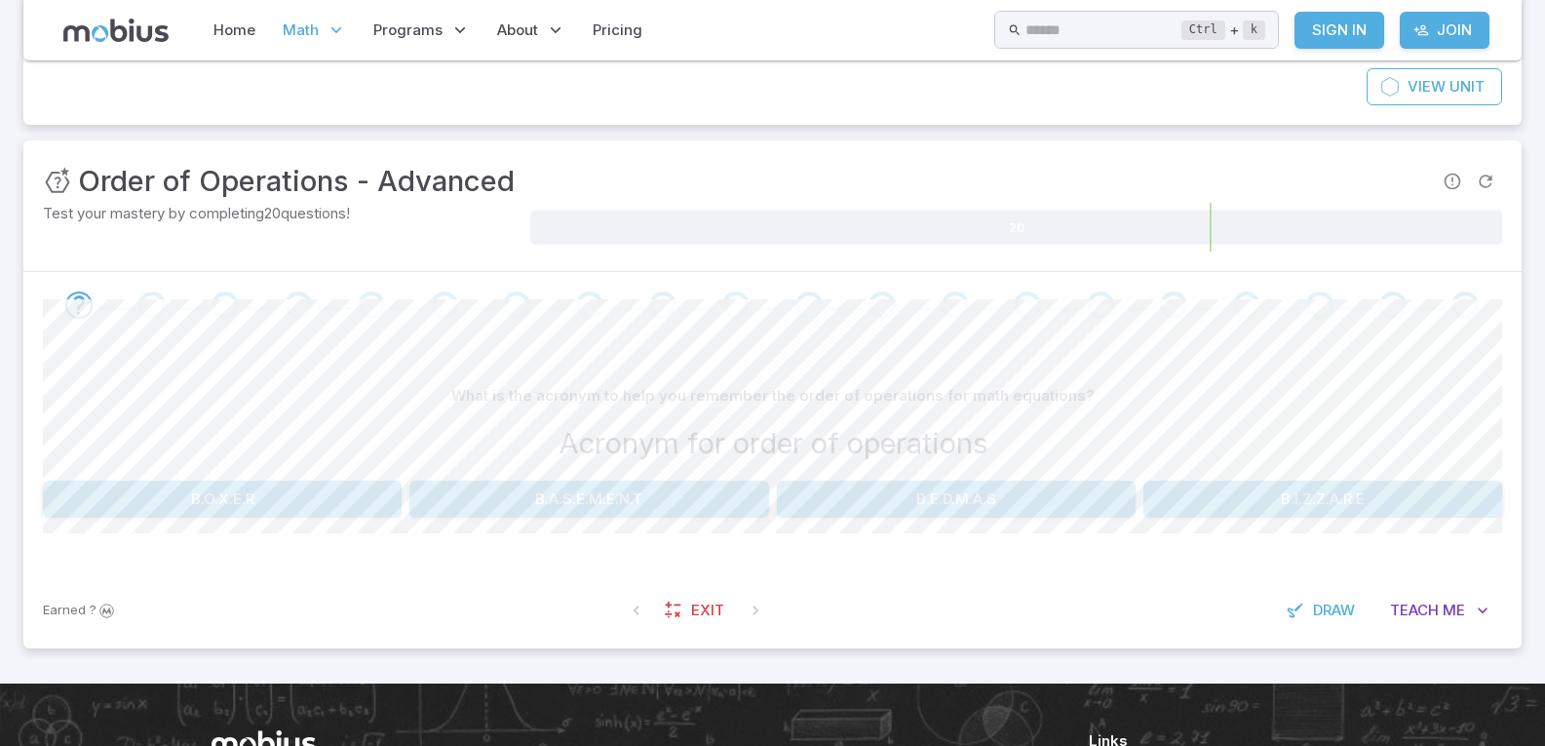
click at [630, 512] on button "B.A.S.E.M.E.N.T" at bounding box center [588, 499] width 359 height 37
